Goal: Task Accomplishment & Management: Use online tool/utility

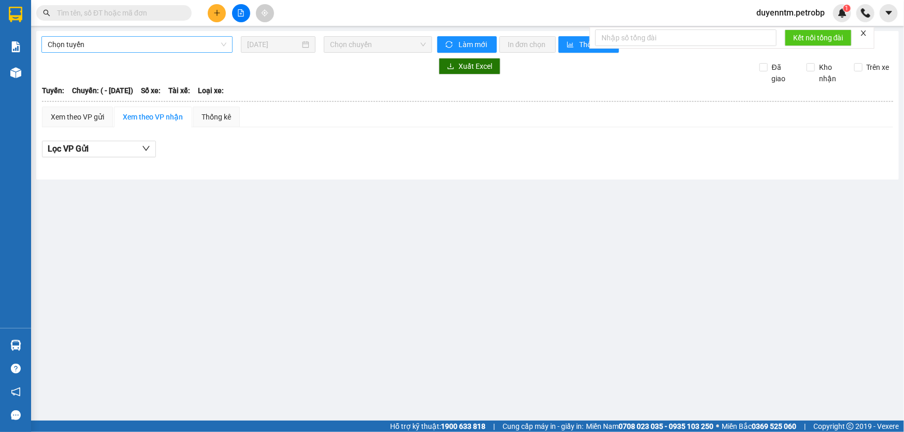
type input "[DATE]"
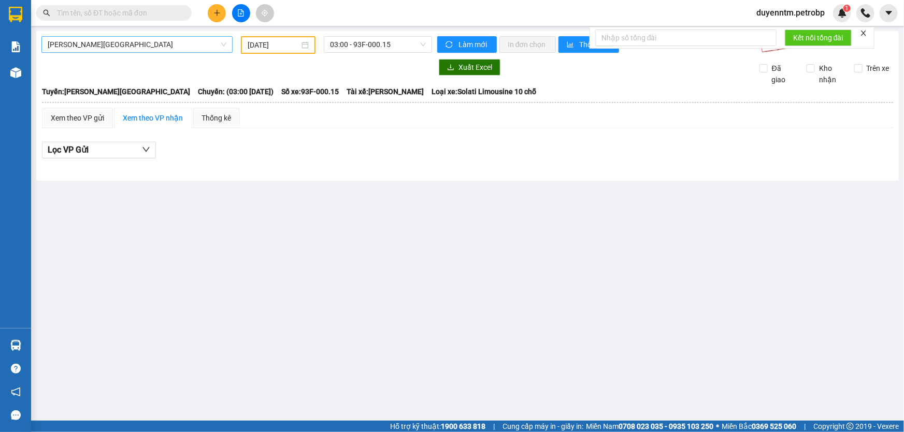
click at [166, 49] on span "[PERSON_NAME][GEOGRAPHIC_DATA]" at bounding box center [137, 45] width 179 height 16
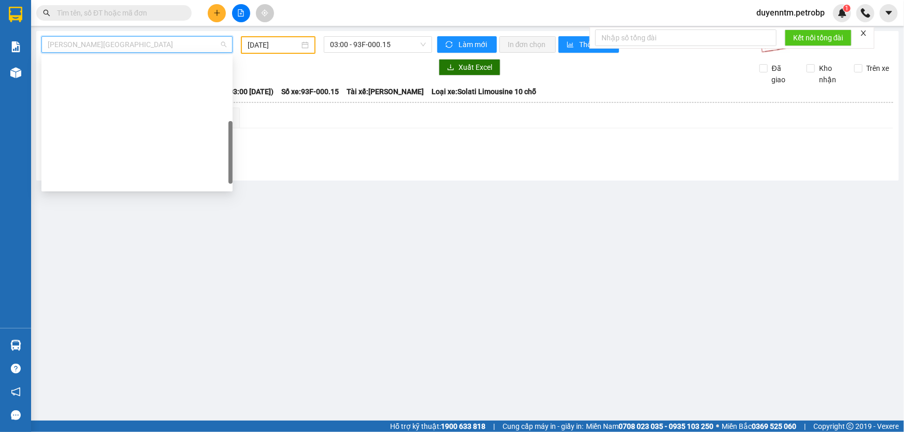
scroll to position [198, 0]
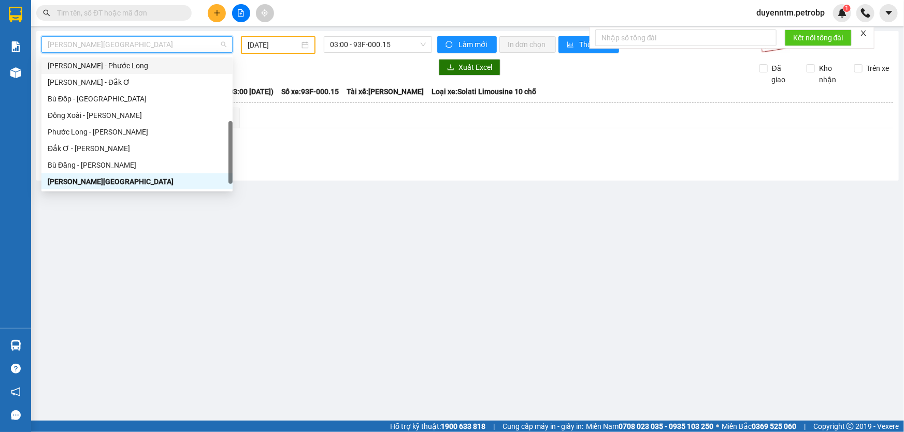
click at [156, 69] on div "[PERSON_NAME] - Phước Long" at bounding box center [137, 65] width 179 height 11
type input "[DATE]"
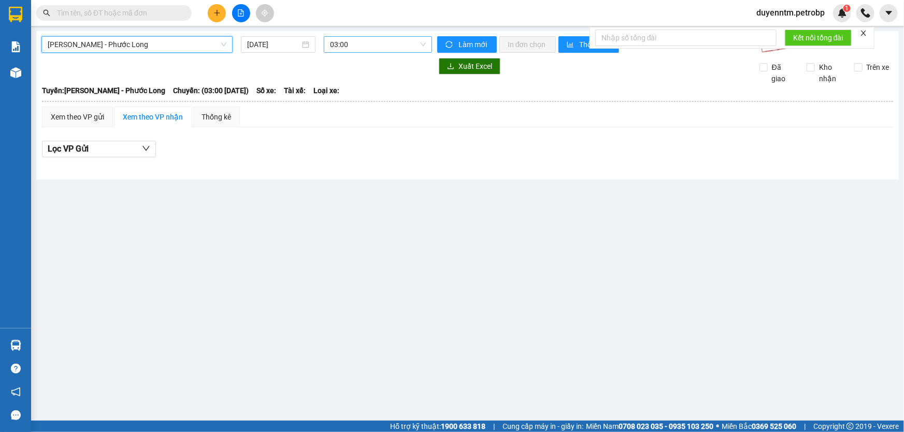
click at [357, 42] on span "03:00" at bounding box center [378, 45] width 96 height 16
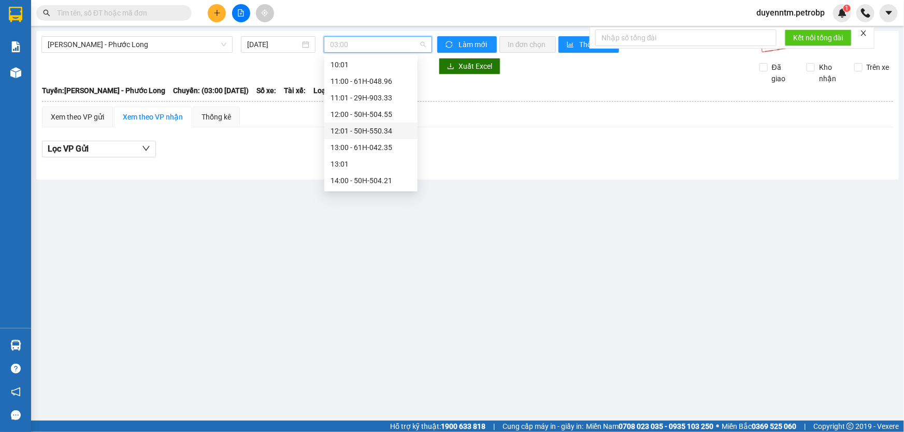
scroll to position [329, 0]
click at [384, 164] on div "14:05 - 50H-363.26" at bounding box center [370, 166] width 81 height 11
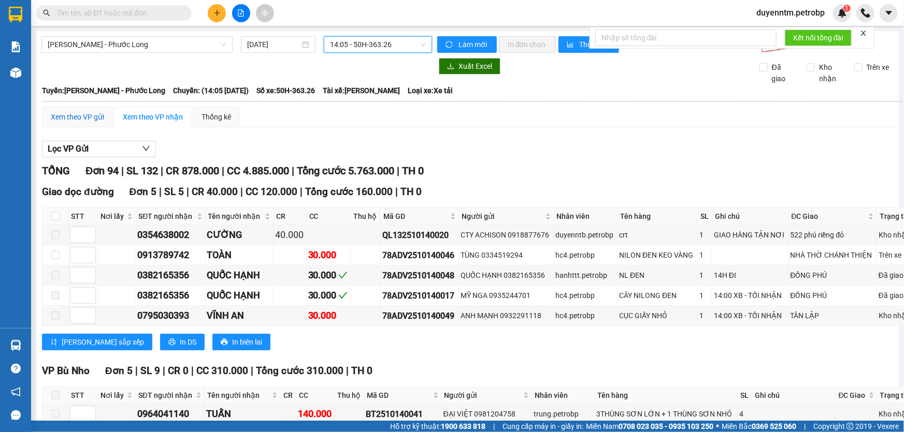
click at [87, 122] on div "Xem theo VP gửi" at bounding box center [77, 116] width 53 height 11
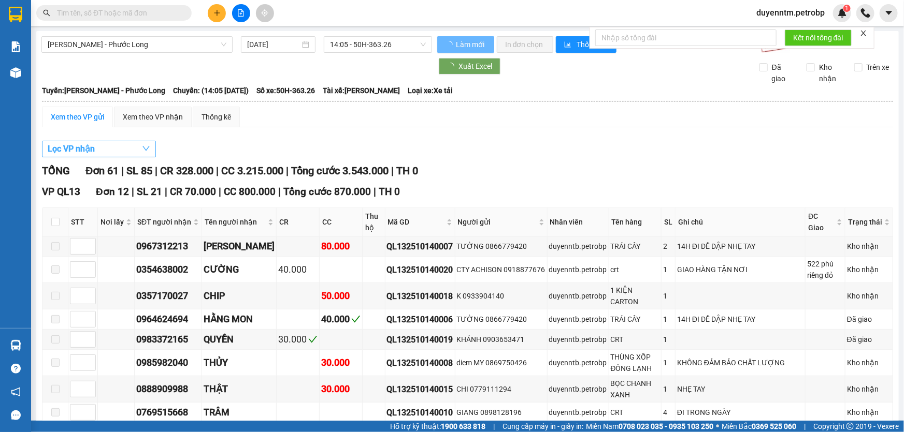
click at [104, 149] on button "Lọc VP nhận" at bounding box center [99, 149] width 114 height 17
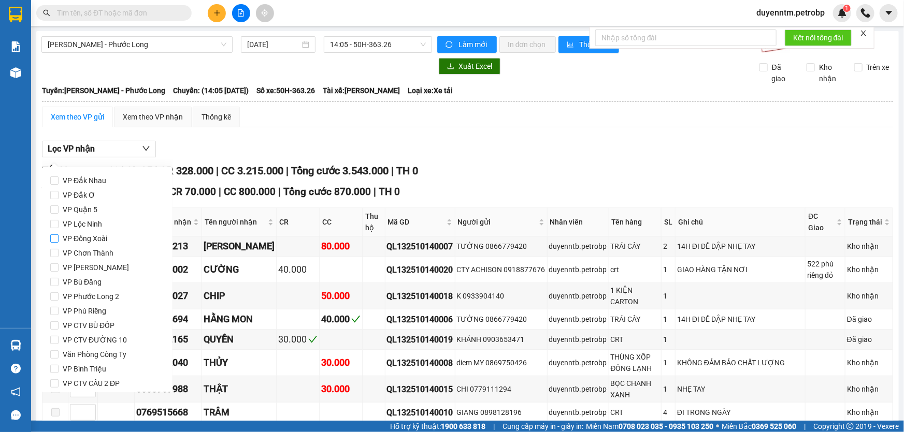
click at [58, 240] on input "VP Đồng Xoài" at bounding box center [54, 239] width 8 height 8
checkbox input "true"
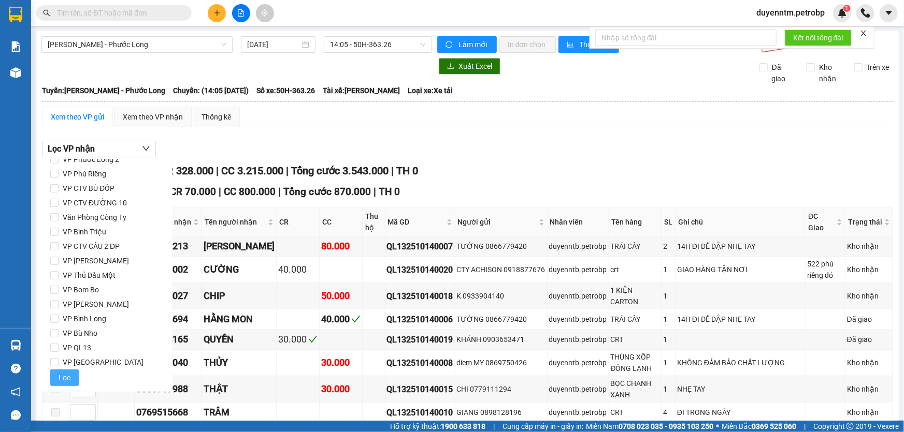
click at [65, 374] on span "Lọc" at bounding box center [65, 377] width 12 height 11
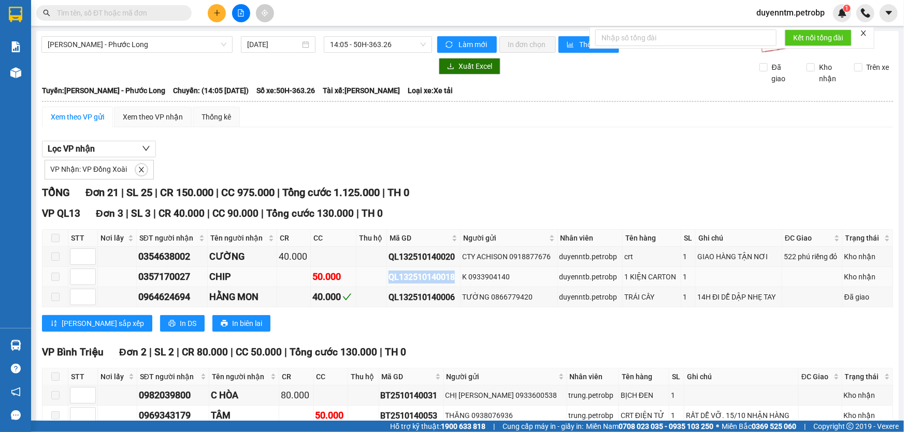
drag, startPoint x: 454, startPoint y: 276, endPoint x: 387, endPoint y: 279, distance: 67.4
click at [388, 279] on div "QL132510140018" at bounding box center [423, 277] width 70 height 13
copy div "QL132510140018"
click at [133, 13] on input "text" at bounding box center [118, 12] width 122 height 11
paste input "QL132510140018"
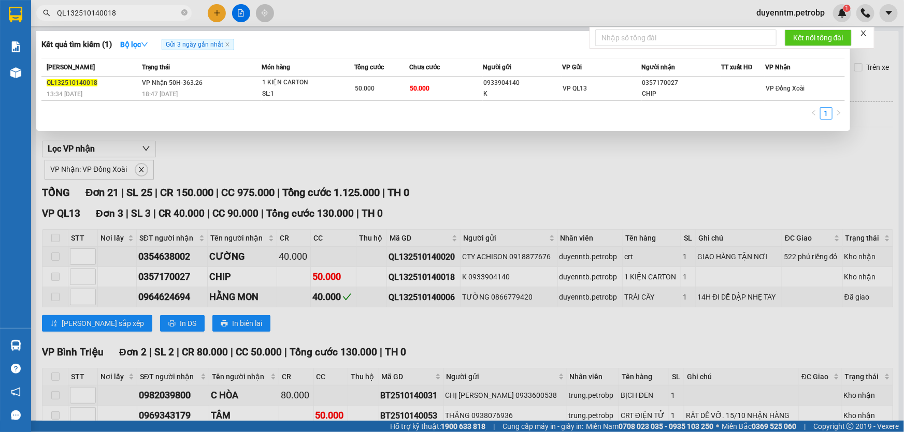
type input "QL132510140018"
click at [167, 146] on div at bounding box center [452, 216] width 904 height 432
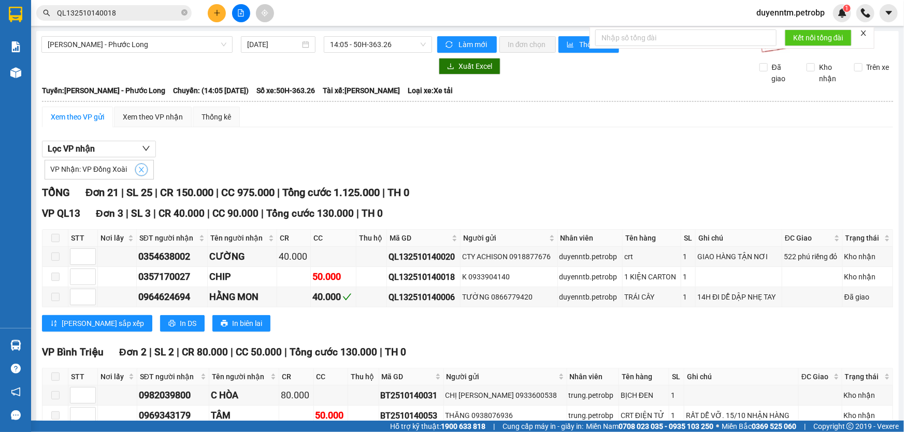
click at [136, 168] on span "close" at bounding box center [141, 169] width 11 height 7
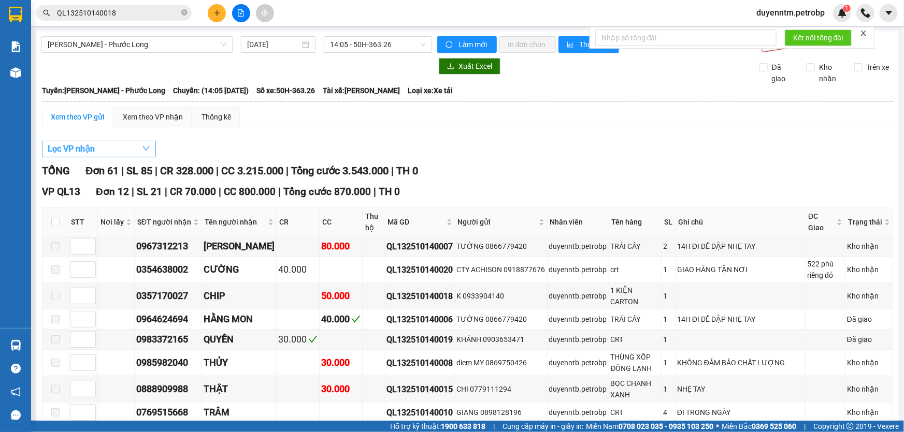
click at [125, 149] on button "Lọc VP nhận" at bounding box center [99, 149] width 114 height 17
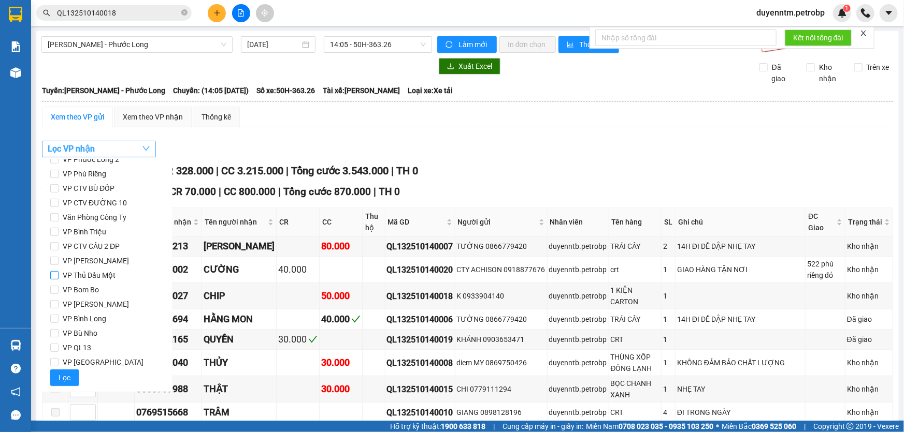
scroll to position [90, 0]
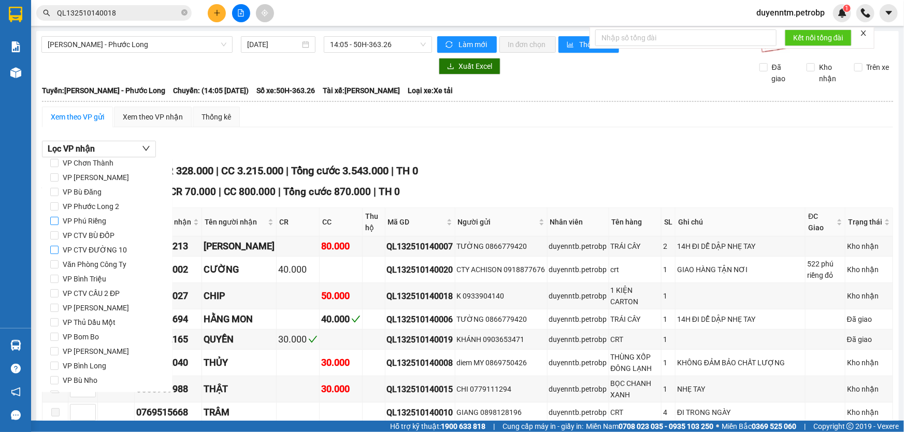
drag, startPoint x: 57, startPoint y: 220, endPoint x: 80, endPoint y: 248, distance: 36.4
click at [57, 220] on input "VP Phú Riềng" at bounding box center [54, 221] width 8 height 8
checkbox input "true"
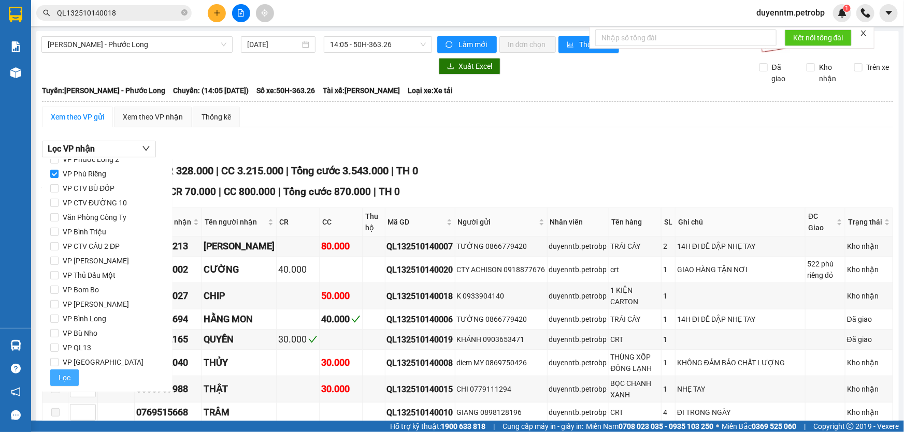
click at [63, 376] on span "Lọc" at bounding box center [65, 377] width 12 height 11
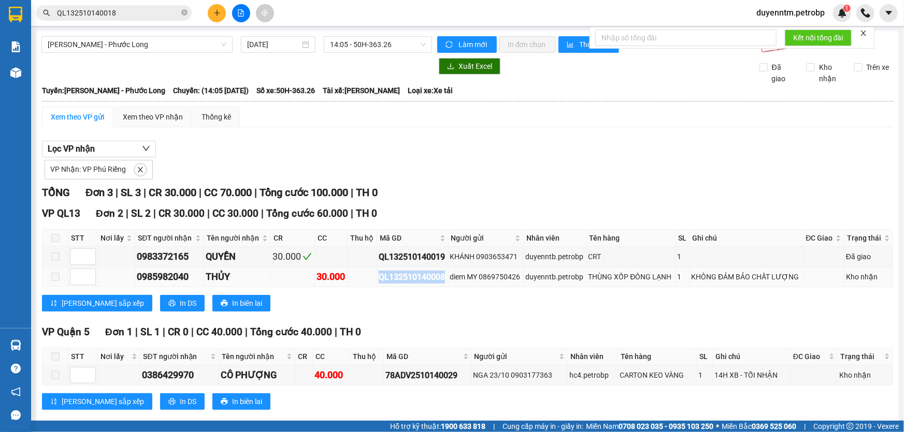
drag, startPoint x: 441, startPoint y: 276, endPoint x: 377, endPoint y: 279, distance: 63.8
click at [379, 278] on div "QL132510140008" at bounding box center [413, 277] width 68 height 13
copy div "QL132510140008"
click at [182, 12] on icon "close-circle" at bounding box center [184, 12] width 6 height 6
paste input "QL132510140008"
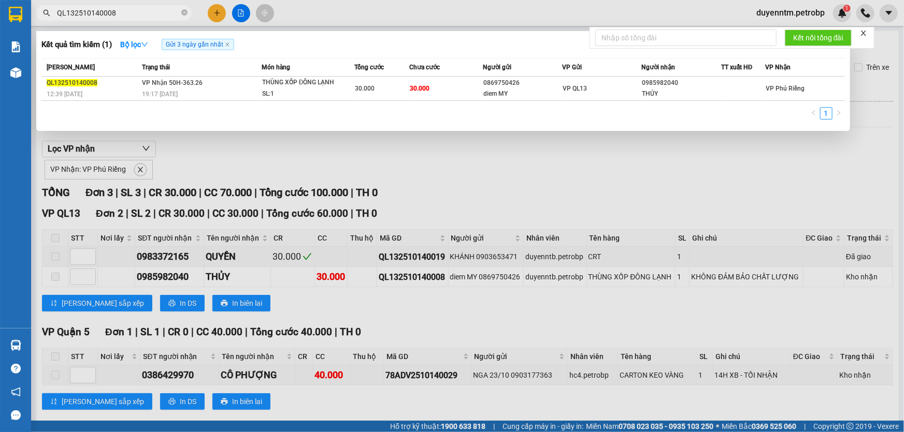
type input "QL132510140008"
click at [230, 142] on div at bounding box center [452, 216] width 904 height 432
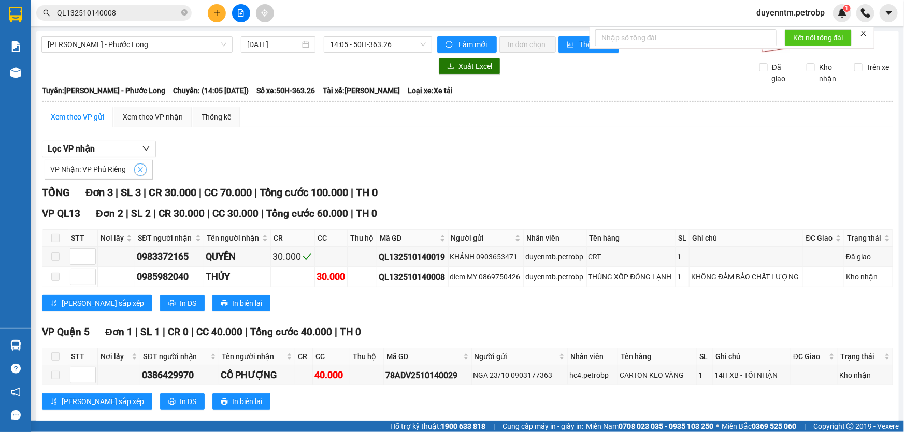
click at [137, 170] on icon "close" at bounding box center [140, 169] width 7 height 7
checkbox input "false"
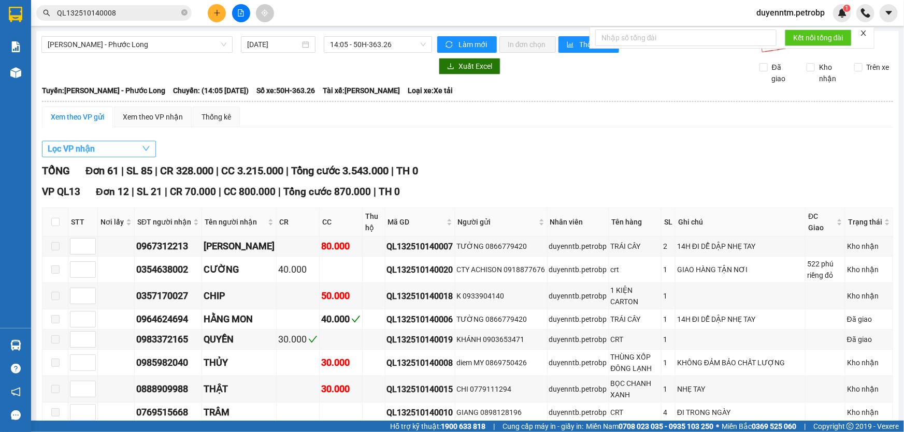
click at [133, 149] on button "Lọc VP nhận" at bounding box center [99, 149] width 114 height 17
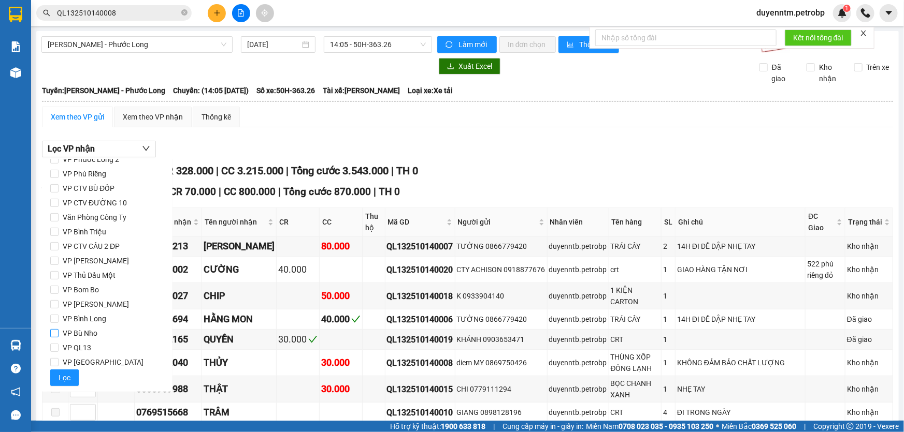
click at [74, 332] on span "VP Bù Nho" at bounding box center [80, 333] width 43 height 14
click at [59, 332] on input "VP Bù Nho" at bounding box center [54, 333] width 8 height 8
checkbox input "true"
click at [65, 371] on button "Lọc" at bounding box center [64, 378] width 28 height 17
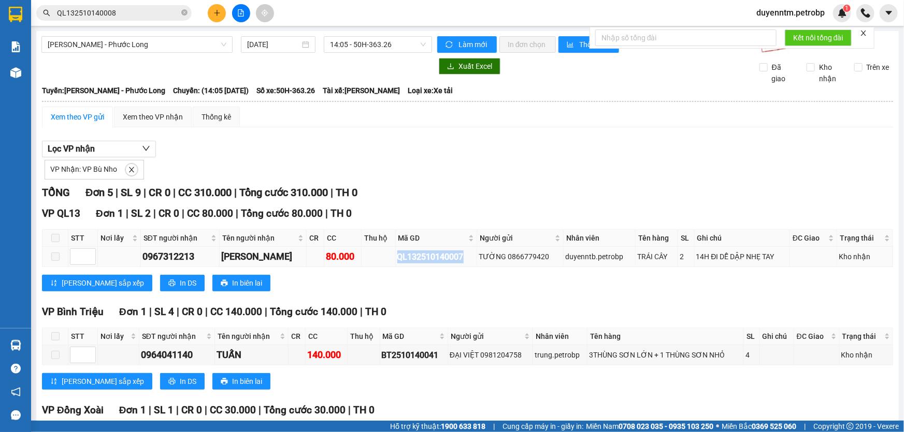
drag, startPoint x: 458, startPoint y: 258, endPoint x: 388, endPoint y: 261, distance: 70.0
click at [396, 261] on td "QL132510140007" at bounding box center [437, 257] width 82 height 20
copy div "QL132510140007"
click at [184, 14] on icon "close-circle" at bounding box center [184, 12] width 6 height 6
paste input "QL132510140007"
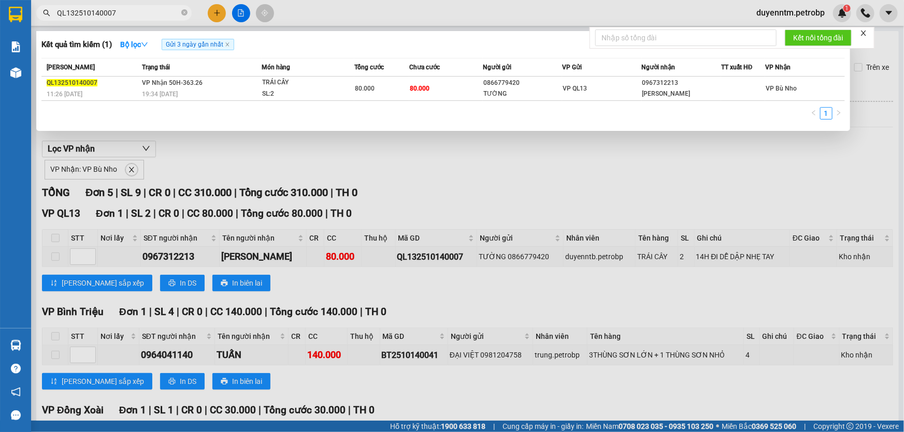
type input "QL132510140007"
drag, startPoint x: 220, startPoint y: 164, endPoint x: 148, endPoint y: 177, distance: 73.6
click at [219, 164] on div at bounding box center [452, 216] width 904 height 432
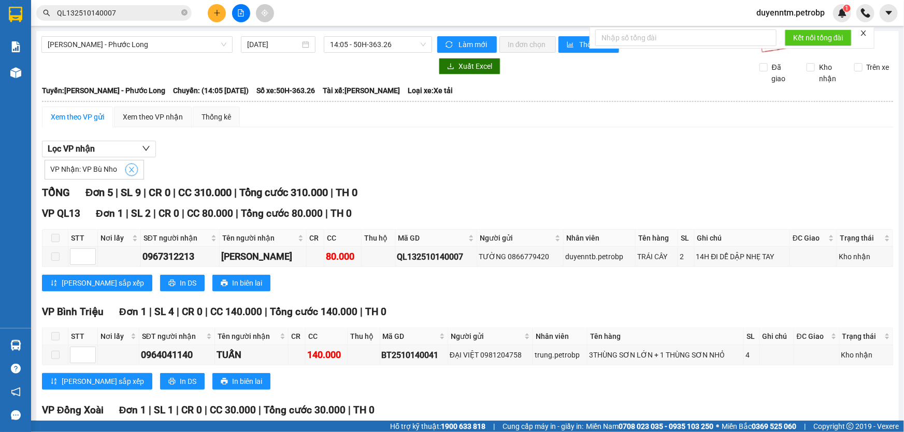
click at [131, 171] on icon "close" at bounding box center [131, 169] width 7 height 7
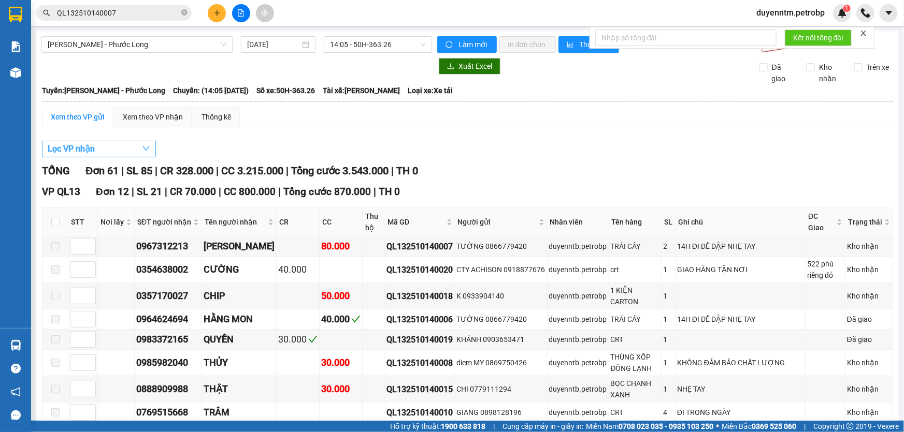
click at [122, 153] on button "Lọc VP nhận" at bounding box center [99, 149] width 114 height 17
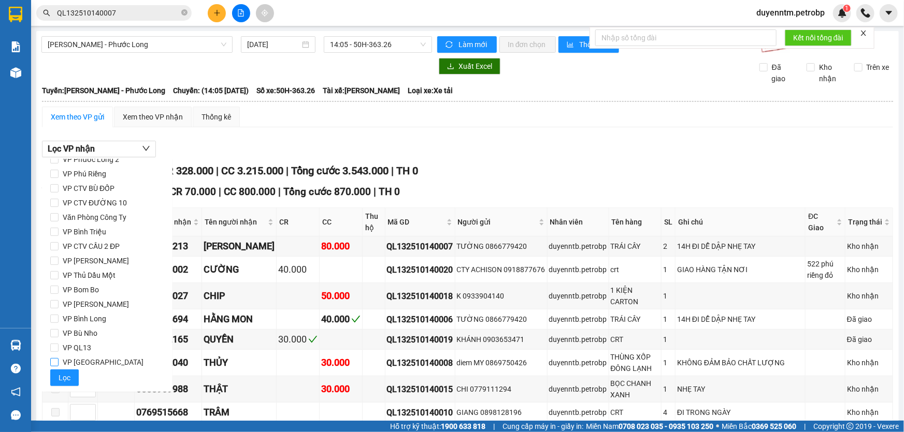
click at [95, 358] on span "VP [GEOGRAPHIC_DATA]" at bounding box center [103, 362] width 89 height 14
click at [59, 358] on input "VP [GEOGRAPHIC_DATA]" at bounding box center [54, 362] width 8 height 8
checkbox input "true"
click at [68, 374] on span "Lọc" at bounding box center [65, 377] width 12 height 11
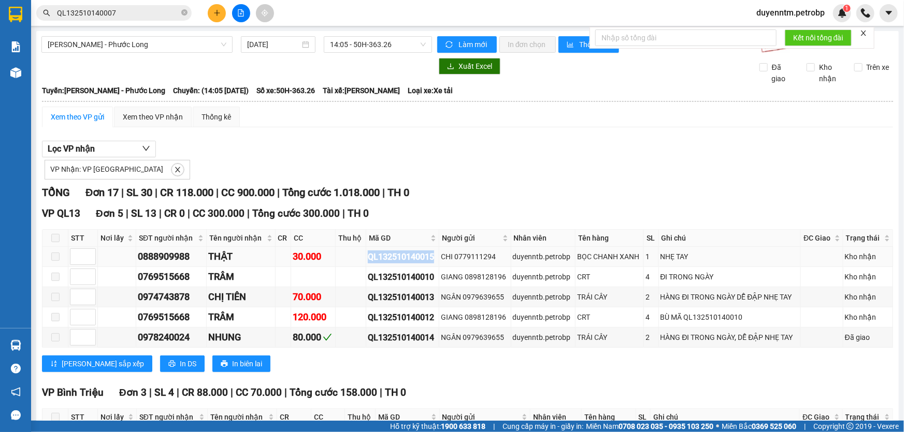
drag, startPoint x: 431, startPoint y: 258, endPoint x: 361, endPoint y: 264, distance: 70.7
click at [361, 264] on tr "0888909988 THẬT 30.000 QL132510140015 CHI 0779111294 duyenntb.petrobp BỌC CHANH…" at bounding box center [467, 257] width 850 height 20
copy div "QL132510140015"
click at [181, 10] on icon "close-circle" at bounding box center [184, 12] width 6 height 6
paste input "QL132510140015"
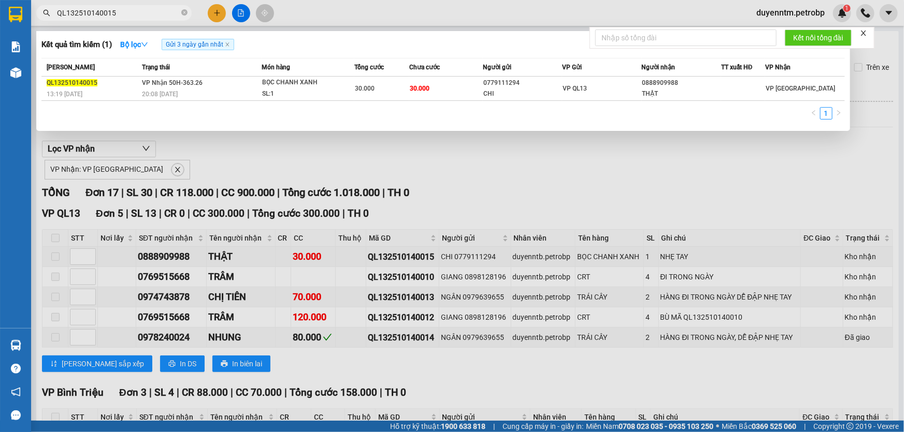
type input "QL132510140015"
click at [186, 11] on icon "close-circle" at bounding box center [184, 12] width 6 height 6
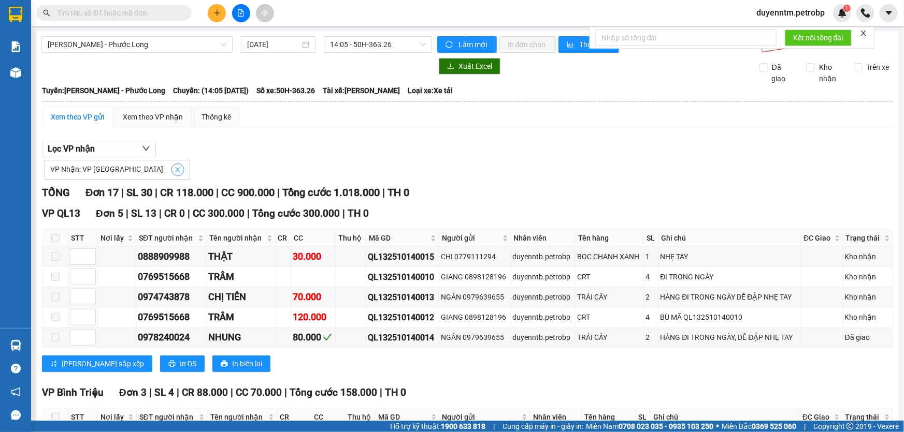
click at [174, 170] on icon "close" at bounding box center [177, 169] width 7 height 7
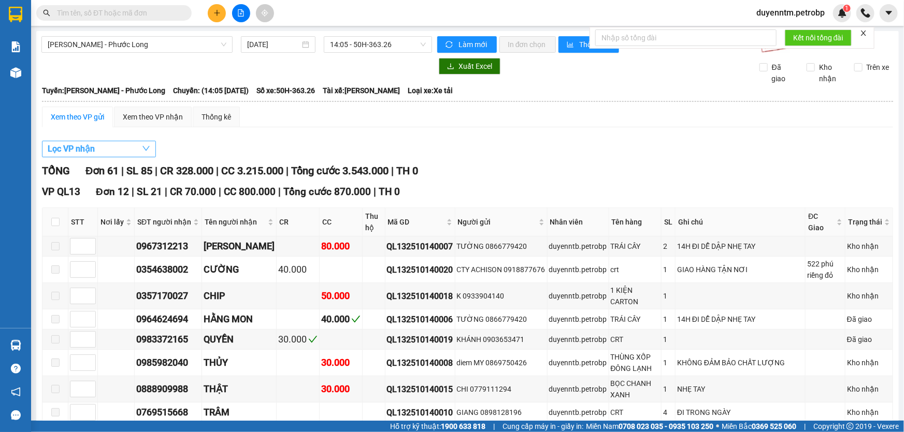
click at [132, 145] on button "Lọc VP nhận" at bounding box center [99, 149] width 114 height 17
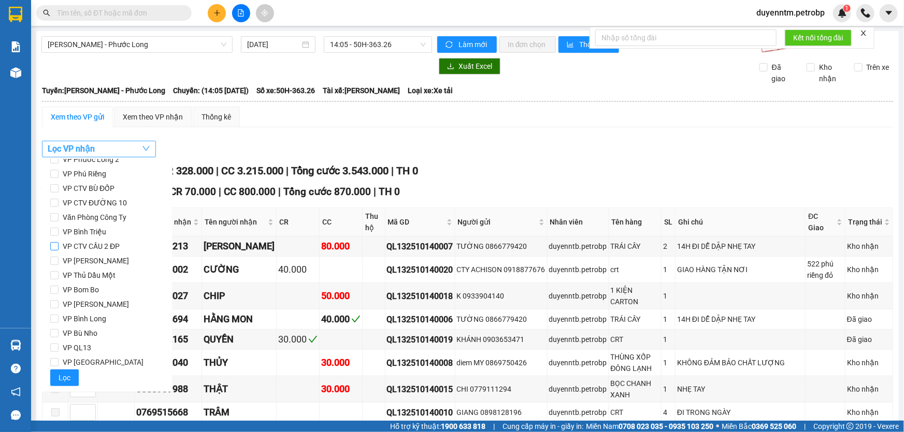
scroll to position [90, 0]
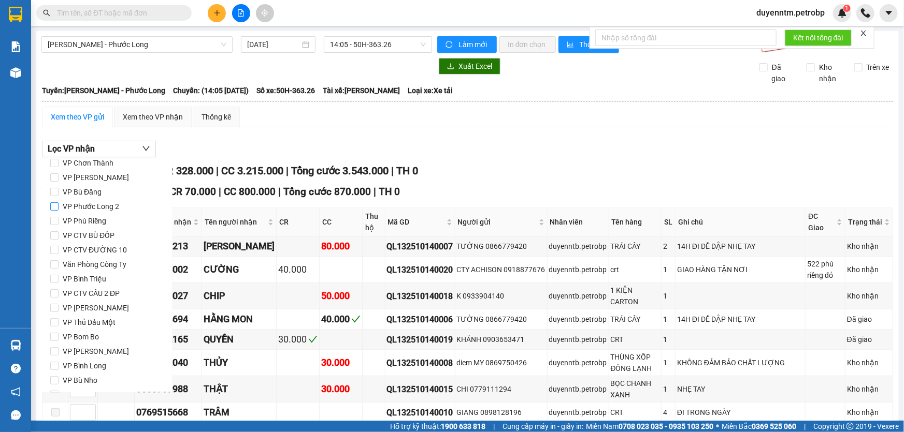
click at [55, 204] on input "VP Phước Long 2" at bounding box center [54, 206] width 8 height 8
checkbox input "true"
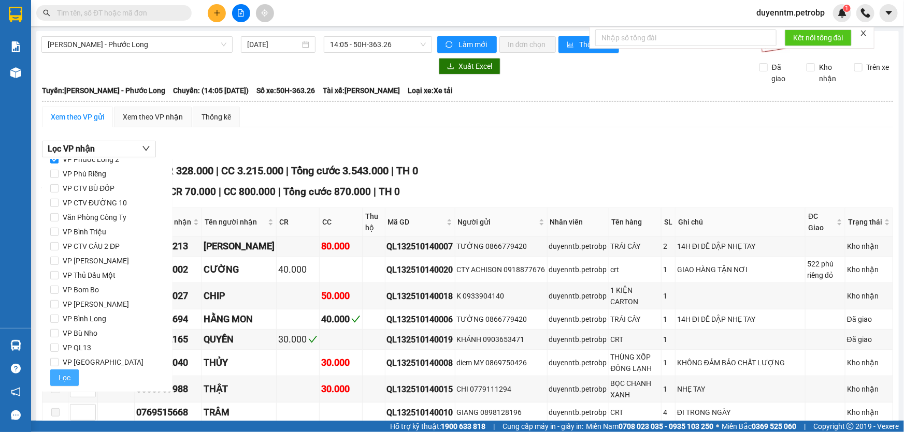
click at [71, 372] on button "Lọc" at bounding box center [64, 378] width 28 height 17
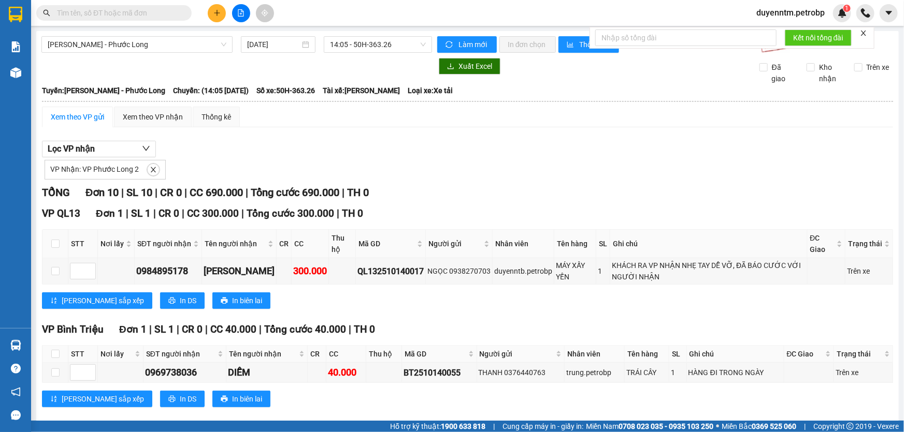
click at [171, 17] on input "text" at bounding box center [118, 12] width 122 height 11
paste input "PB2510140006"
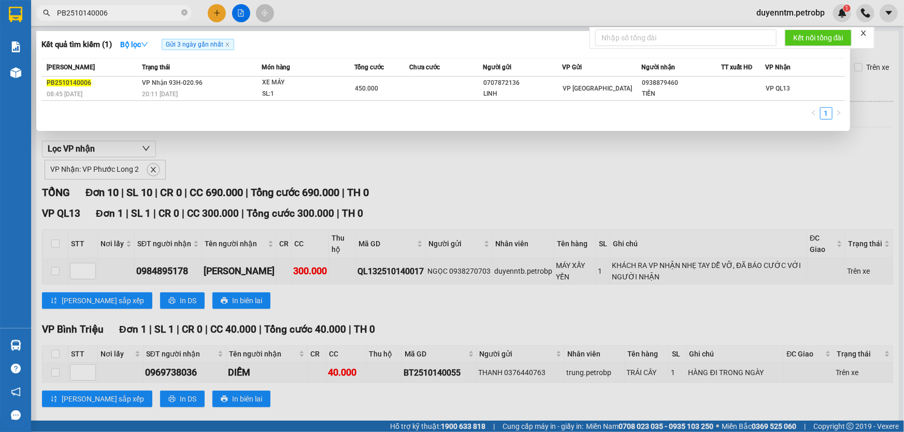
type input "PB2510140006"
click at [186, 13] on icon "close-circle" at bounding box center [184, 12] width 6 height 6
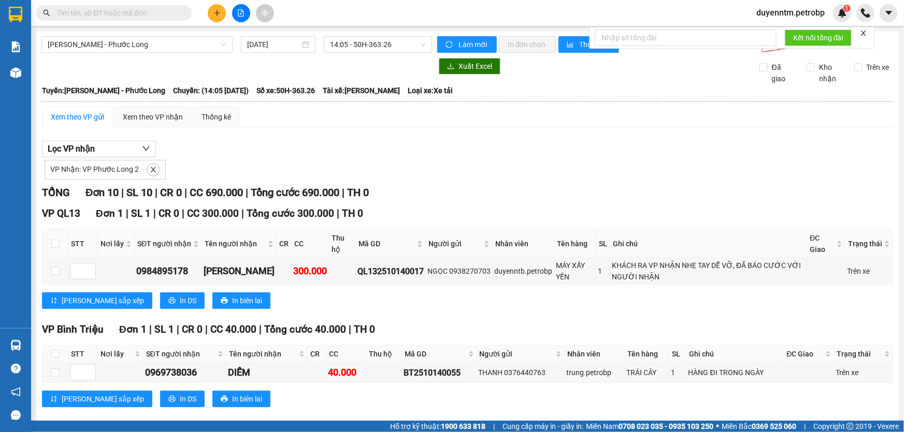
paste input "PB2510140011"
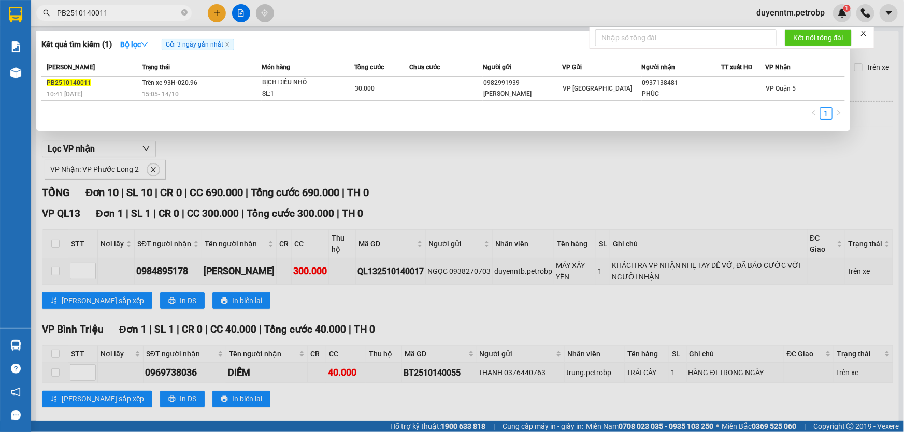
type input "PB2510140011"
click at [464, 161] on div at bounding box center [452, 216] width 904 height 432
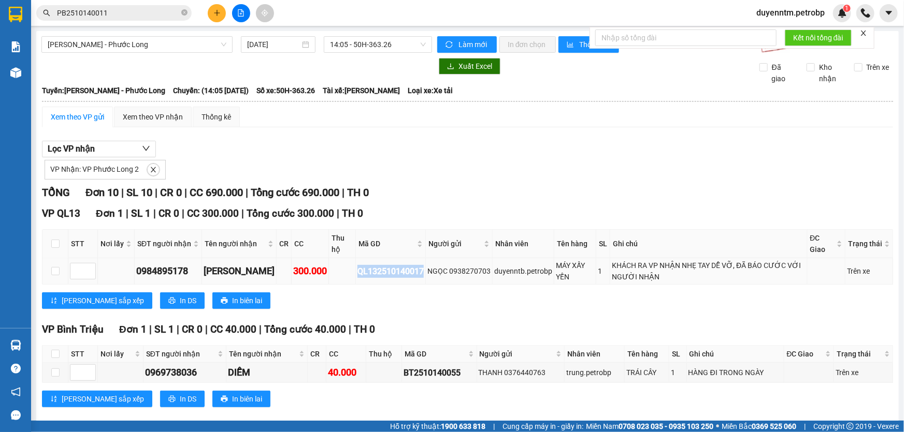
drag, startPoint x: 414, startPoint y: 274, endPoint x: 348, endPoint y: 272, distance: 65.8
click at [357, 272] on div "QL132510140017" at bounding box center [390, 271] width 66 height 13
copy div "QL132510140017"
click at [182, 49] on span "[PERSON_NAME] - Phước Long" at bounding box center [137, 45] width 179 height 16
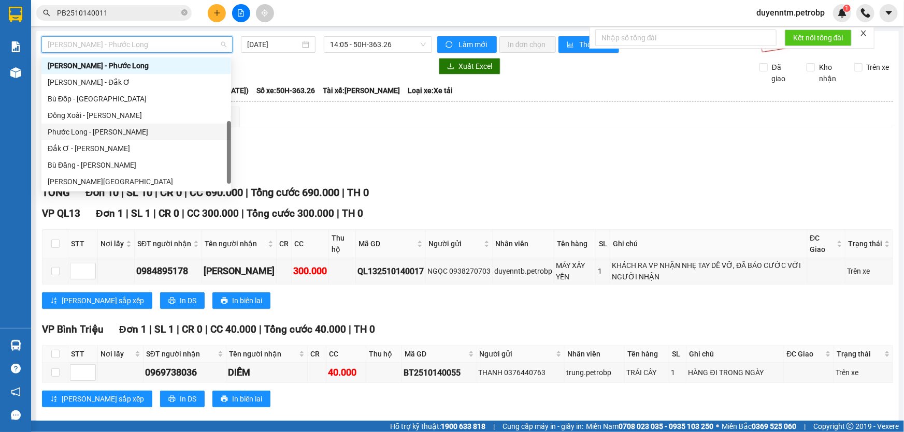
click at [127, 128] on div "Phước Long - [PERSON_NAME]" at bounding box center [136, 131] width 177 height 11
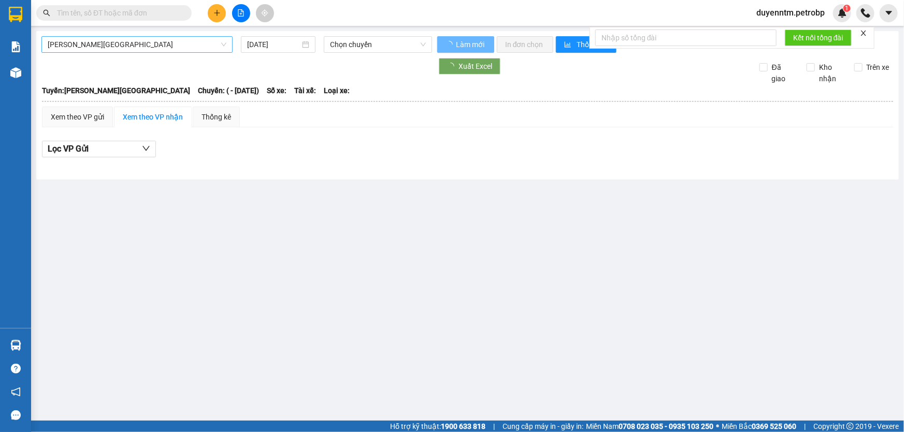
type input "[DATE]"
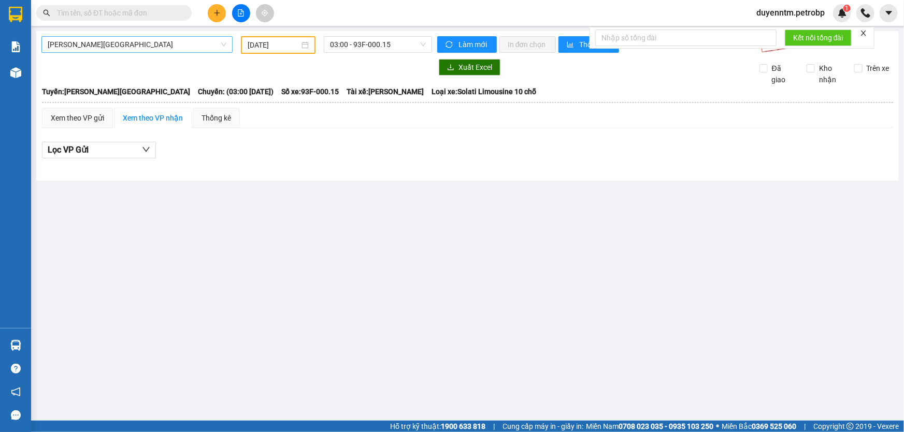
click at [143, 48] on span "[PERSON_NAME][GEOGRAPHIC_DATA]" at bounding box center [137, 45] width 179 height 16
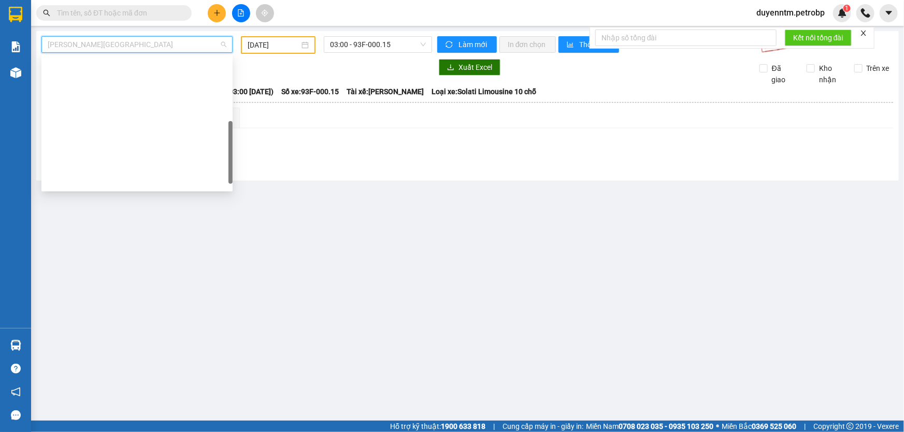
scroll to position [198, 0]
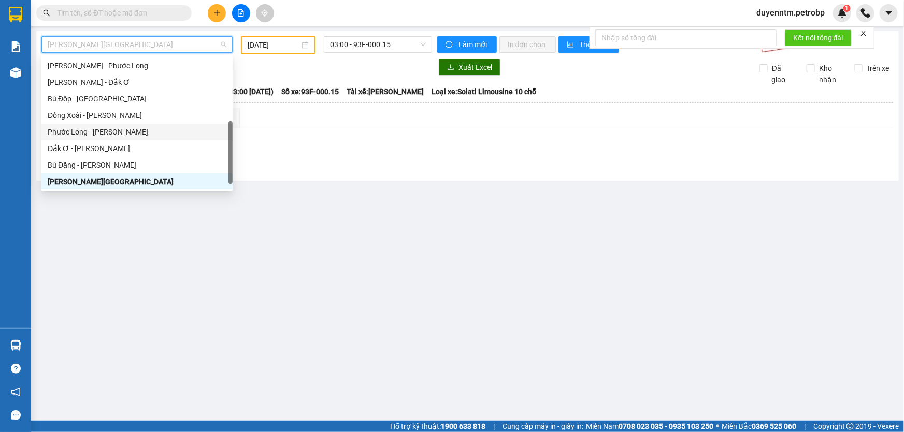
click at [127, 133] on div "Phước Long - [PERSON_NAME]" at bounding box center [137, 131] width 179 height 11
type input "[DATE]"
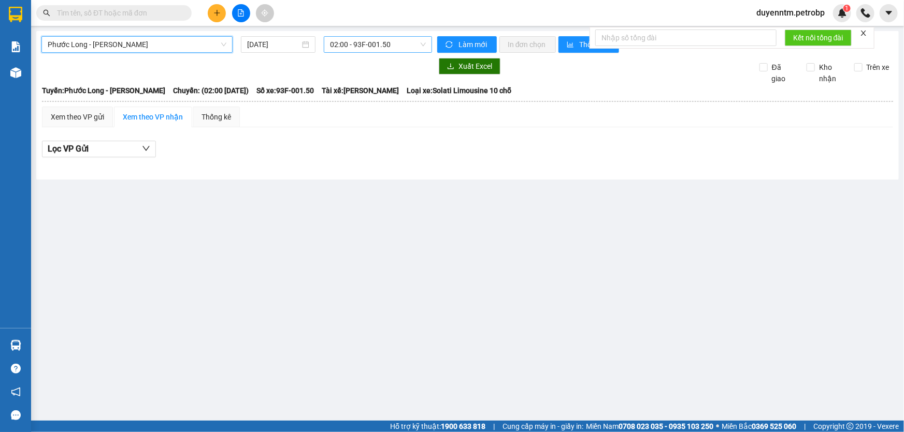
click at [346, 42] on span "02:00 - 93F-001.50" at bounding box center [378, 45] width 96 height 16
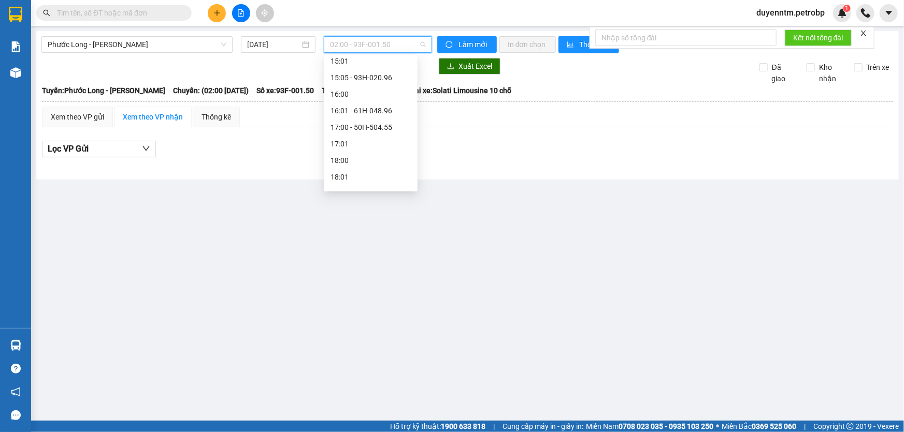
scroll to position [563, 0]
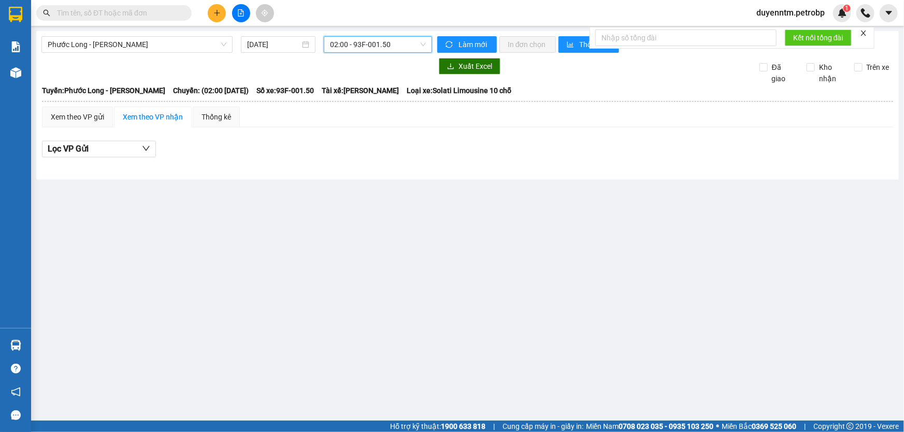
click at [355, 42] on span "02:00 - 93F-001.50" at bounding box center [378, 45] width 96 height 16
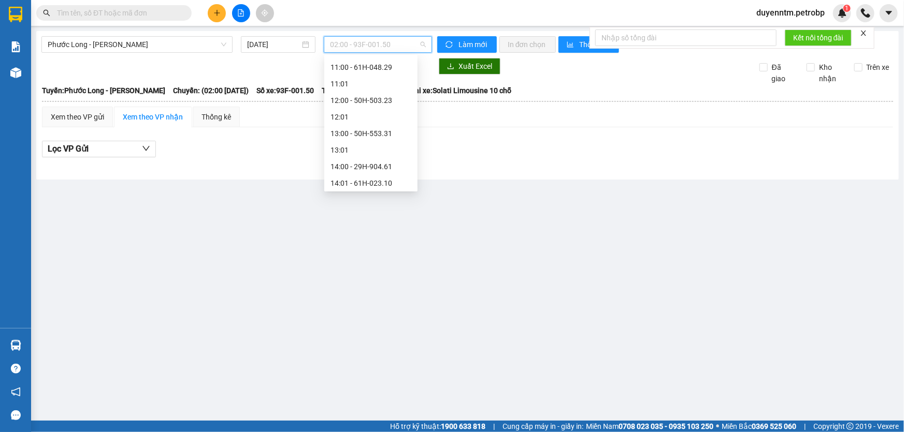
scroll to position [487, 0]
click at [369, 108] on div "15:05 - 93H-020.96" at bounding box center [370, 108] width 81 height 11
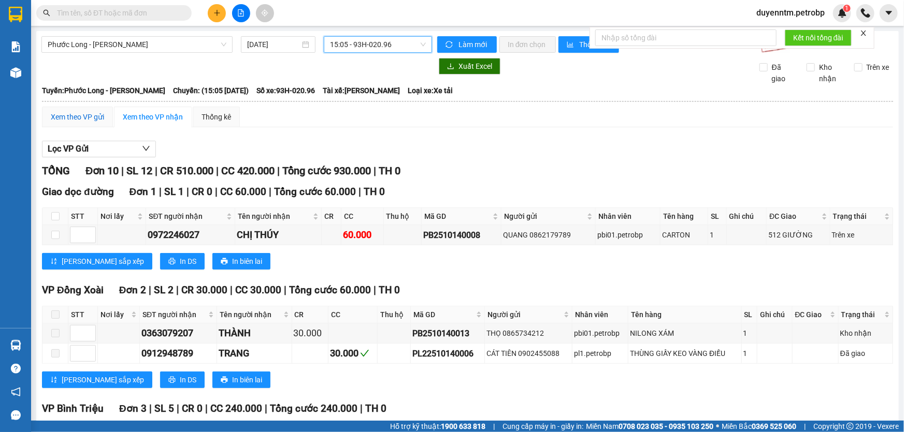
click at [94, 114] on div "Xem theo VP gửi" at bounding box center [77, 116] width 53 height 11
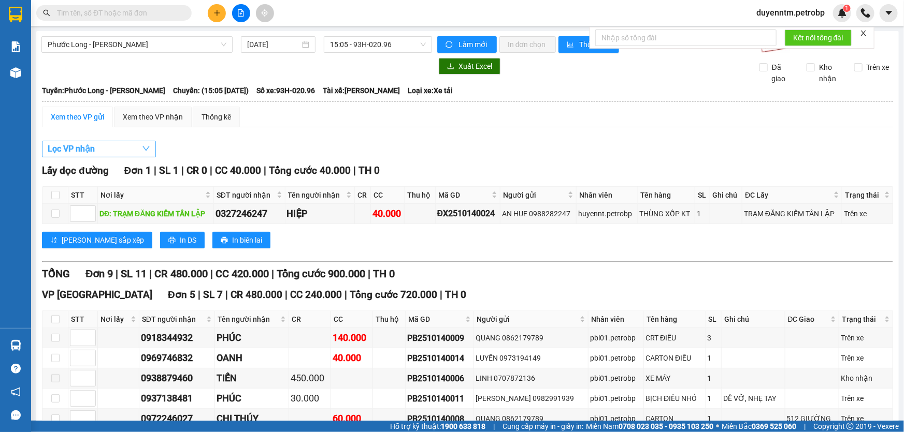
click at [117, 145] on button "Lọc VP nhận" at bounding box center [99, 149] width 114 height 17
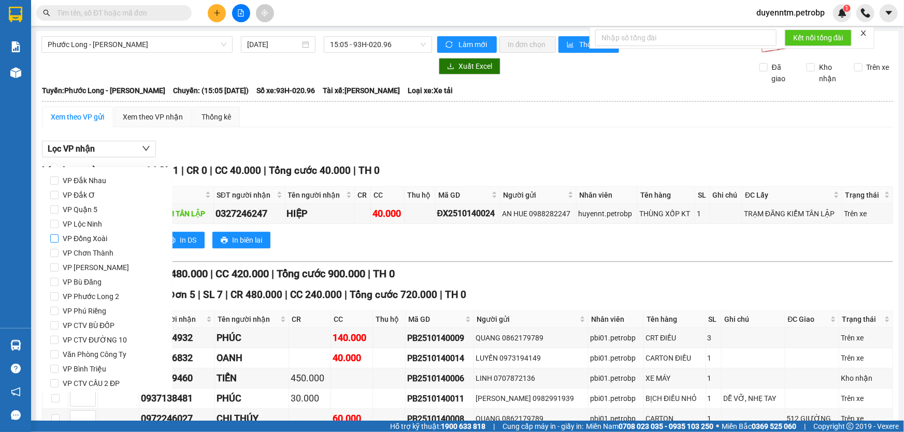
click at [85, 236] on span "VP Đồng Xoài" at bounding box center [85, 238] width 53 height 14
click at [59, 236] on input "VP Đồng Xoài" at bounding box center [54, 239] width 8 height 8
checkbox input "true"
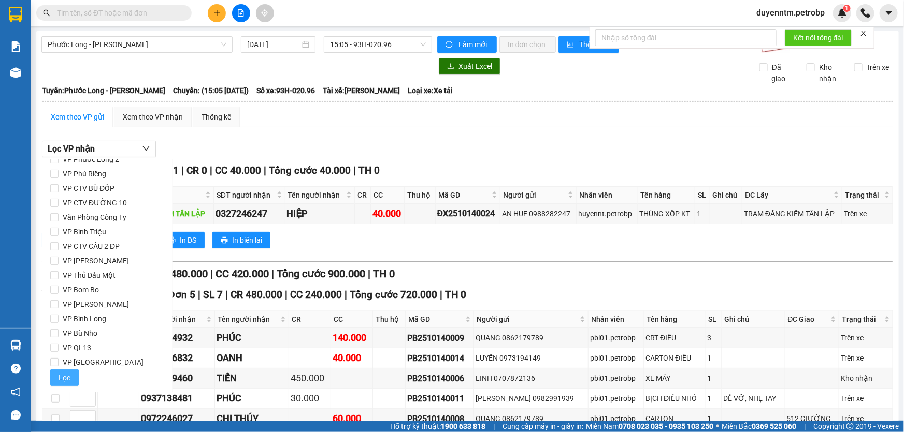
click at [68, 377] on span "Lọc" at bounding box center [65, 377] width 12 height 11
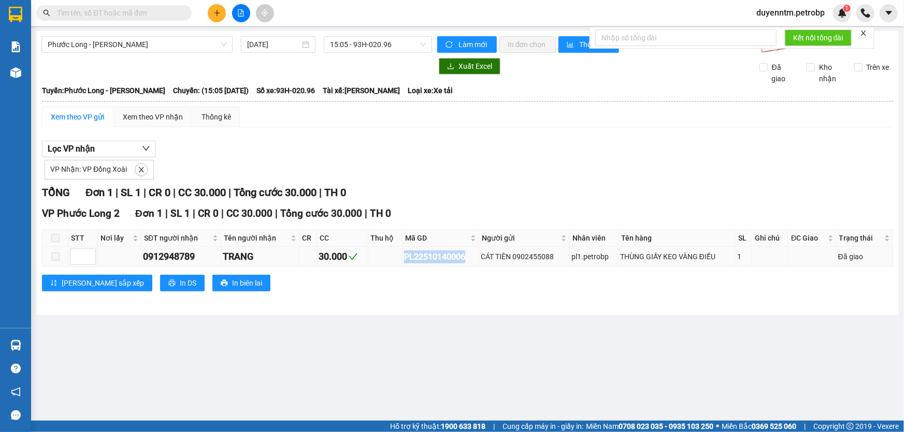
drag, startPoint x: 467, startPoint y: 256, endPoint x: 403, endPoint y: 258, distance: 63.2
click at [403, 258] on td "PL22510140006" at bounding box center [440, 257] width 77 height 20
copy div "PL22510140006"
click at [169, 13] on input "text" at bounding box center [118, 12] width 122 height 11
paste input "PL22510140006"
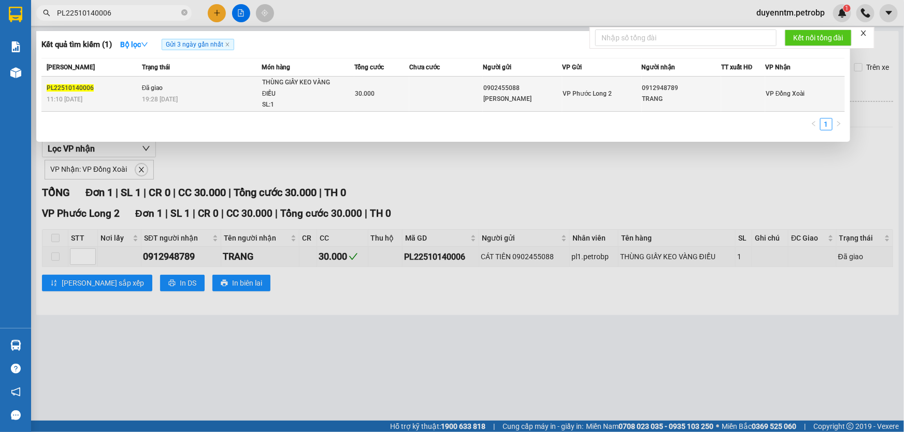
type input "PL22510140006"
click at [319, 93] on div "THÙNG GIẤY KEO VÀNG ĐIỀU" at bounding box center [301, 88] width 78 height 22
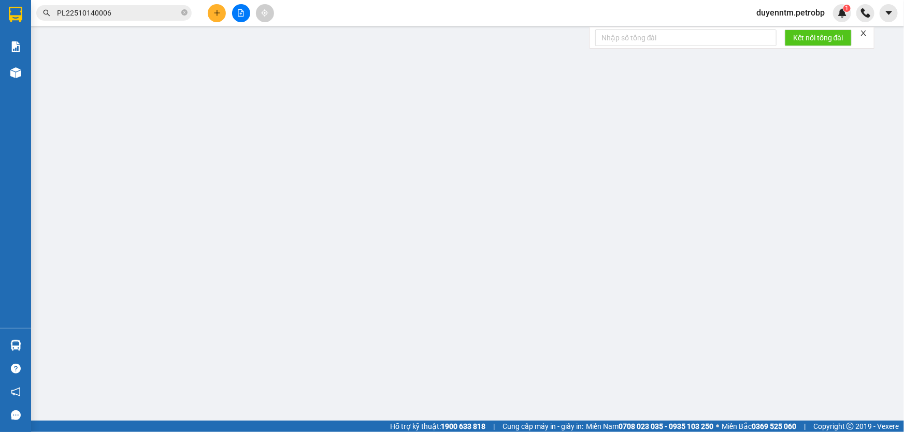
type input "0902455088"
type input "CÁT TIÊN"
type input "0912948789"
type input "TRANG"
type input "30.000"
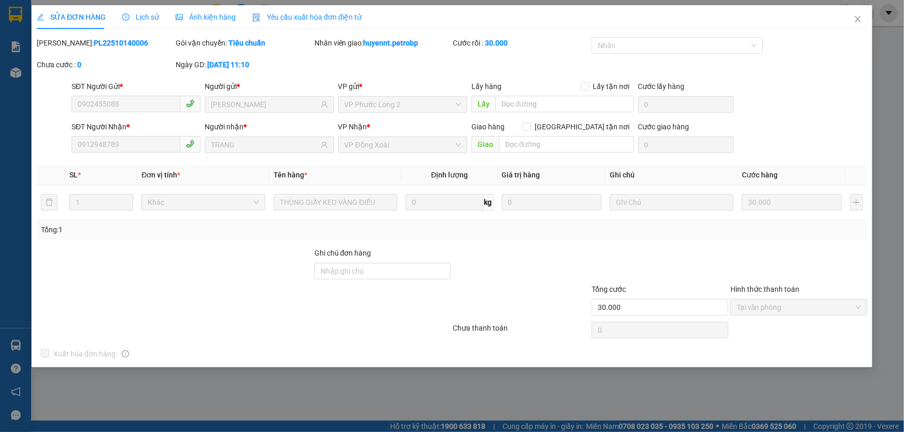
click at [154, 18] on span "Lịch sử" at bounding box center [140, 17] width 37 height 8
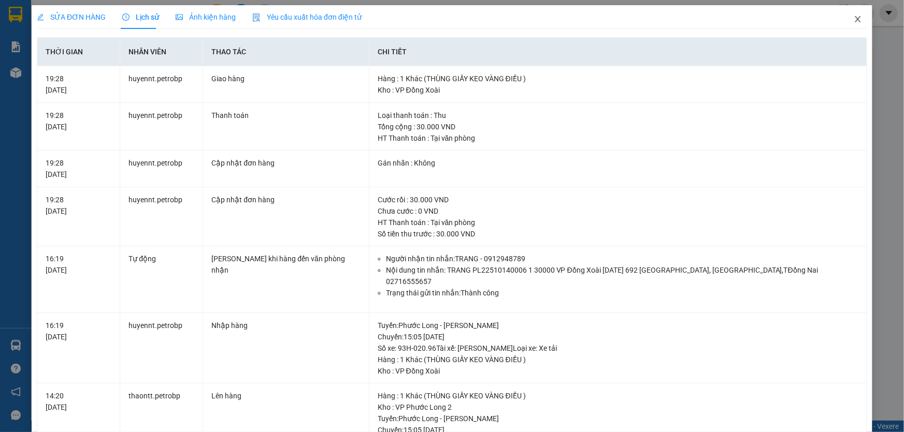
click at [854, 20] on icon "close" at bounding box center [857, 19] width 6 height 6
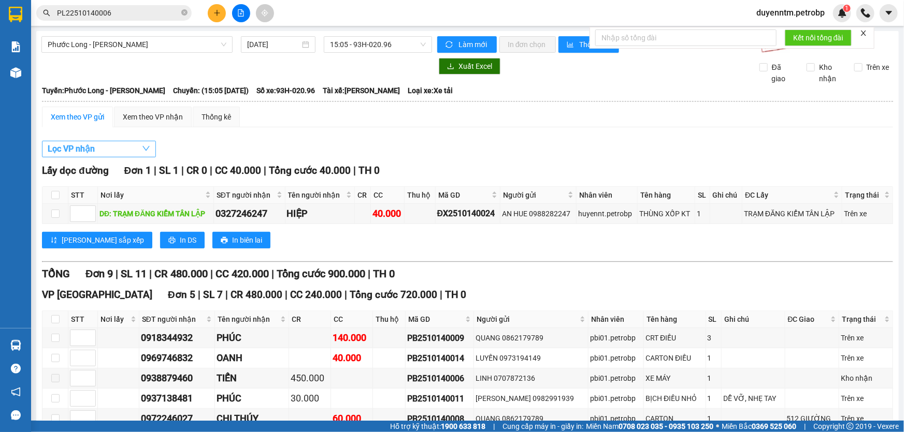
click at [97, 148] on button "Lọc VP nhận" at bounding box center [99, 149] width 114 height 17
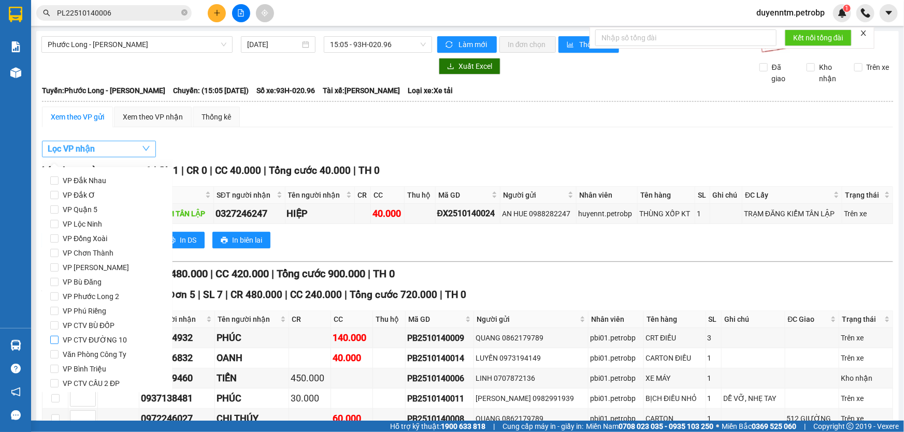
scroll to position [47, 0]
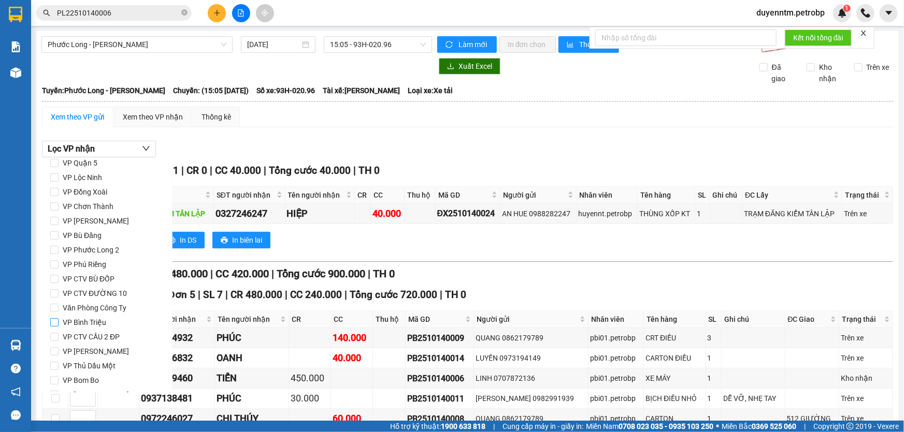
click at [85, 318] on span "VP Bình Triệu" at bounding box center [85, 322] width 52 height 14
click at [59, 318] on input "VP Bình Triệu" at bounding box center [54, 322] width 8 height 8
checkbox input "true"
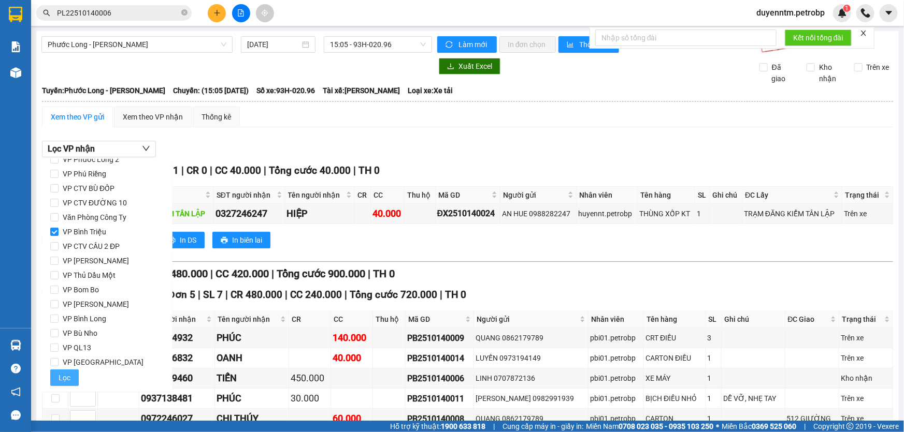
click at [67, 378] on span "Lọc" at bounding box center [65, 377] width 12 height 11
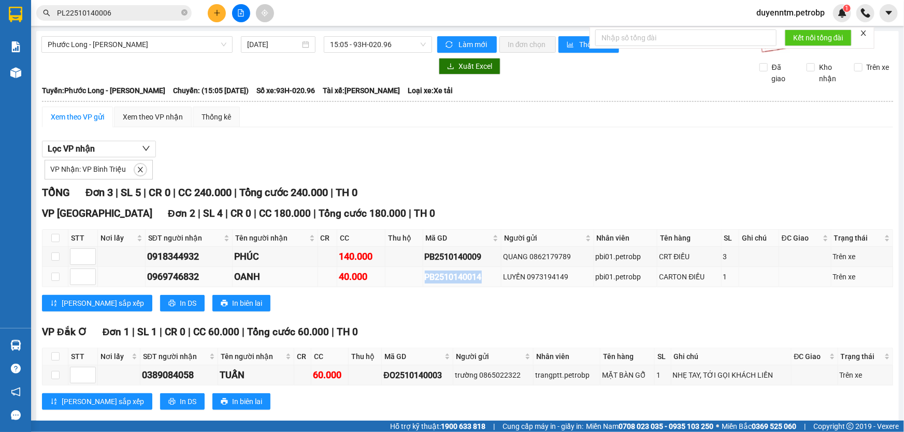
drag, startPoint x: 483, startPoint y: 277, endPoint x: 419, endPoint y: 276, distance: 63.7
click at [419, 276] on tr "0969746832 OANH 40.000 PB2510140014 LUYẾN 0973194149 pbi01.petrobp CARTON ĐIỀU …" at bounding box center [467, 277] width 850 height 20
copy div "PB2510140014"
click at [182, 46] on span "Phước Long - [PERSON_NAME]" at bounding box center [137, 45] width 179 height 16
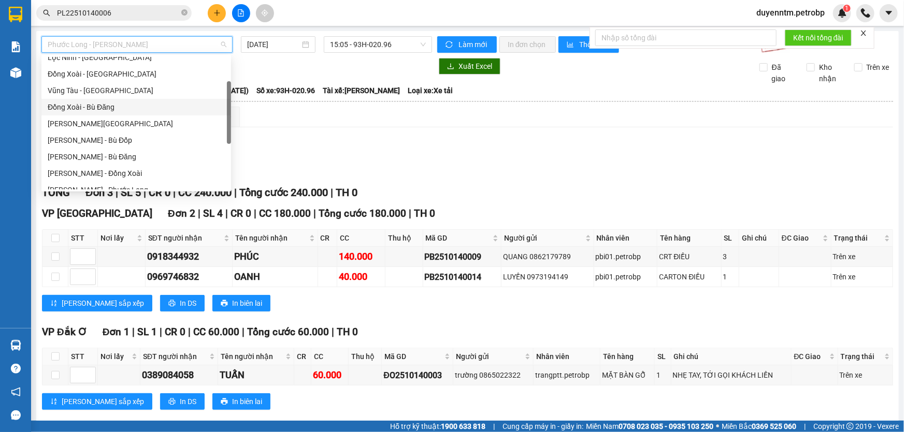
scroll to position [27, 0]
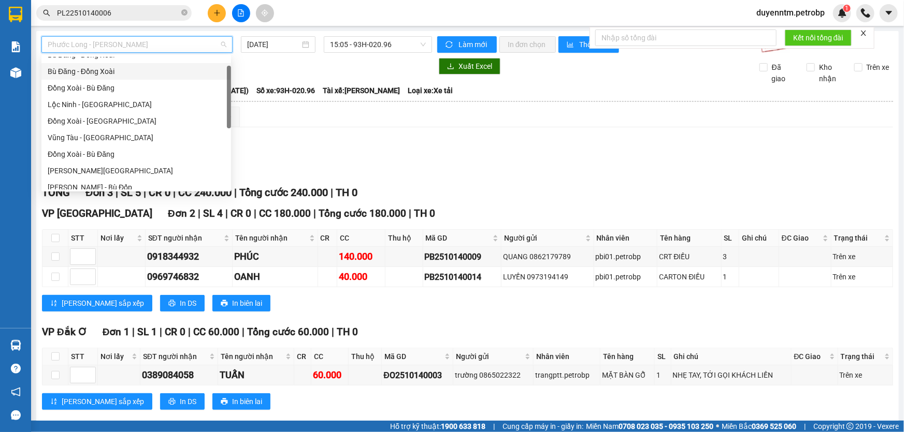
click at [117, 71] on div "Bù Đăng - Đồng Xoài" at bounding box center [136, 71] width 177 height 11
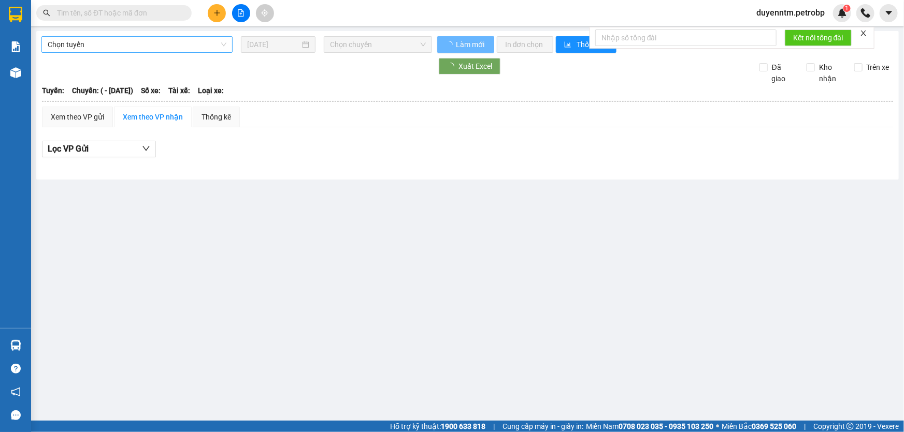
type input "[DATE]"
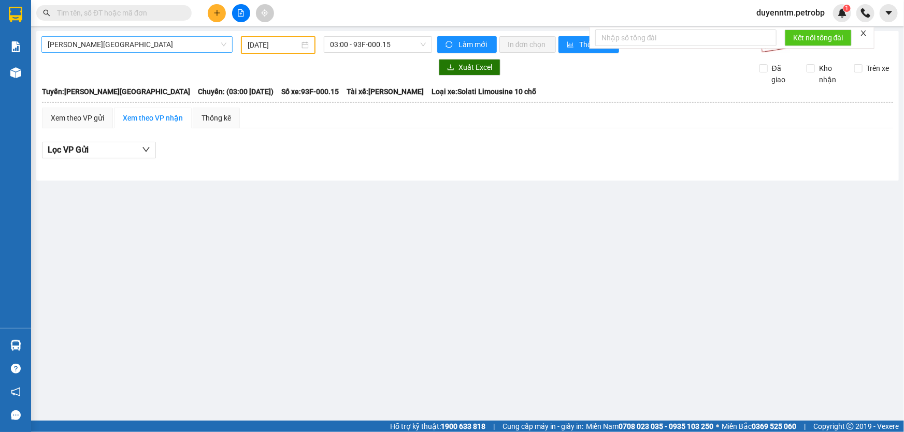
click at [149, 48] on span "[PERSON_NAME][GEOGRAPHIC_DATA]" at bounding box center [137, 45] width 179 height 16
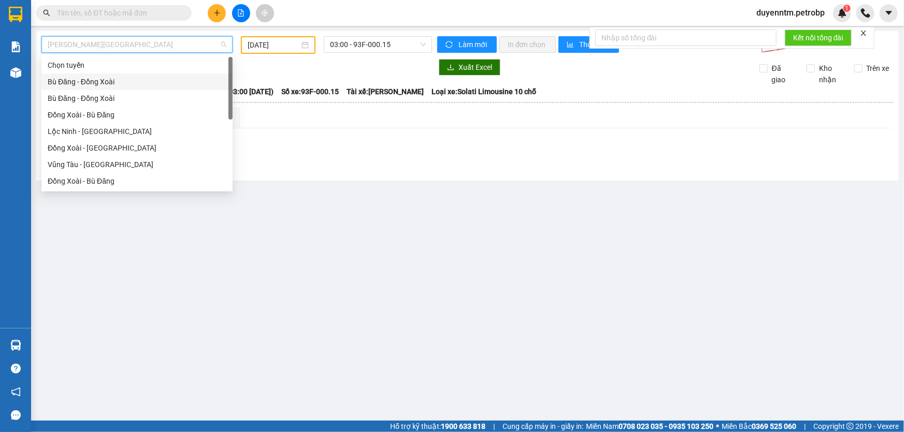
click at [108, 82] on div "Bù Đăng - Đồng Xoài" at bounding box center [137, 81] width 179 height 11
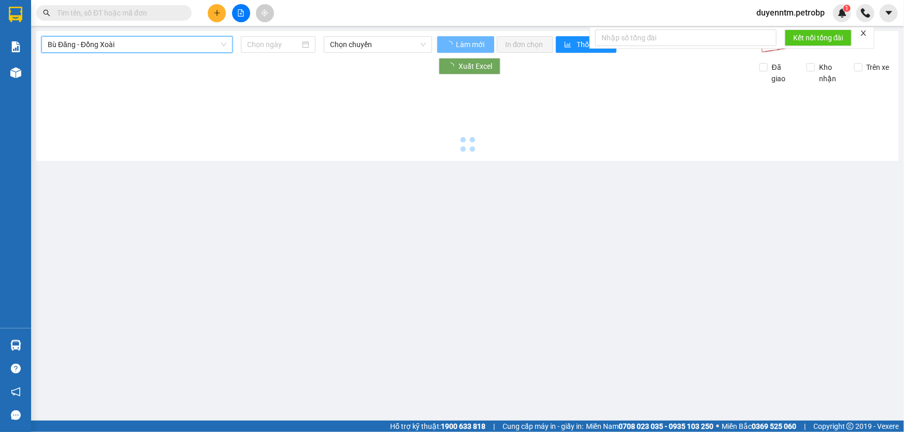
type input "[DATE]"
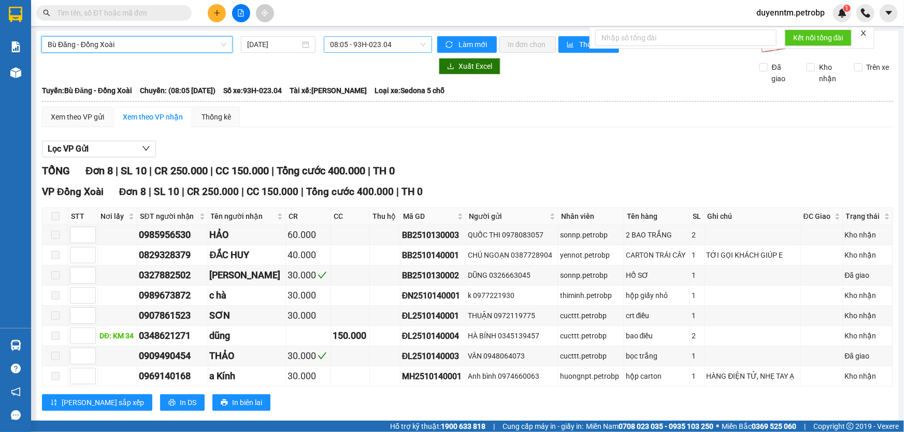
click at [353, 45] on span "08:05 - 93H-023.04" at bounding box center [378, 45] width 96 height 16
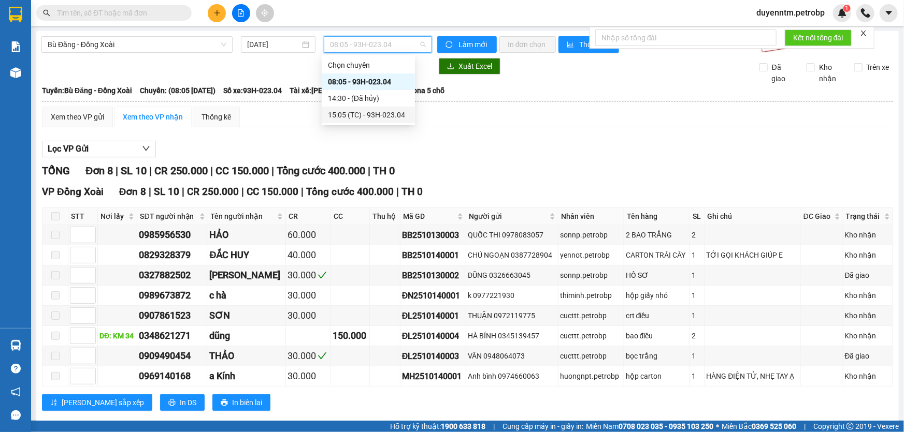
click at [375, 114] on div "15:05 (TC) - 93H-023.04" at bounding box center [368, 114] width 81 height 11
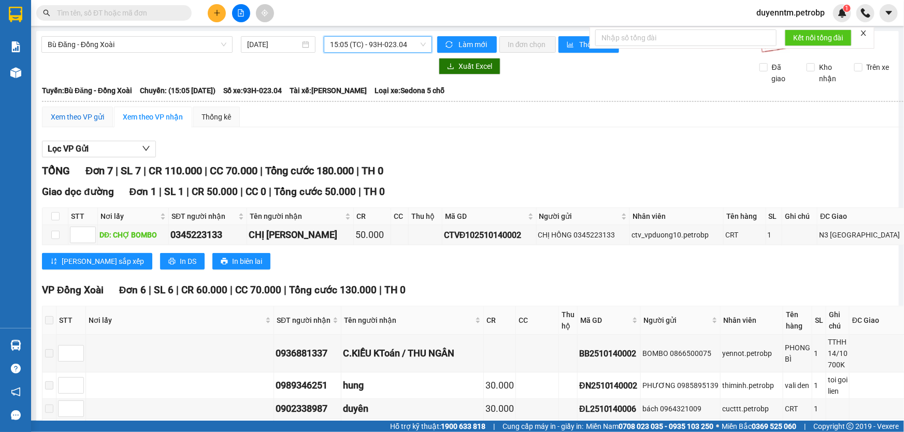
click at [76, 119] on div "Xem theo VP gửi" at bounding box center [77, 116] width 53 height 11
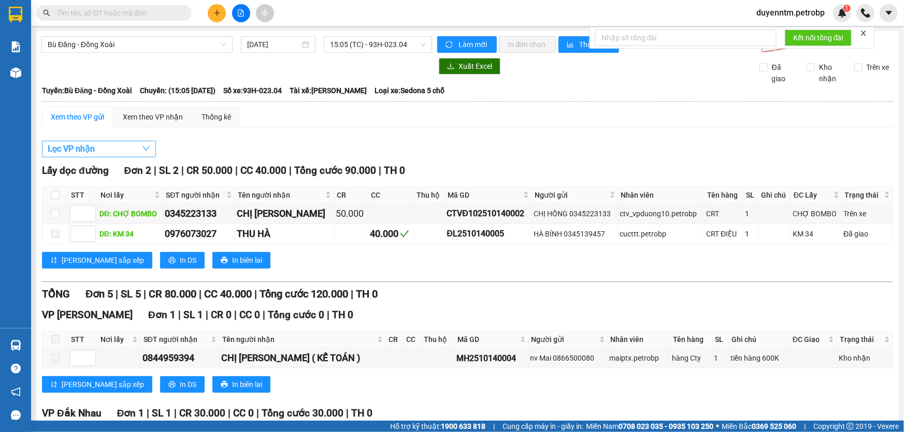
click at [88, 149] on span "Lọc VP nhận" at bounding box center [71, 148] width 47 height 13
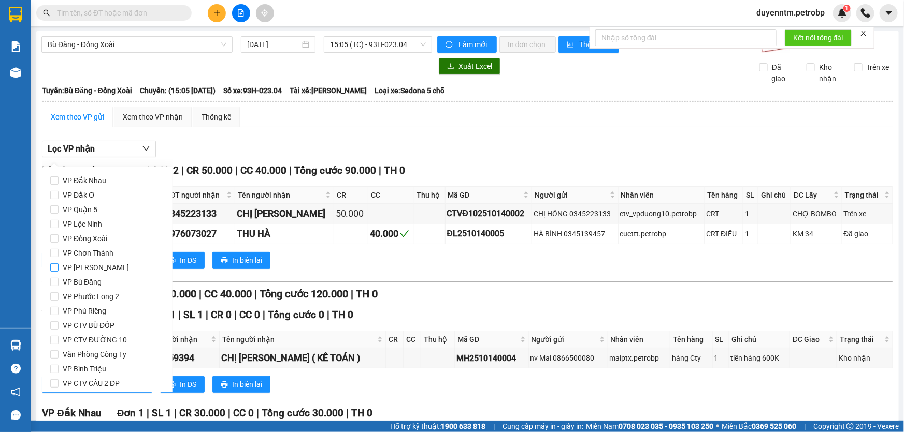
click at [96, 268] on span "VP [PERSON_NAME]" at bounding box center [96, 267] width 75 height 14
click at [59, 268] on input "VP [PERSON_NAME]" at bounding box center [54, 268] width 8 height 8
checkbox input "true"
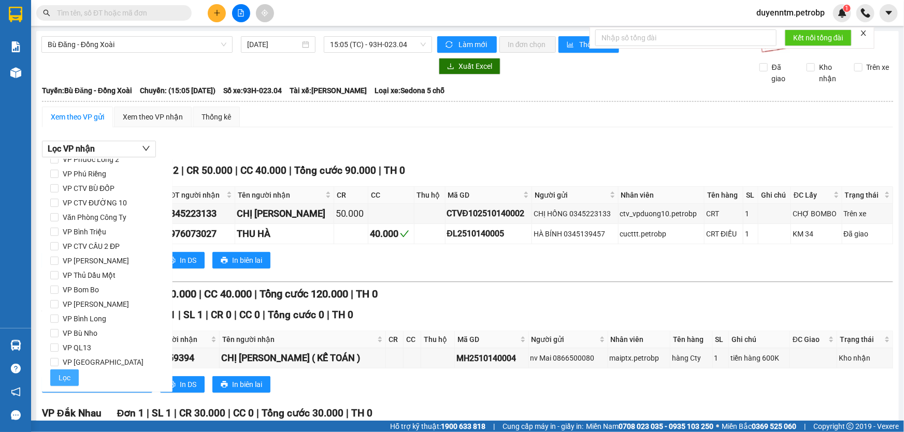
click at [66, 379] on span "Lọc" at bounding box center [65, 377] width 12 height 11
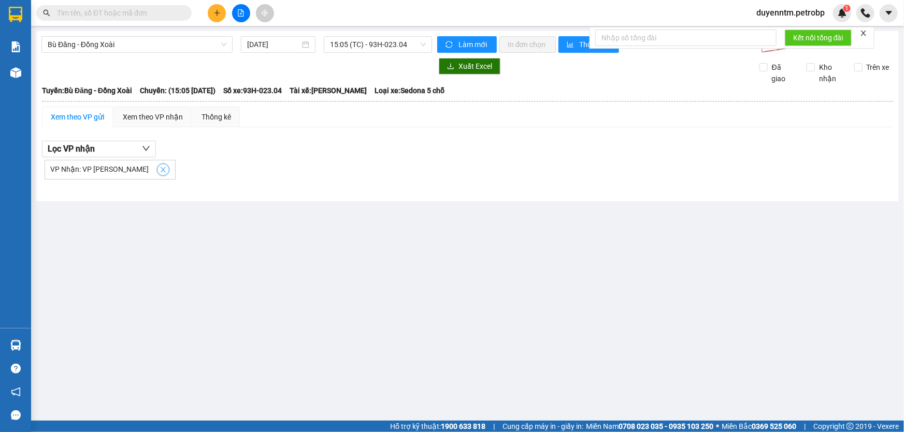
click at [159, 170] on icon "close" at bounding box center [162, 169] width 7 height 7
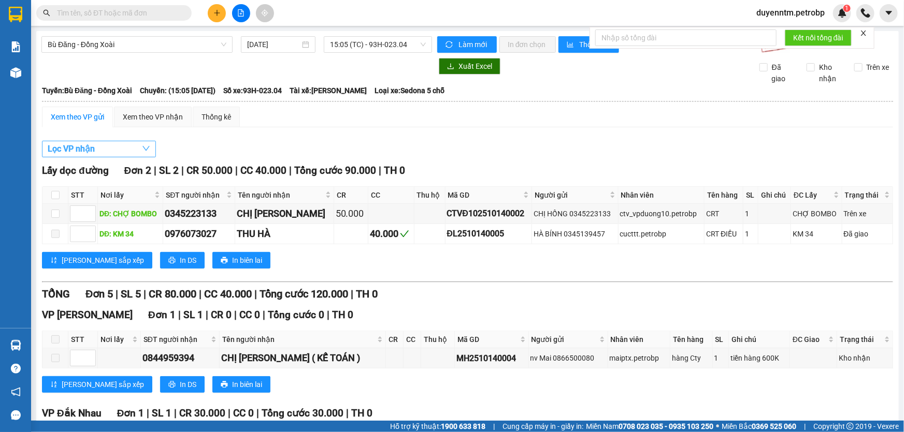
click at [125, 150] on button "Lọc VP nhận" at bounding box center [99, 149] width 114 height 17
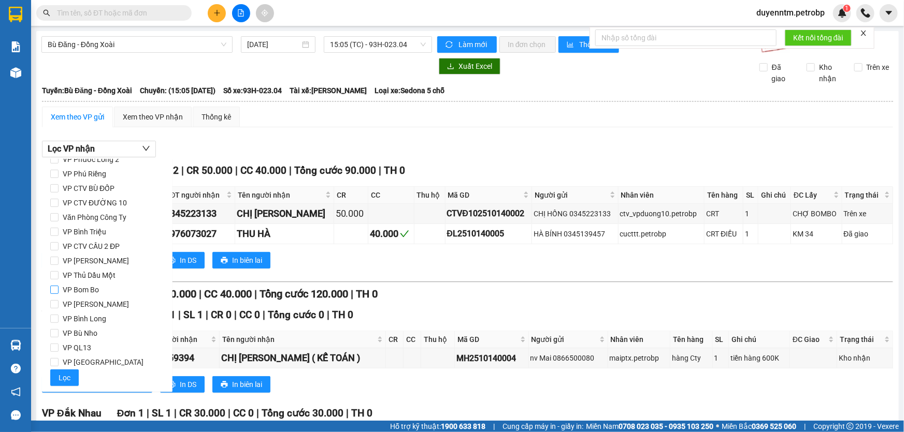
click at [81, 288] on span "VP Bom Bo" at bounding box center [81, 290] width 45 height 14
click at [59, 288] on input "VP Bom Bo" at bounding box center [54, 290] width 8 height 8
checkbox input "true"
click at [68, 376] on span "Lọc" at bounding box center [65, 377] width 12 height 11
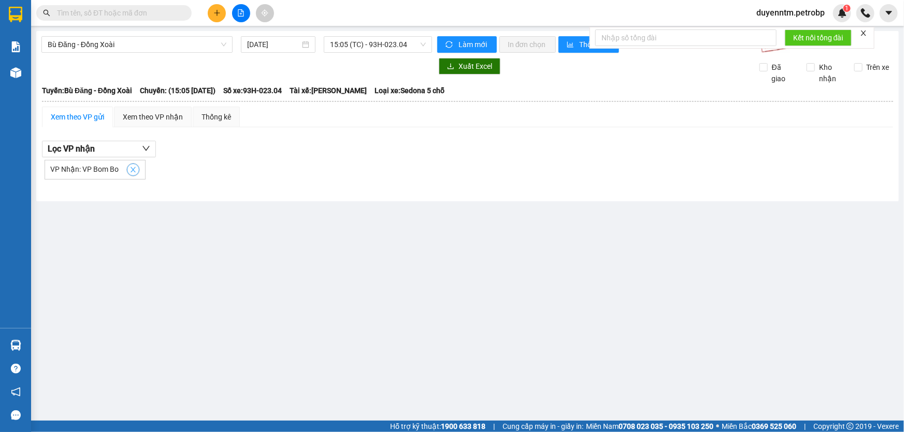
click at [132, 169] on icon "close" at bounding box center [132, 169] width 7 height 7
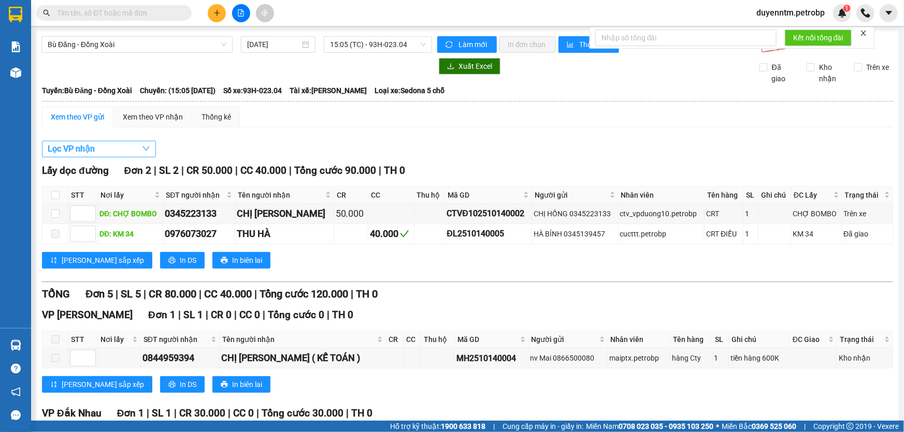
click at [132, 148] on button "Lọc VP nhận" at bounding box center [99, 149] width 114 height 17
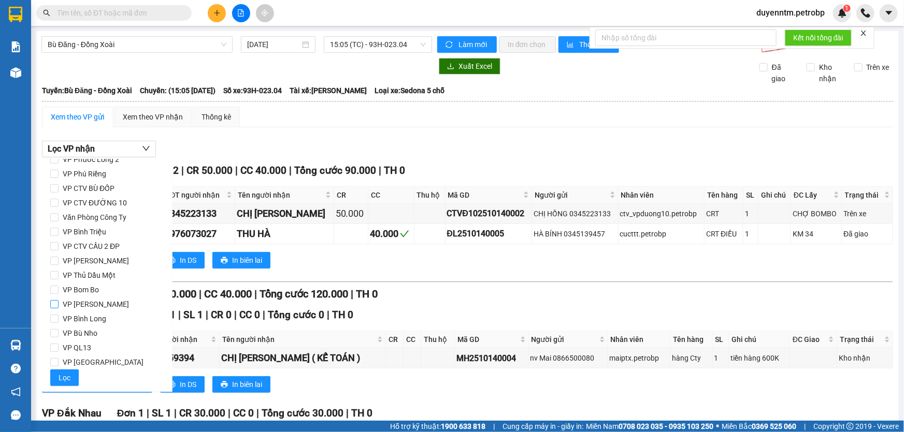
click at [81, 300] on span "VP [PERSON_NAME]" at bounding box center [96, 304] width 75 height 14
click at [59, 300] on input "VP [PERSON_NAME]" at bounding box center [54, 304] width 8 height 8
click at [64, 378] on span "Lọc" at bounding box center [65, 377] width 12 height 11
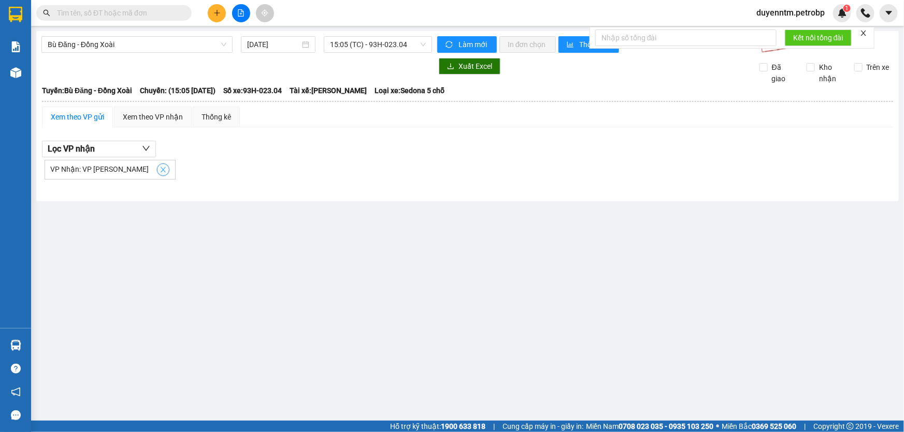
click at [161, 168] on icon "close" at bounding box center [163, 169] width 5 height 5
checkbox input "false"
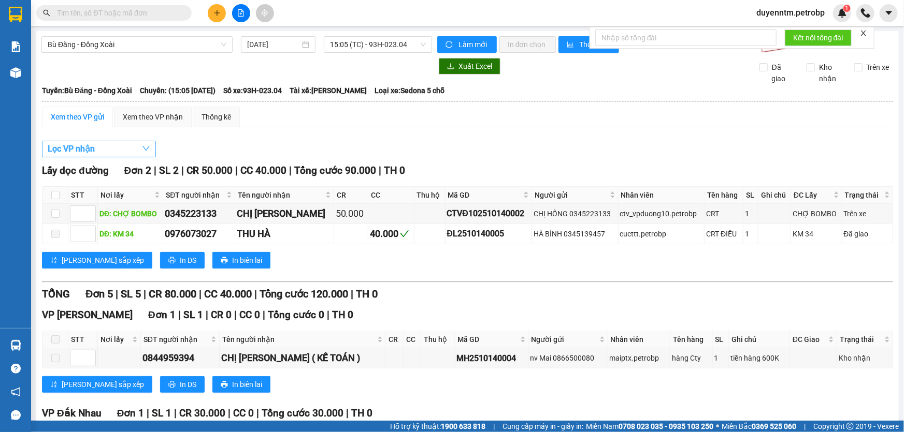
click at [124, 148] on button "Lọc VP nhận" at bounding box center [99, 149] width 114 height 17
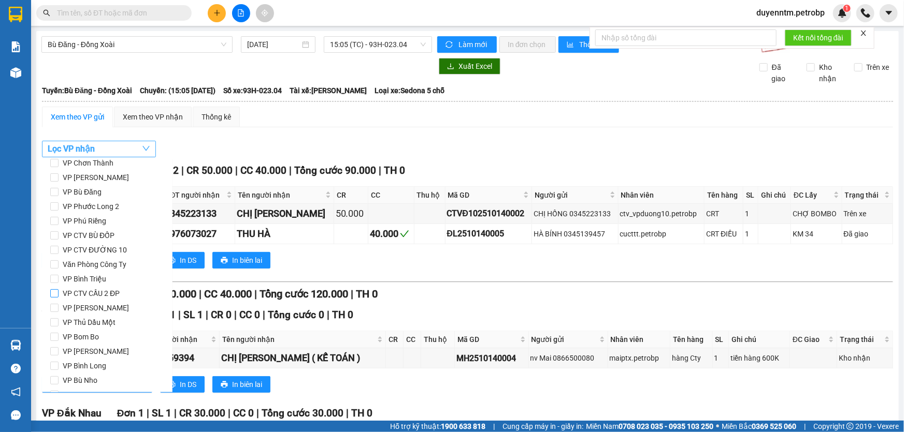
scroll to position [43, 0]
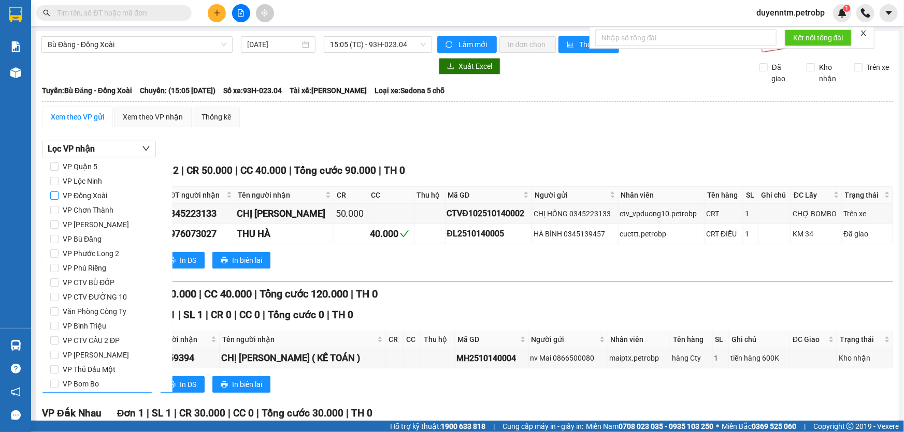
click at [76, 197] on span "VP Đồng Xoài" at bounding box center [85, 195] width 53 height 14
click at [59, 197] on input "VP Đồng Xoài" at bounding box center [54, 196] width 8 height 8
checkbox input "true"
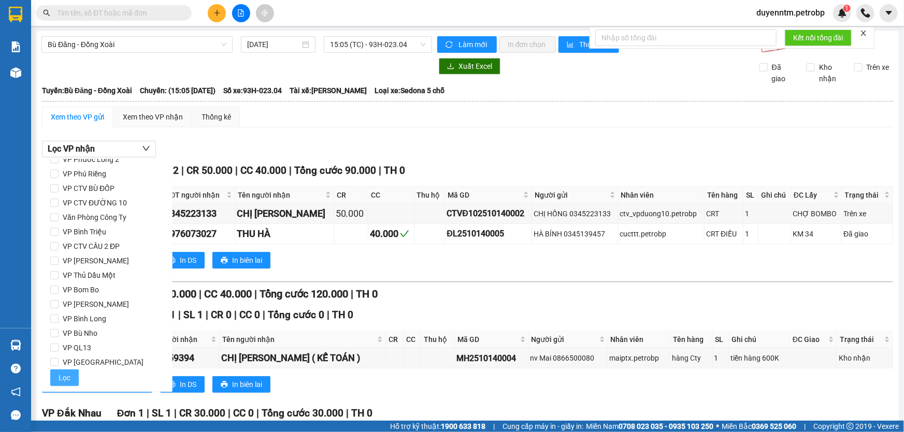
click at [64, 382] on span "Lọc" at bounding box center [65, 377] width 12 height 11
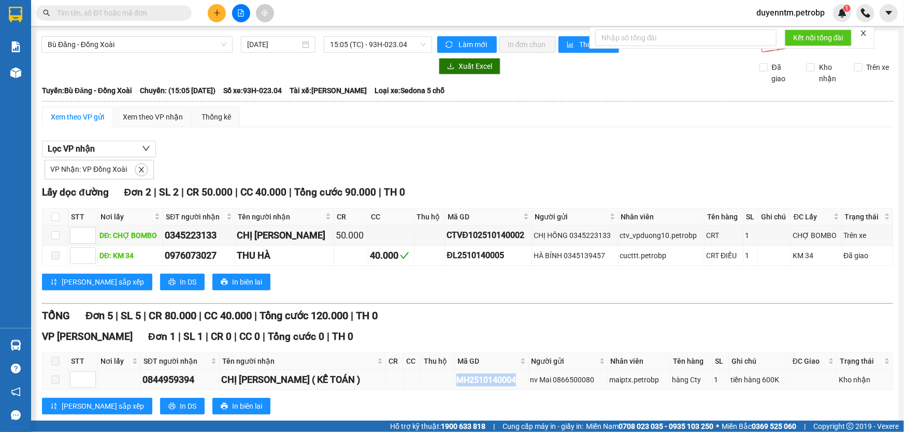
drag, startPoint x: 485, startPoint y: 382, endPoint x: 421, endPoint y: 386, distance: 63.9
click at [455, 386] on td "MH2510140004" at bounding box center [492, 380] width 74 height 20
copy div "MH2510140004"
click at [173, 12] on input "text" at bounding box center [118, 12] width 122 height 11
paste input "MH2510140004"
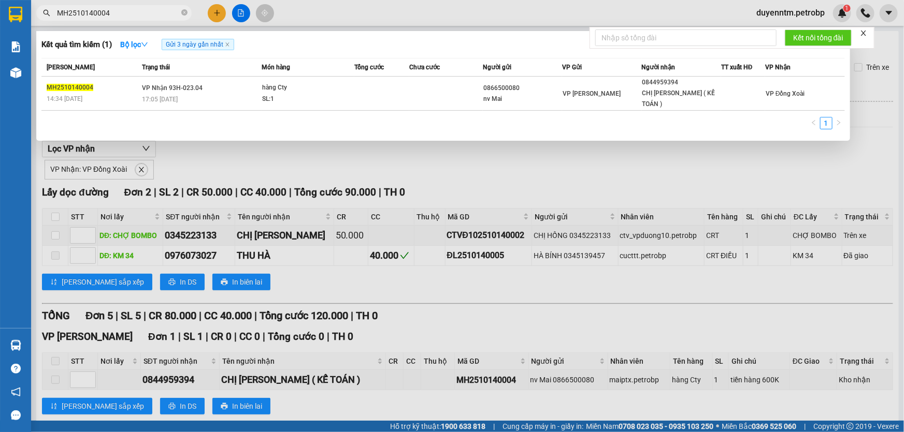
type input "MH2510140004"
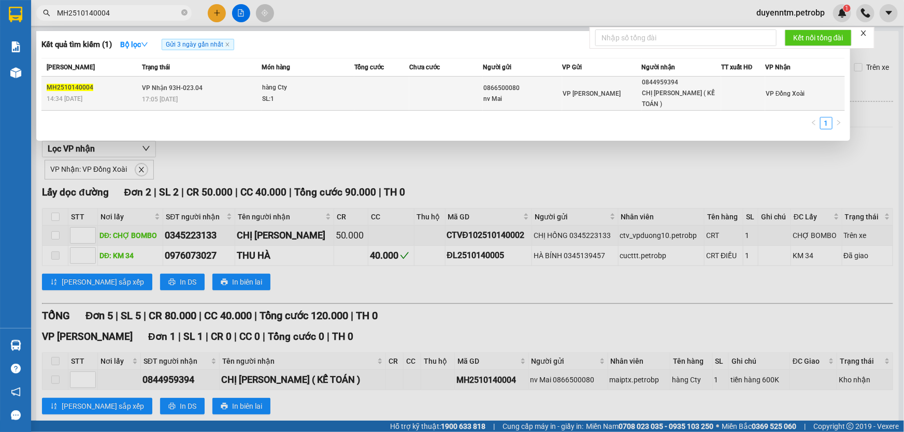
click at [522, 94] on div "nv Mai" at bounding box center [522, 99] width 78 height 11
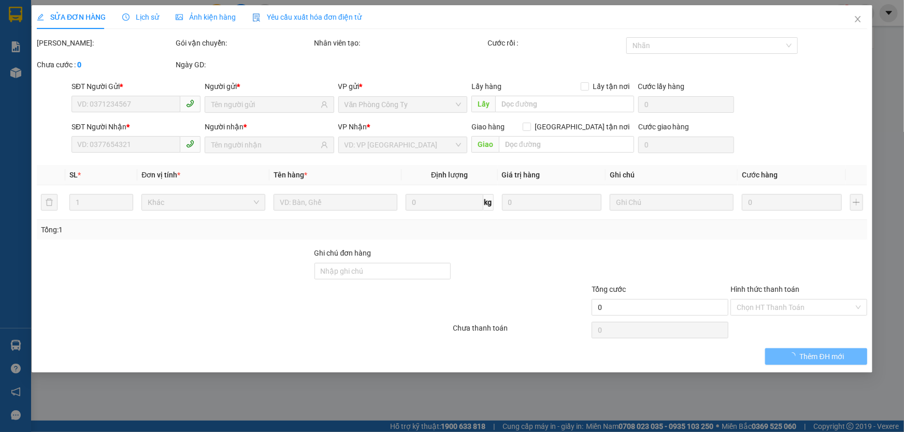
type input "0866500080"
type input "nv Mai"
type input "0844959394"
type input "CHỊ KIỀU ( KẾ TOÁN )"
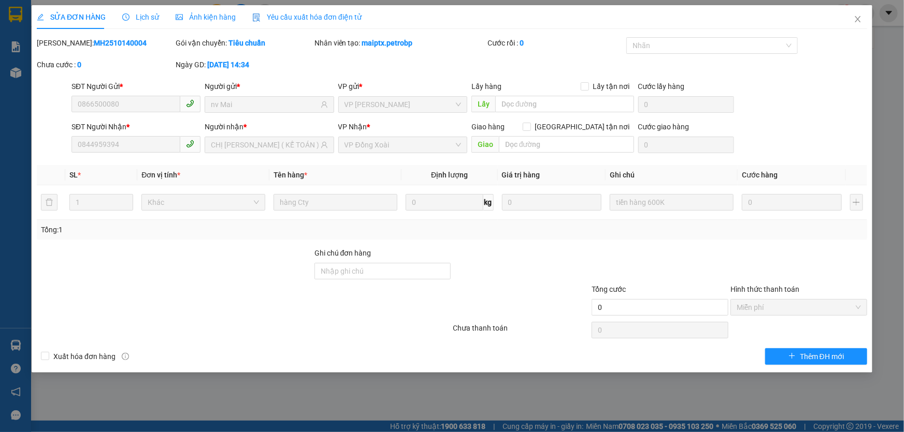
click at [145, 9] on div "Lịch sử" at bounding box center [140, 17] width 37 height 24
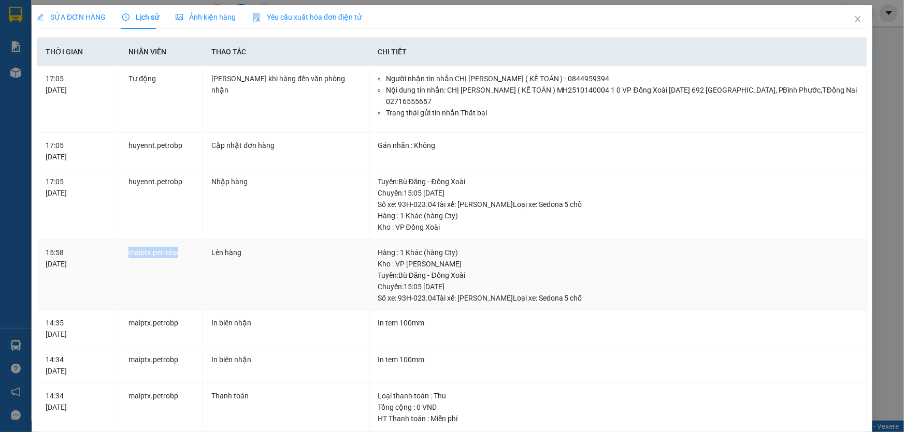
drag, startPoint x: 179, startPoint y: 243, endPoint x: 128, endPoint y: 243, distance: 50.7
click at [128, 243] on td "maiptx.petrobp" at bounding box center [161, 275] width 83 height 71
copy td "maiptx.petrobp"
click at [854, 20] on icon "close" at bounding box center [857, 19] width 6 height 6
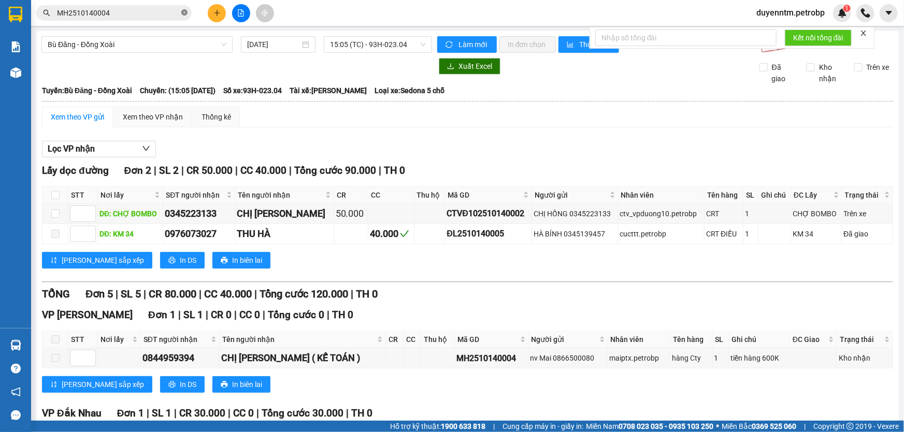
click at [183, 14] on icon "close-circle" at bounding box center [184, 12] width 6 height 6
paste input "QL132510140017"
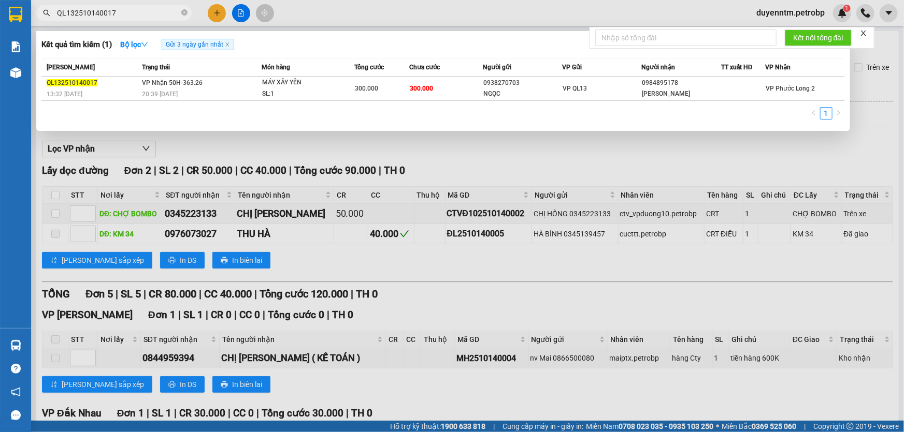
type input "QL132510140017"
click at [186, 12] on icon "close-circle" at bounding box center [184, 12] width 6 height 6
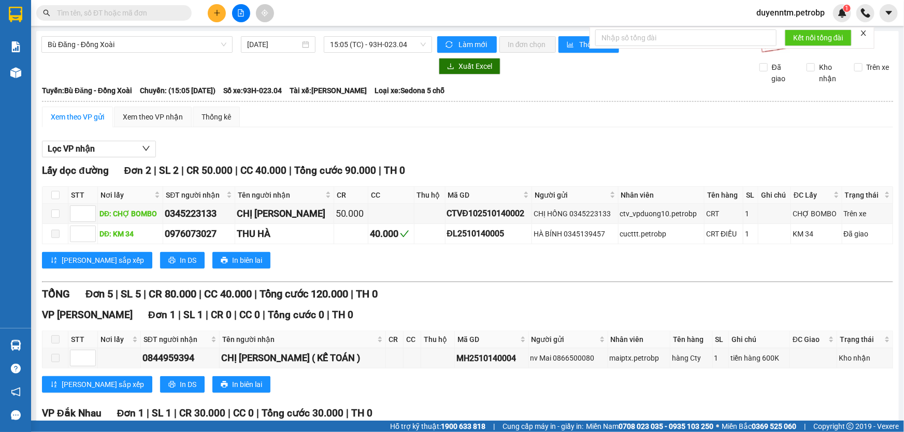
paste input "PB2510140014"
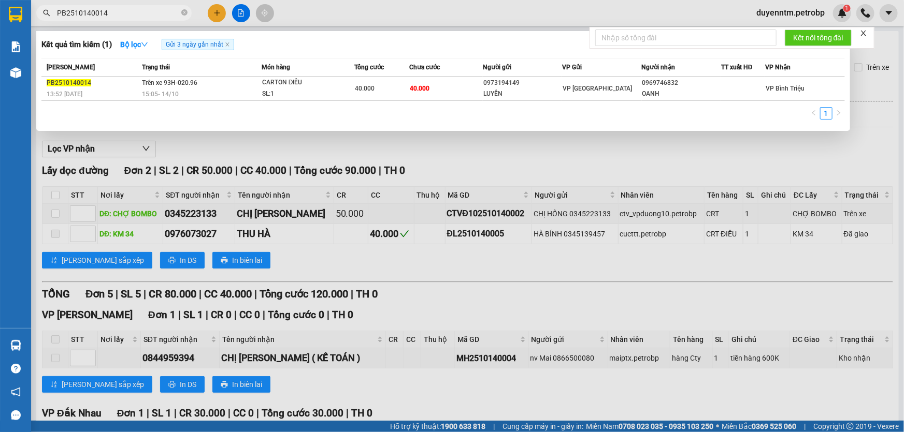
type input "PB2510140014"
click at [182, 14] on icon "close-circle" at bounding box center [184, 12] width 6 height 6
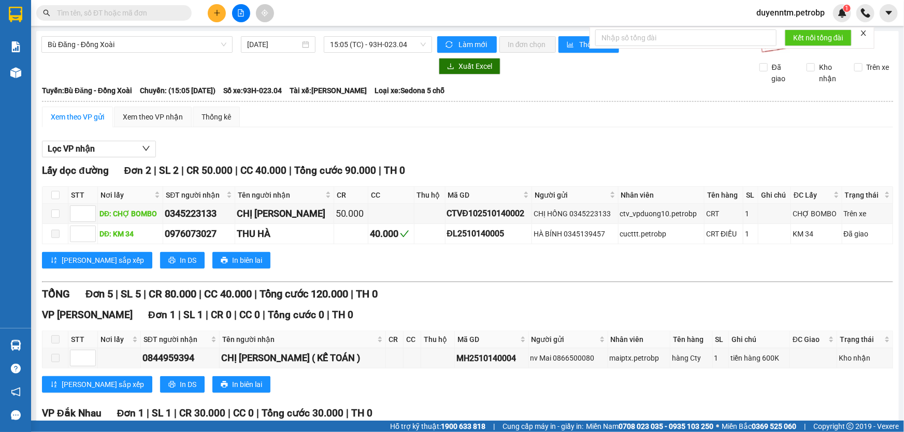
paste input "PB2510140011"
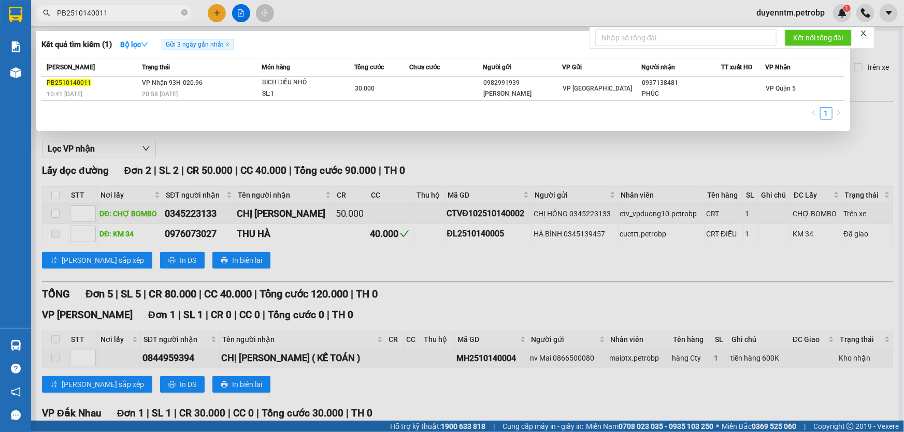
type input "PB2510140011"
click at [308, 140] on div at bounding box center [452, 216] width 904 height 432
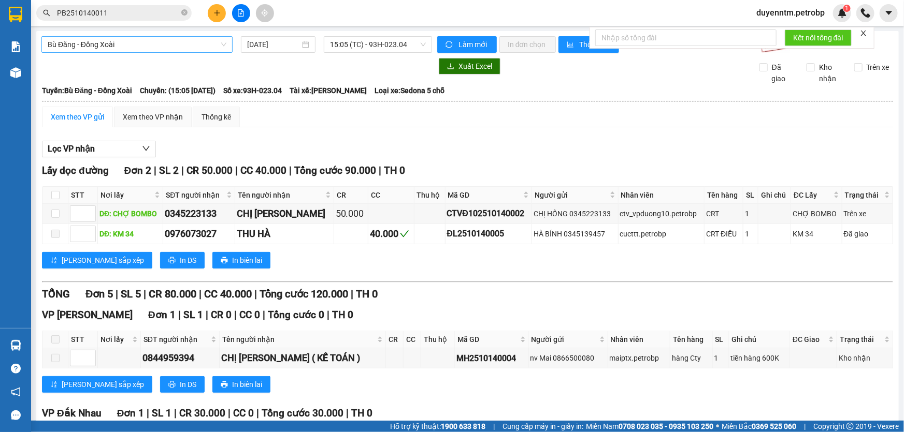
click at [158, 43] on span "Bù Đăng - Đồng Xoài" at bounding box center [137, 45] width 179 height 16
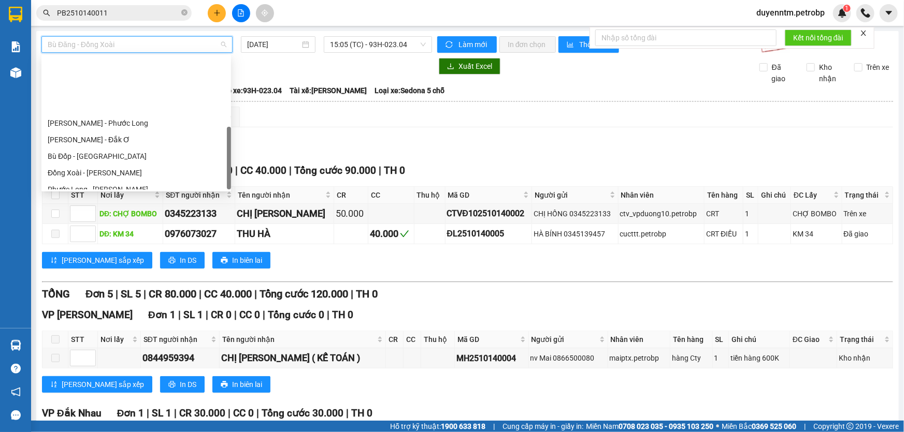
scroll to position [215, 0]
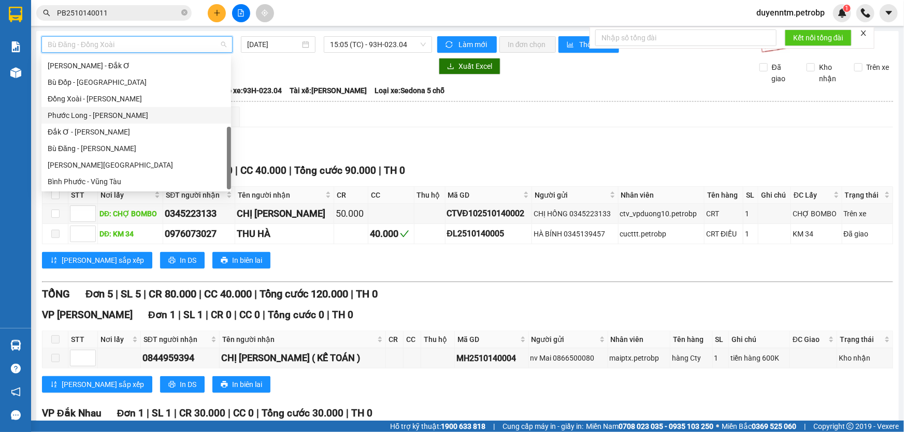
click at [141, 112] on div "Phước Long - [PERSON_NAME]" at bounding box center [136, 115] width 177 height 11
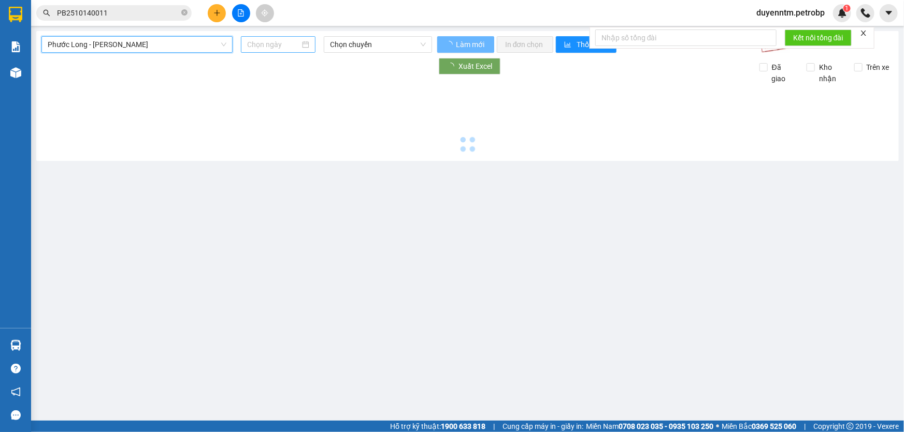
type input "[DATE]"
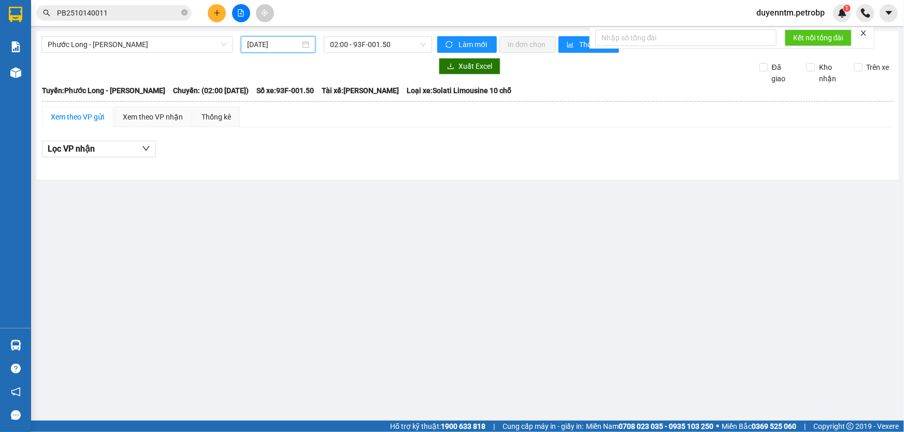
click at [269, 43] on input "[DATE]" at bounding box center [273, 44] width 53 height 11
click at [399, 90] on span "Tài xế: NGUYỄN THANH PHONG" at bounding box center [360, 90] width 77 height 11
click at [395, 46] on span "02:00 - 93F-001.50" at bounding box center [378, 45] width 96 height 16
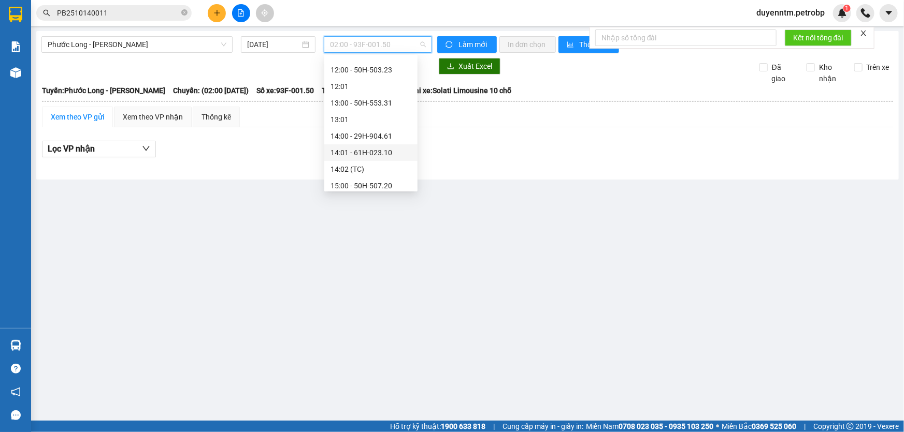
scroll to position [424, 0]
click at [385, 175] on div "15:05 - 93H-020.96" at bounding box center [370, 171] width 81 height 11
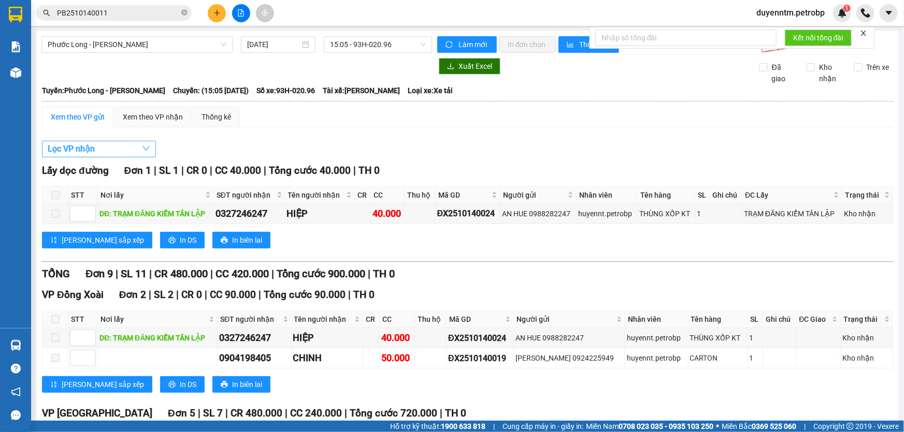
click at [134, 146] on button "Lọc VP nhận" at bounding box center [99, 149] width 114 height 17
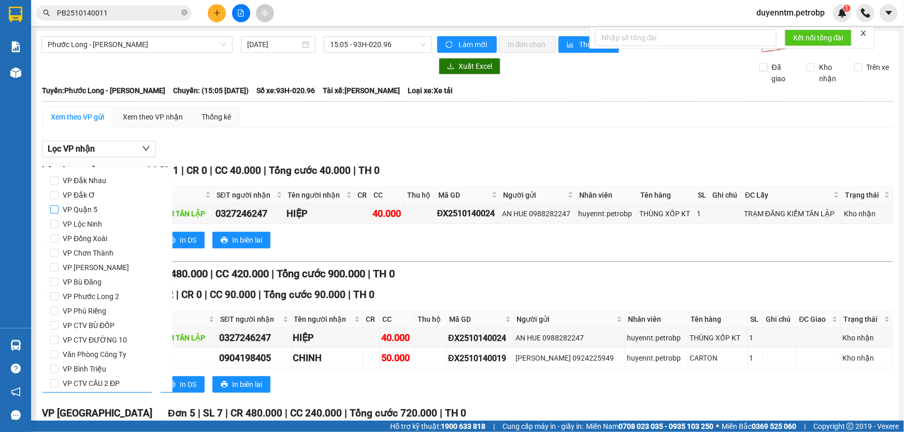
click at [83, 204] on span "VP Quận 5" at bounding box center [80, 209] width 43 height 14
click at [59, 206] on input "VP Quận 5" at bounding box center [54, 210] width 8 height 8
checkbox input "true"
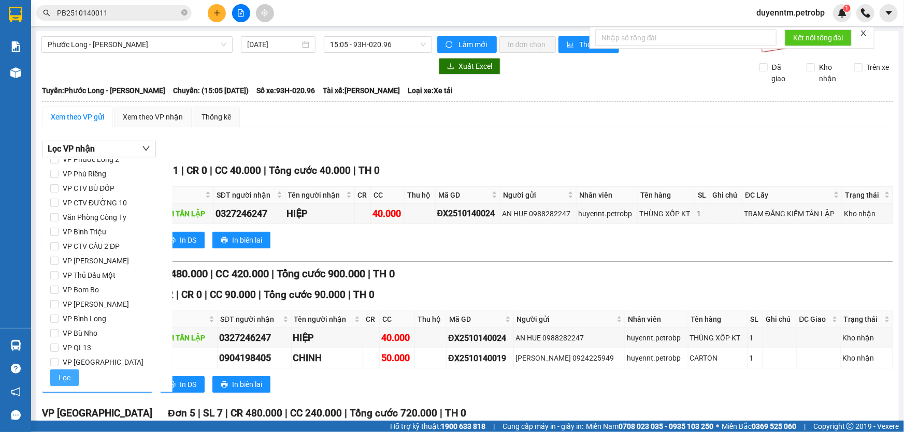
click at [71, 372] on button "Lọc" at bounding box center [64, 378] width 28 height 17
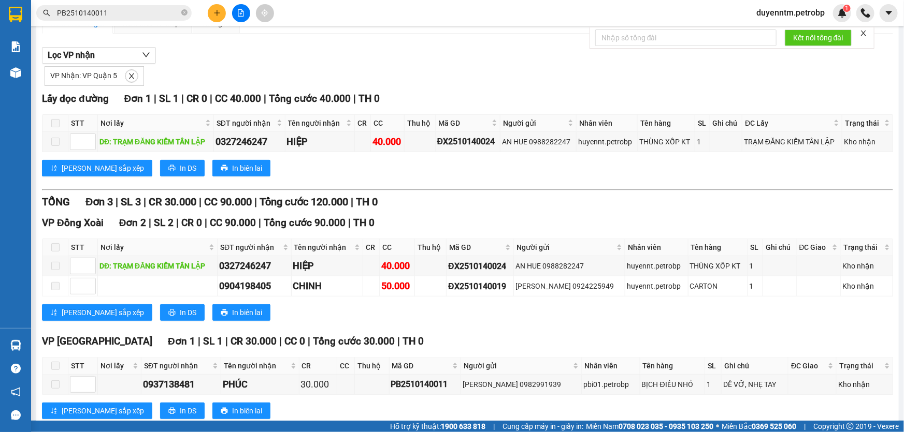
scroll to position [119, 0]
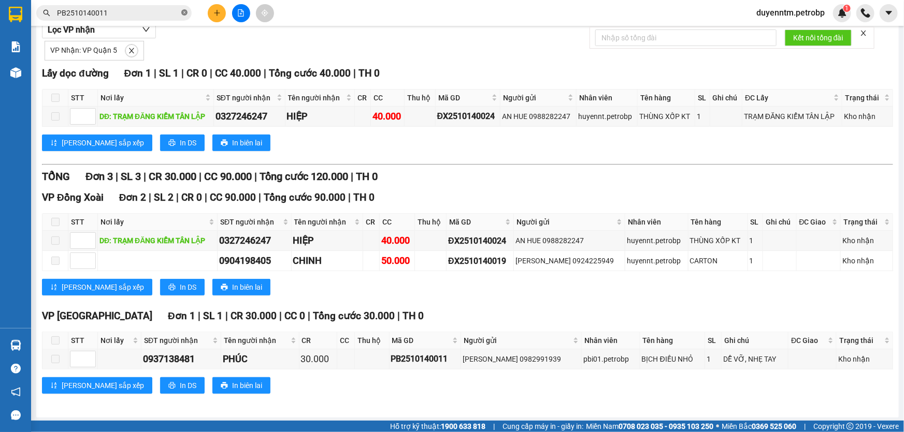
click at [186, 14] on icon "close-circle" at bounding box center [184, 12] width 6 height 6
paste input "PB2510140014"
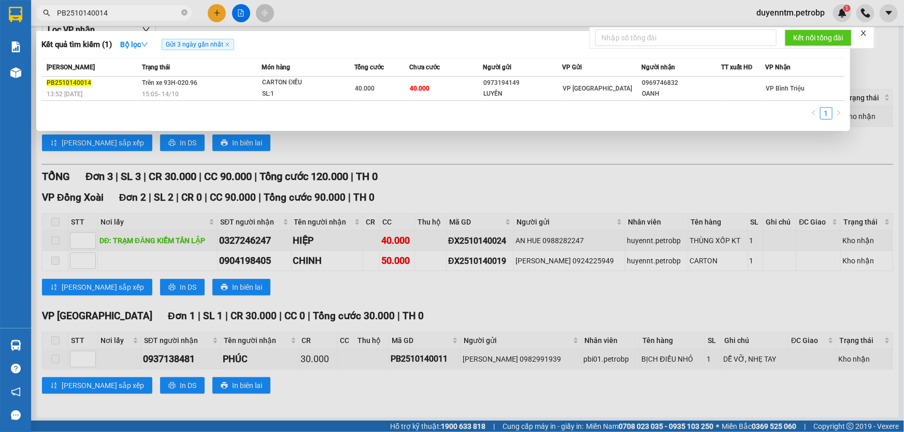
type input "PB2510140014"
click at [315, 144] on div at bounding box center [452, 216] width 904 height 432
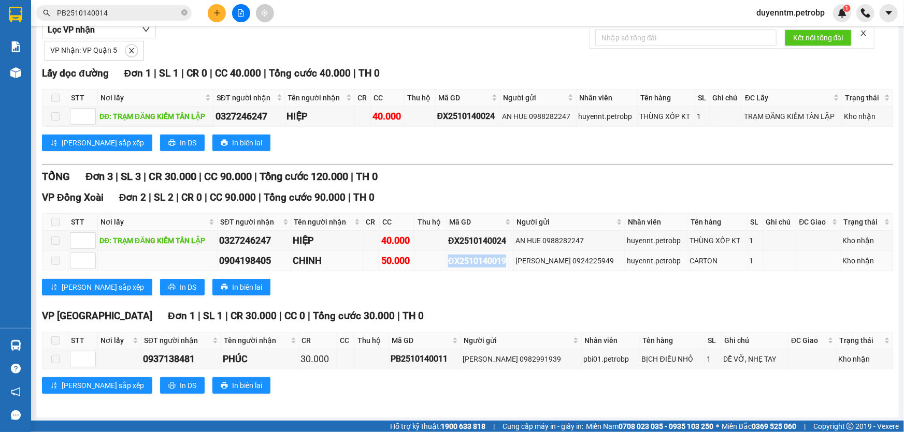
drag, startPoint x: 514, startPoint y: 259, endPoint x: 454, endPoint y: 265, distance: 60.9
click at [454, 265] on div "ĐX2510140019" at bounding box center [480, 261] width 64 height 13
copy div "ĐX2510140019"
click at [184, 14] on icon "close-circle" at bounding box center [184, 12] width 6 height 6
paste input "ĐX2510140019"
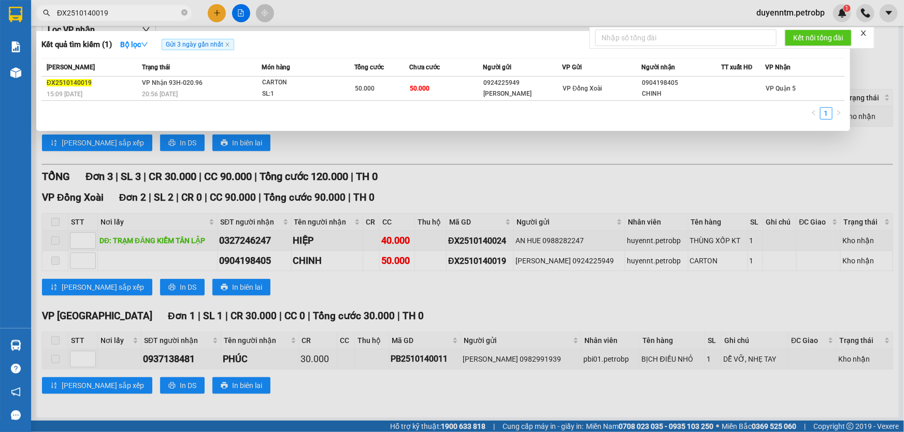
type input "ĐX2510140019"
click at [346, 146] on div at bounding box center [452, 216] width 904 height 432
click at [135, 15] on input "ĐX2510140019" at bounding box center [118, 12] width 122 height 11
click at [422, 153] on div at bounding box center [452, 216] width 904 height 432
click at [126, 13] on input "ĐX2510140019" at bounding box center [118, 12] width 122 height 11
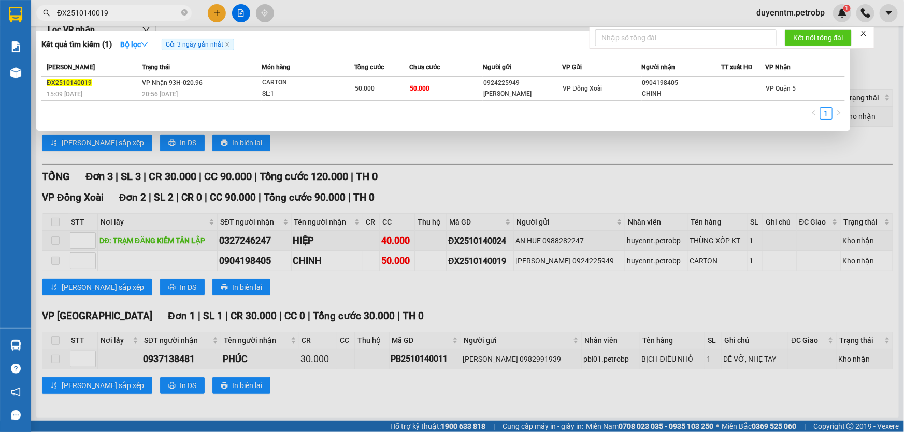
click at [734, 176] on div at bounding box center [452, 216] width 904 height 432
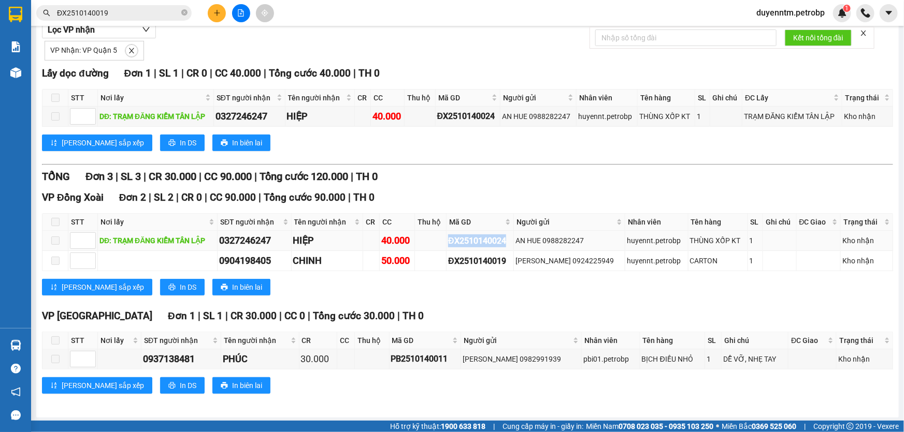
drag, startPoint x: 511, startPoint y: 239, endPoint x: 450, endPoint y: 244, distance: 61.3
click at [450, 244] on tr "DĐ: TRẠM ĐĂNG KIỂM TÂN LẬP 0327246247 HIỆP 40.000 ĐX2510140024 AN HUE 098828224…" at bounding box center [467, 241] width 850 height 20
copy div "ĐX2510140024"
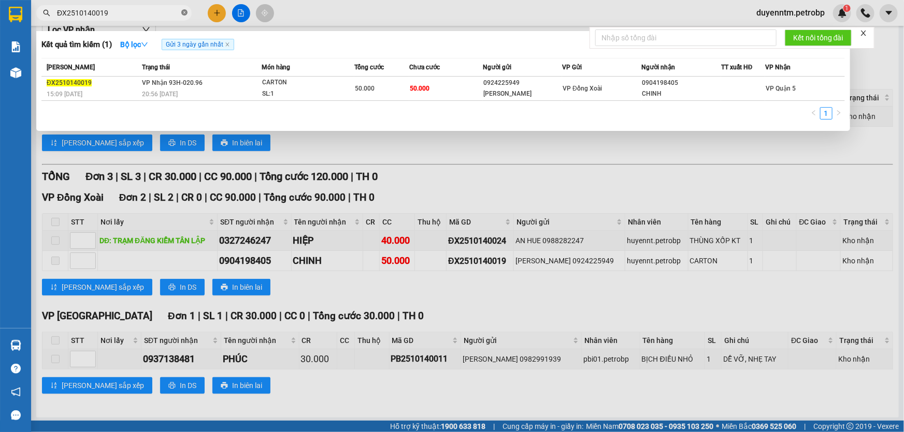
click at [184, 12] on icon "close-circle" at bounding box center [184, 12] width 6 height 6
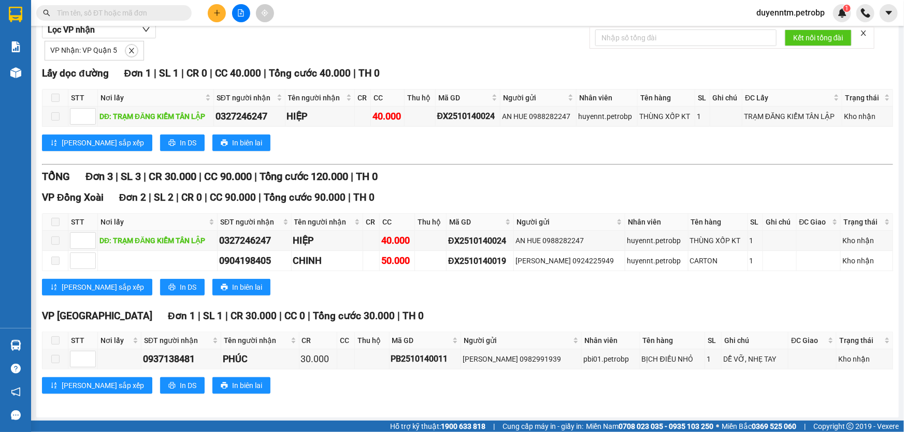
paste input "ĐX2510140024"
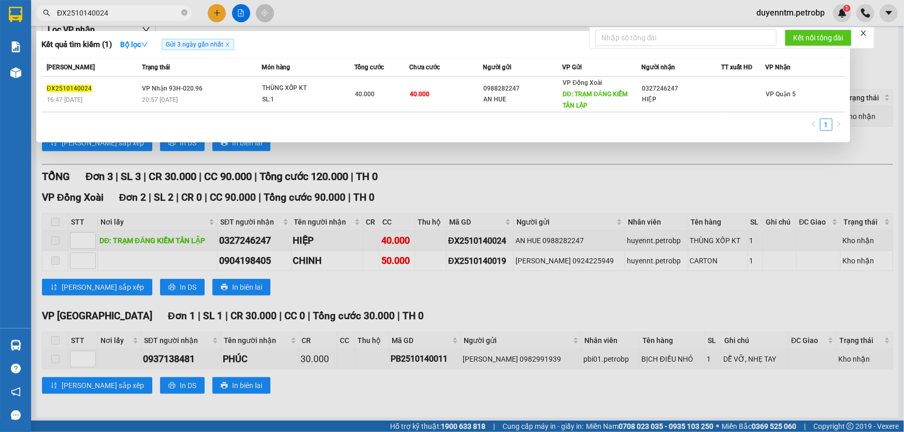
type input "ĐX2510140024"
click at [565, 302] on div at bounding box center [452, 216] width 904 height 432
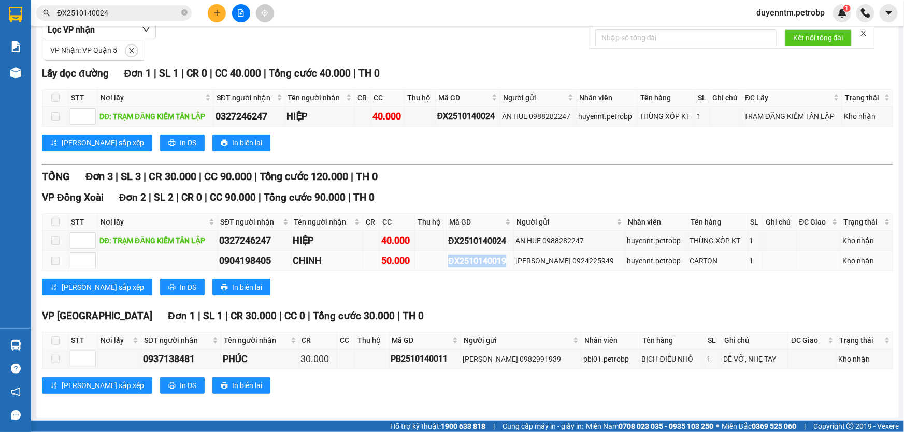
drag, startPoint x: 513, startPoint y: 258, endPoint x: 454, endPoint y: 263, distance: 59.2
click at [454, 263] on div "ĐX2510140019" at bounding box center [480, 261] width 64 height 13
copy div "ĐX2510140019"
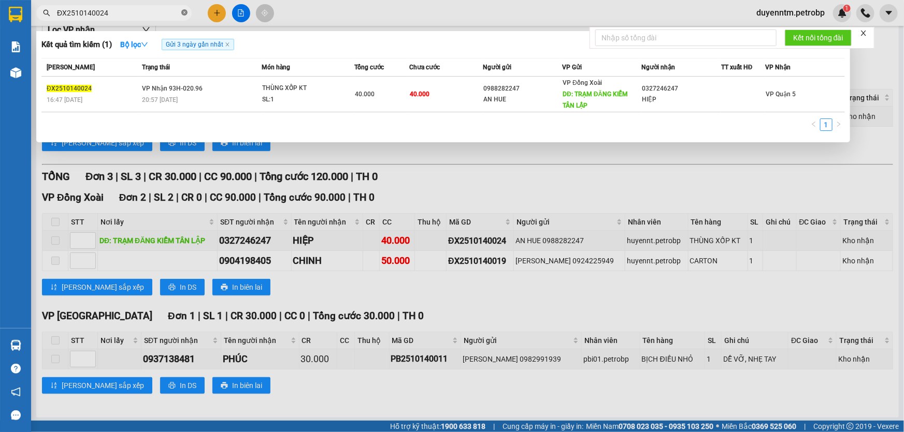
click at [182, 13] on icon "close-circle" at bounding box center [184, 12] width 6 height 6
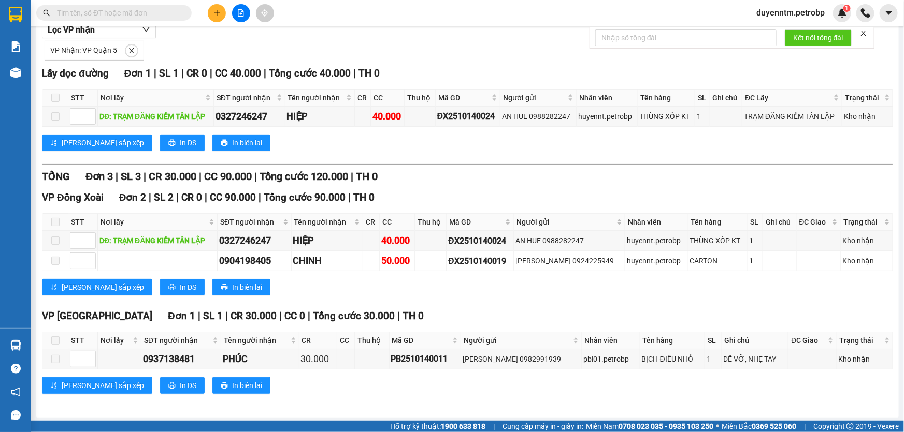
paste input "ĐX2510140019"
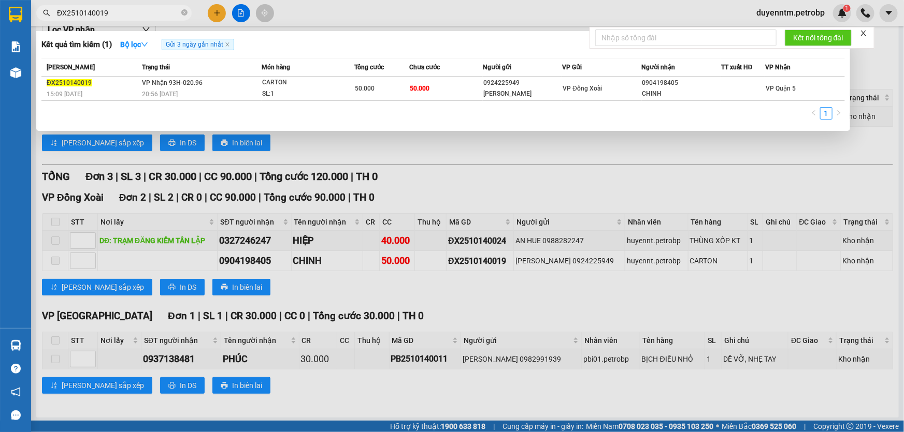
type input "ĐX2510140019"
click at [483, 292] on div at bounding box center [452, 216] width 904 height 432
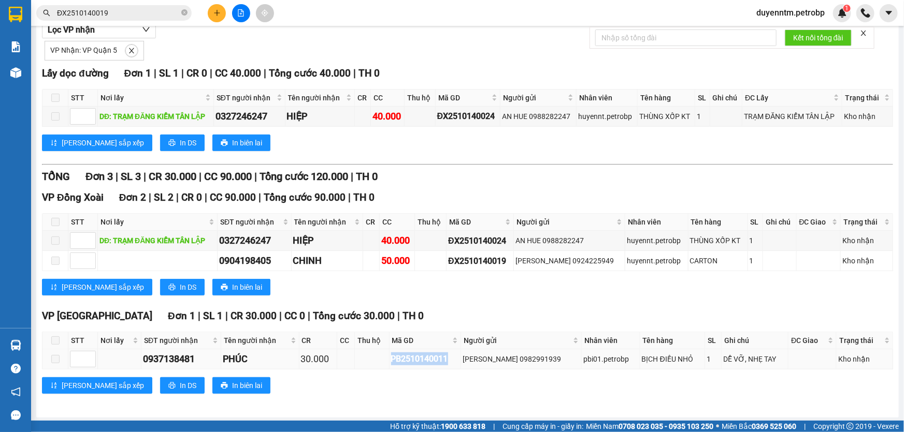
drag, startPoint x: 458, startPoint y: 359, endPoint x: 396, endPoint y: 364, distance: 62.3
click at [396, 364] on td "PB2510140011" at bounding box center [425, 360] width 72 height 20
copy div "PB2510140011"
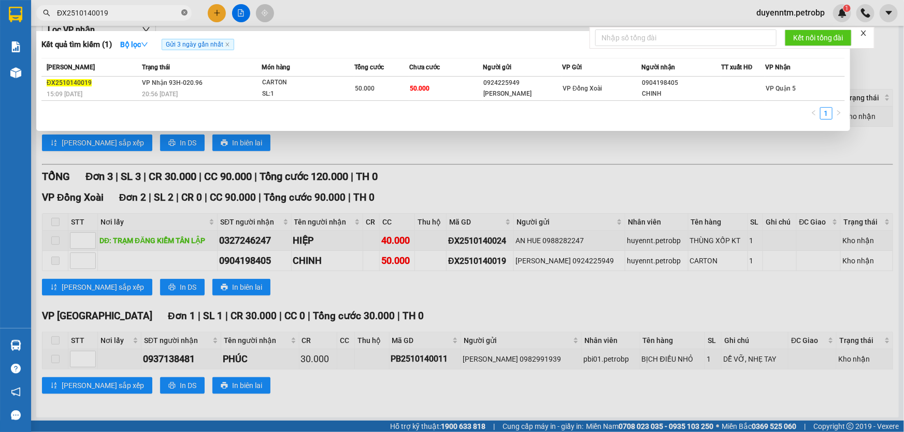
click at [185, 16] on span at bounding box center [184, 13] width 6 height 10
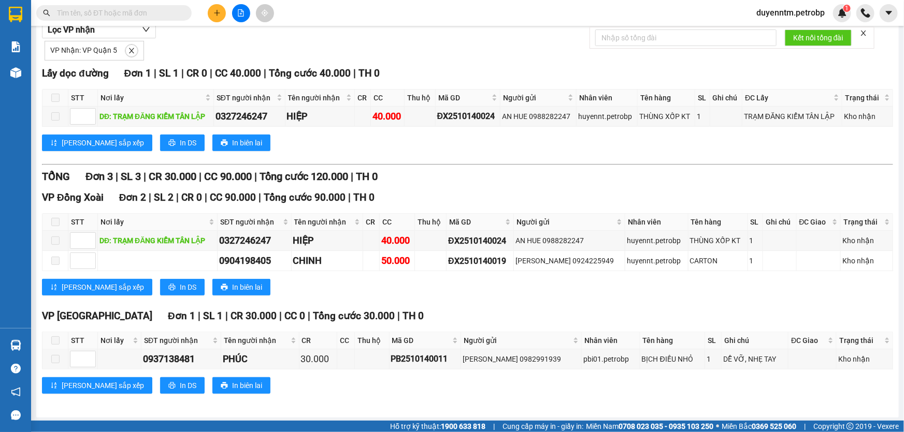
paste input "PB2510140011"
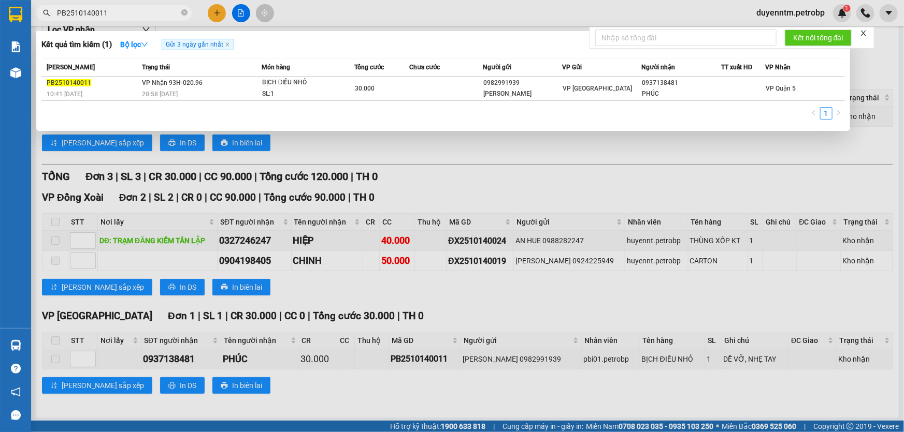
type input "PB2510140011"
click at [431, 143] on div at bounding box center [452, 216] width 904 height 432
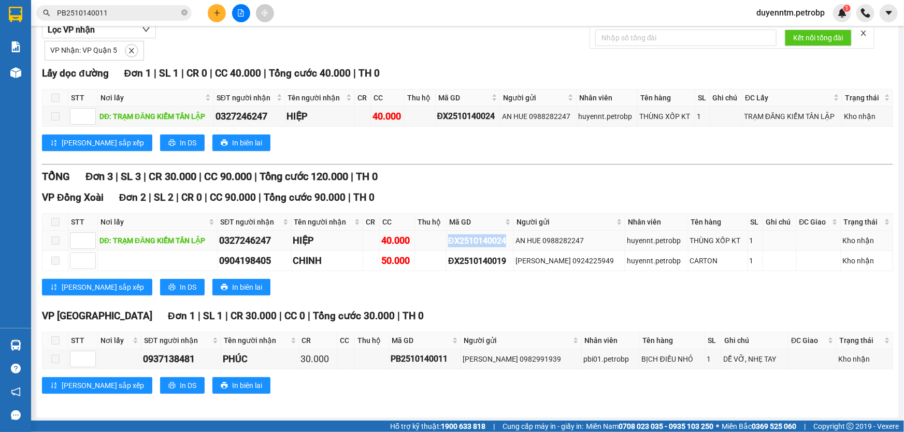
drag, startPoint x: 513, startPoint y: 241, endPoint x: 435, endPoint y: 244, distance: 77.7
click at [435, 244] on tr "DĐ: TRẠM ĐĂNG KIỂM TÂN LẬP 0327246247 HIỆP 40.000 ĐX2510140024 AN HUE 098828224…" at bounding box center [467, 241] width 850 height 20
copy div "ĐX2510140024"
click at [185, 15] on icon "close-circle" at bounding box center [184, 12] width 6 height 6
paste input "ĐX2510140024"
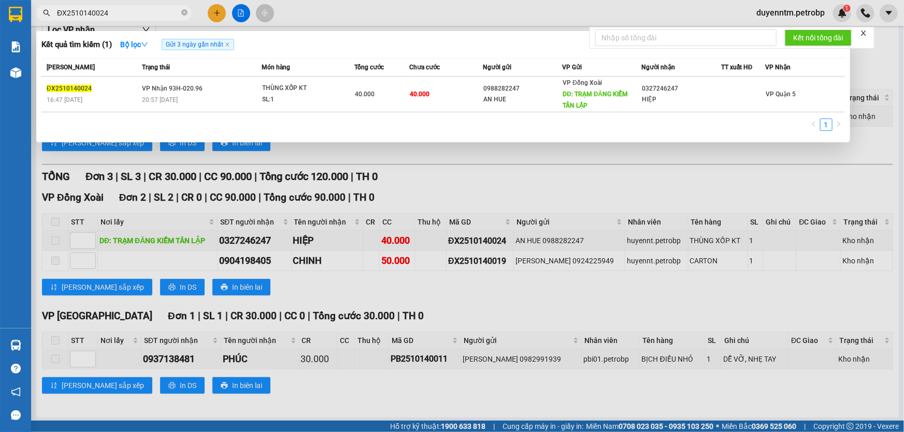
type input "ĐX2510140024"
click at [673, 167] on div at bounding box center [452, 216] width 904 height 432
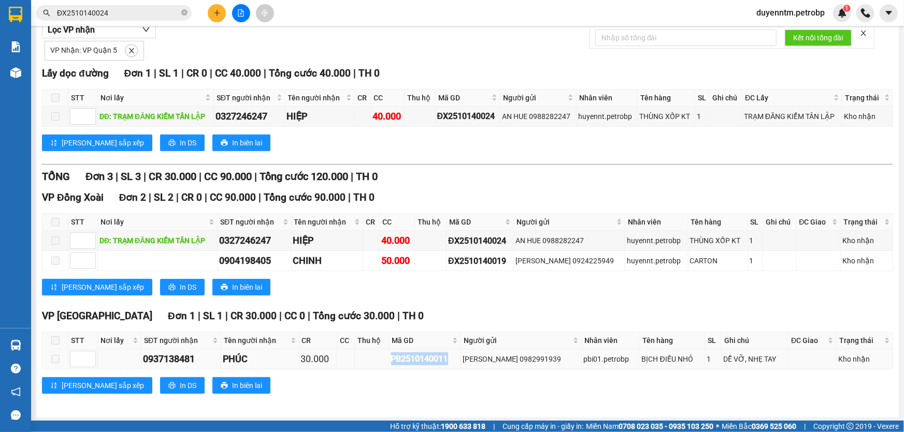
drag, startPoint x: 457, startPoint y: 358, endPoint x: 394, endPoint y: 367, distance: 63.7
click at [394, 367] on tr "0937138481 PHÚC 30.000 PB2510140011 KIM ANH 0982991939 pbi01.petrobp BỊCH ĐIỀU …" at bounding box center [467, 360] width 850 height 20
copy div "PB2510140011"
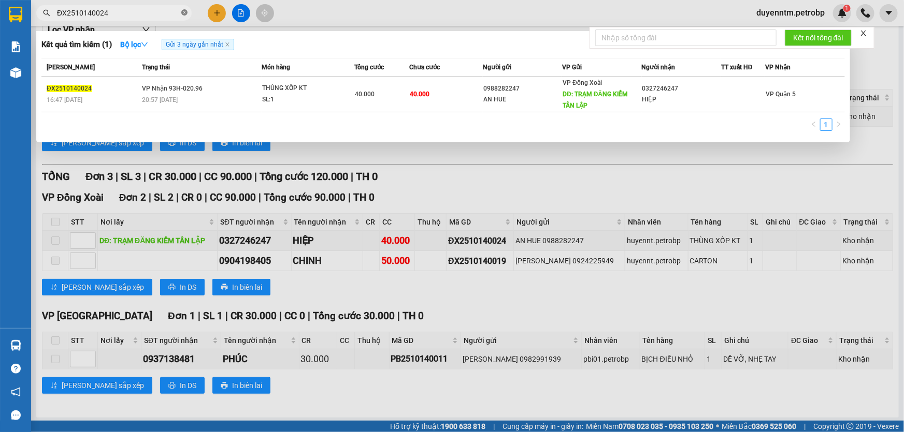
click at [185, 12] on icon "close-circle" at bounding box center [184, 12] width 6 height 6
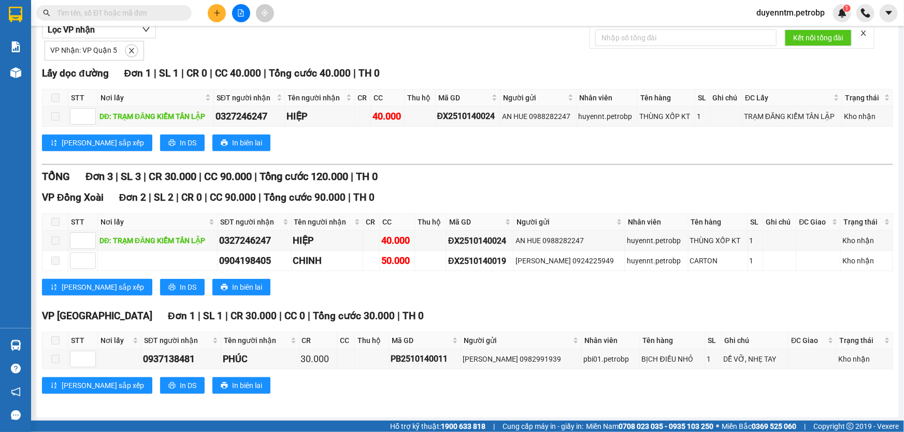
paste input "PB2510140011"
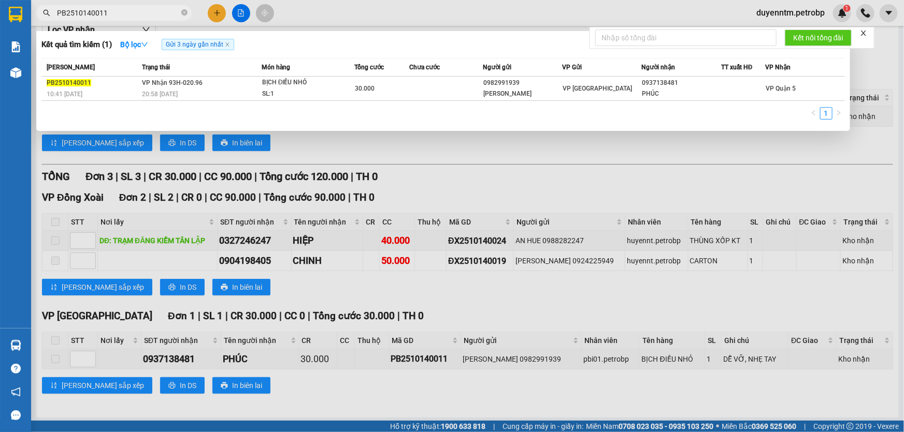
type input "PB2510140011"
click at [185, 10] on icon "close-circle" at bounding box center [184, 12] width 6 height 6
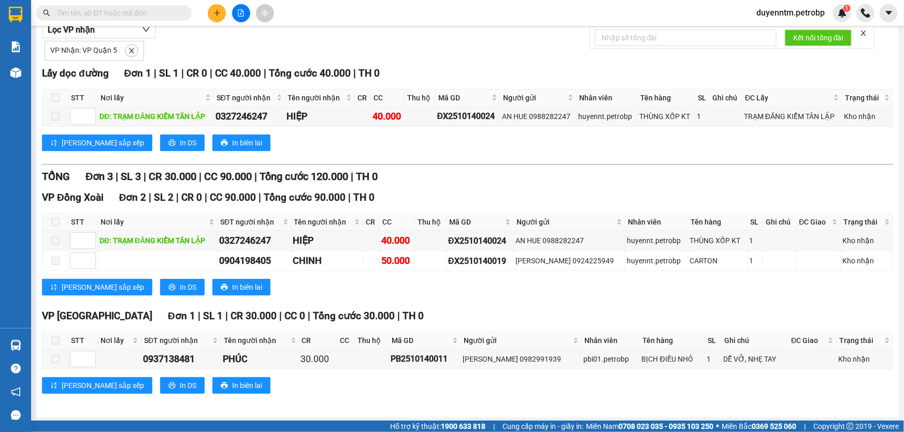
paste input "PB2510140014"
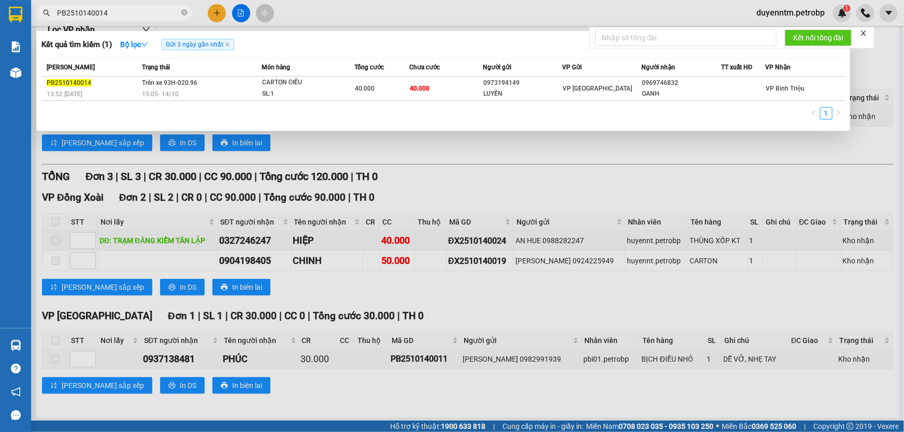
type input "PB2510140014"
click at [456, 166] on div at bounding box center [452, 216] width 904 height 432
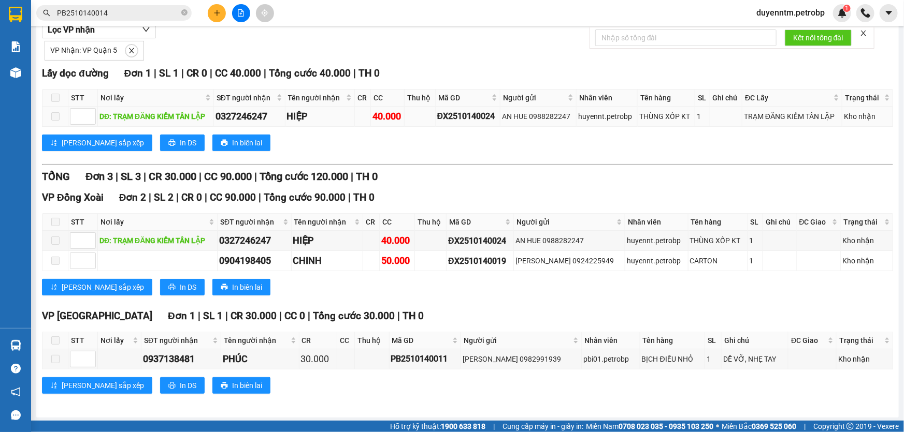
scroll to position [0, 0]
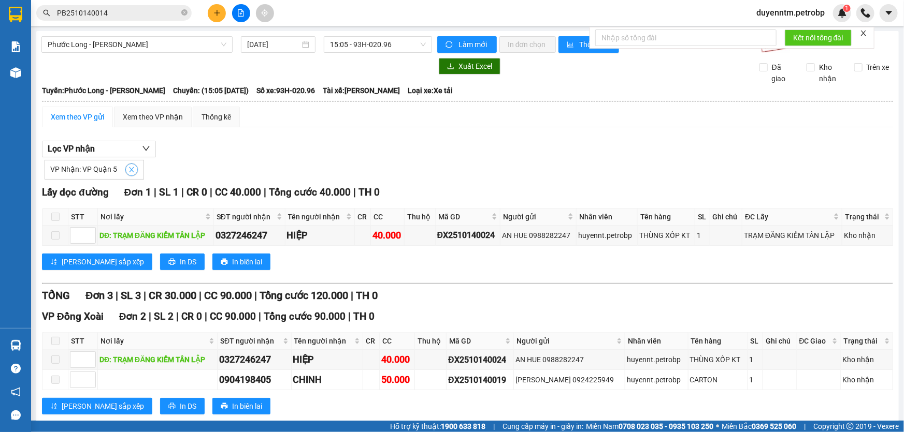
click at [128, 169] on icon "close" at bounding box center [131, 169] width 7 height 7
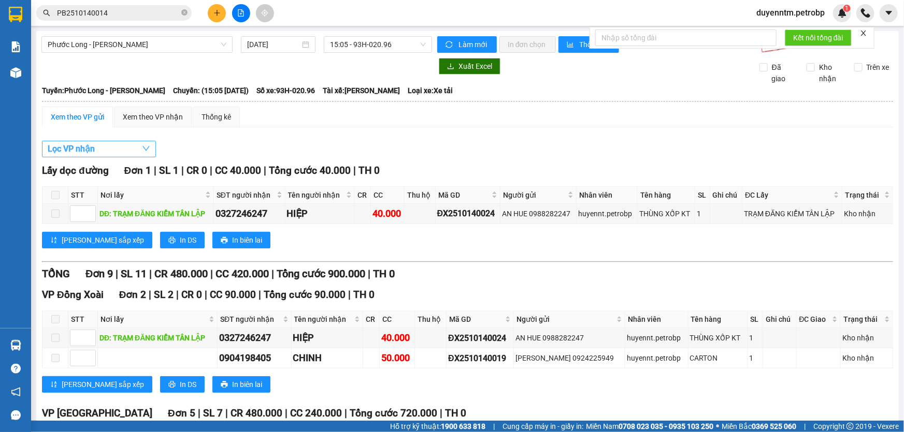
click at [127, 151] on button "Lọc VP nhận" at bounding box center [99, 149] width 114 height 17
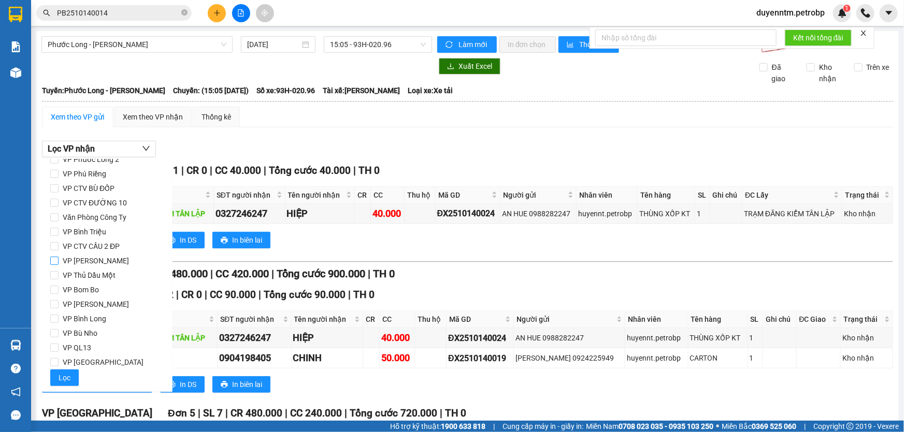
click at [111, 261] on span "VP [PERSON_NAME]" at bounding box center [96, 261] width 75 height 14
click at [59, 261] on input "VP [PERSON_NAME]" at bounding box center [54, 261] width 8 height 8
click at [61, 373] on span "Lọc" at bounding box center [65, 377] width 12 height 11
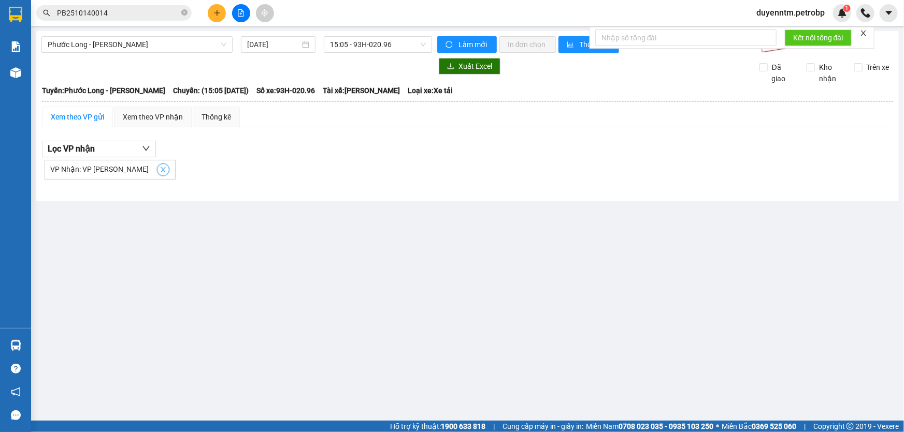
click at [159, 172] on icon "close" at bounding box center [162, 169] width 7 height 7
checkbox input "false"
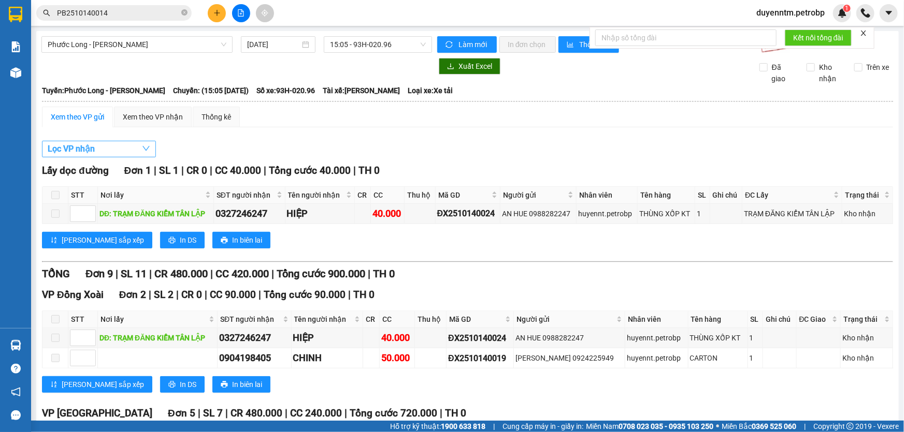
click at [135, 150] on button "Lọc VP nhận" at bounding box center [99, 149] width 114 height 17
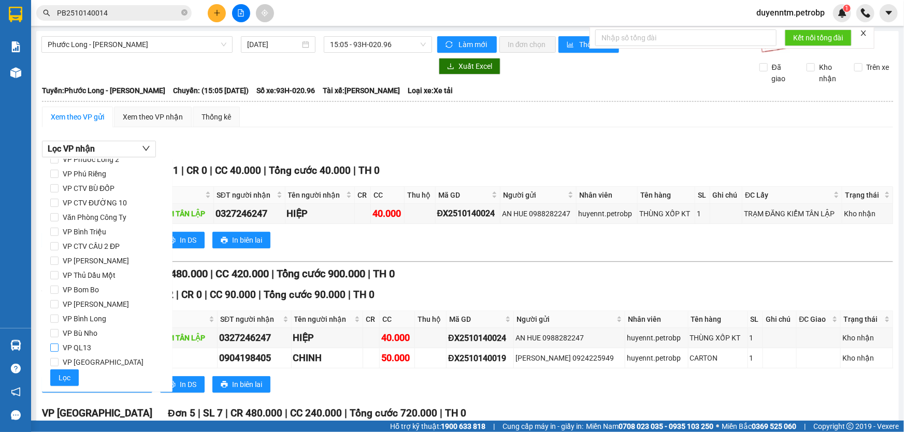
click at [73, 348] on span "VP QL13" at bounding box center [77, 348] width 37 height 14
click at [59, 348] on input "VP QL13" at bounding box center [54, 348] width 8 height 8
checkbox input "true"
click at [63, 378] on span "Lọc" at bounding box center [65, 377] width 12 height 11
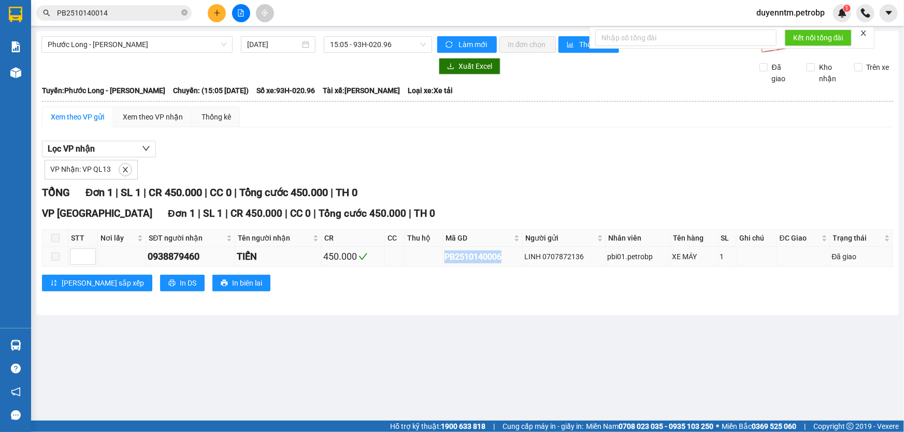
drag, startPoint x: 507, startPoint y: 253, endPoint x: 440, endPoint y: 260, distance: 67.7
click at [440, 260] on tr "0938879460 TIẾN 450.000 PB2510140006 LINH 0707872136 pbi01.petrobp XE MÁY 1 Đã …" at bounding box center [467, 257] width 850 height 20
copy div "PB2510140006"
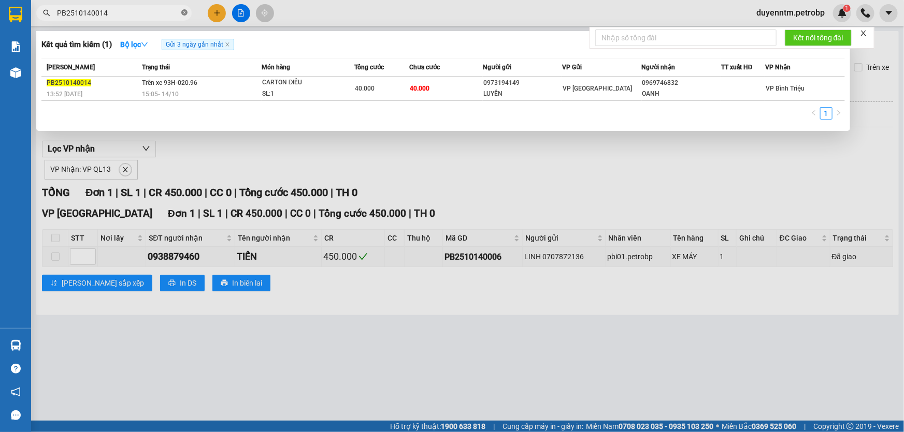
click at [183, 8] on span at bounding box center [184, 13] width 6 height 10
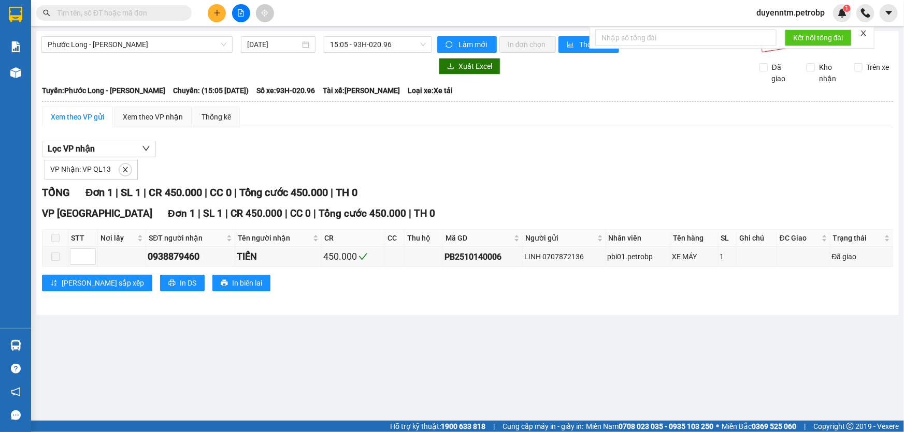
paste input "PB2510140006"
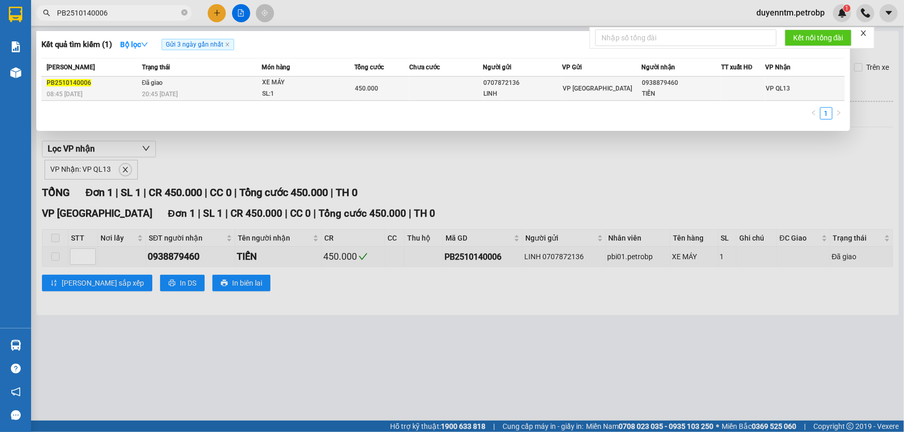
type input "PB2510140006"
click at [142, 91] on span "20:45 - 14/10" at bounding box center [160, 94] width 36 height 7
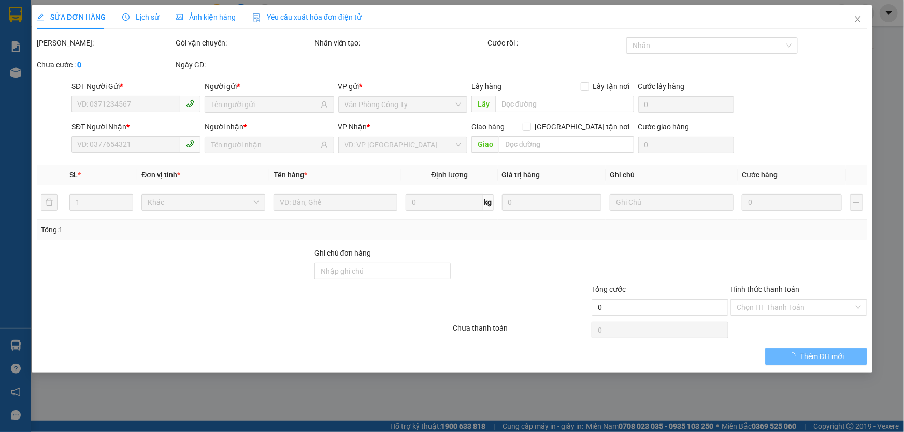
type input "0707872136"
type input "LINH"
type input "0938879460"
type input "TIẾN"
type input "450.000"
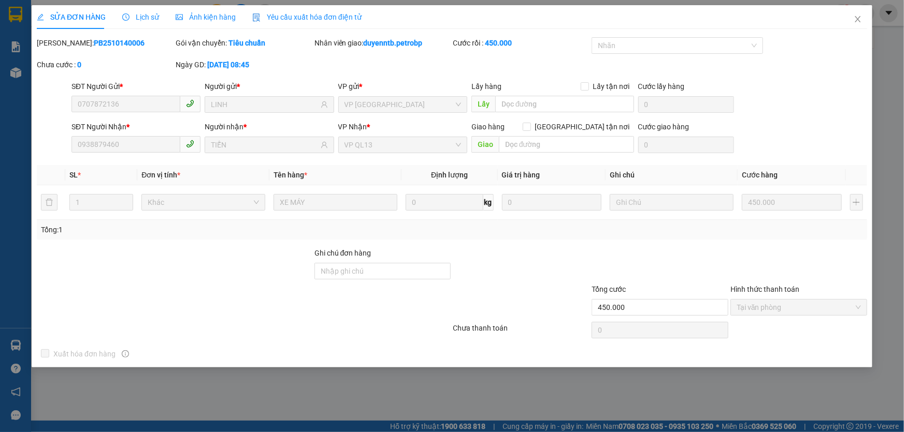
click at [144, 19] on span "Lịch sử" at bounding box center [140, 17] width 37 height 8
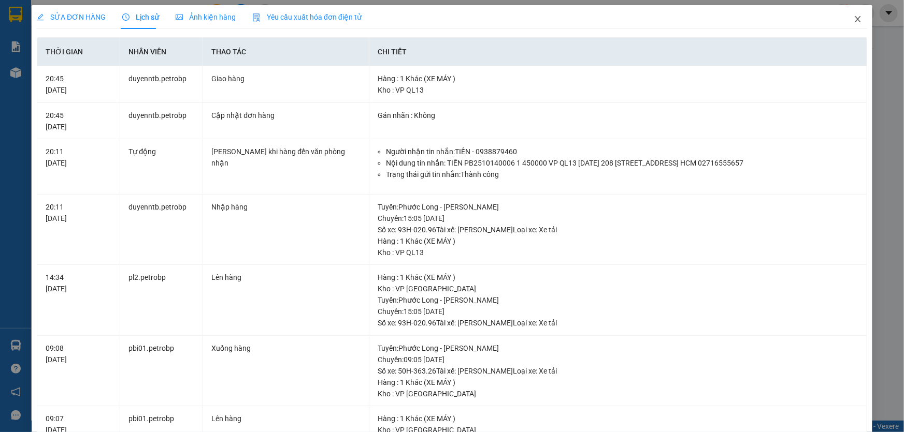
click at [853, 19] on icon "close" at bounding box center [857, 19] width 8 height 8
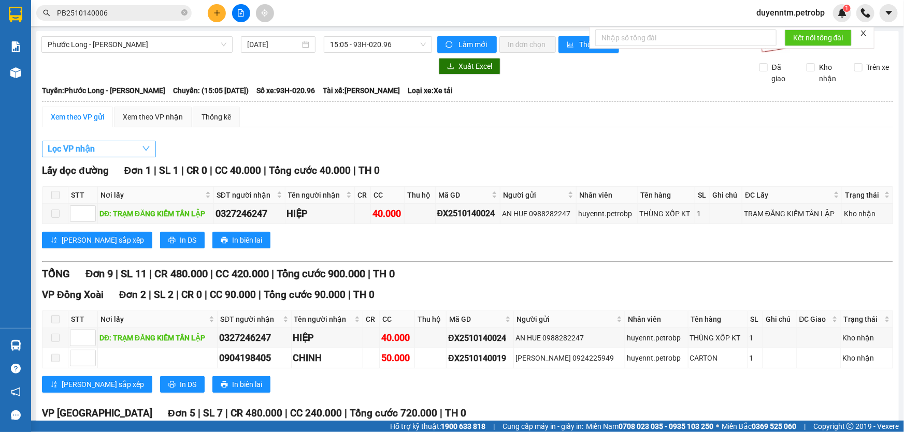
click at [139, 143] on button "Lọc VP nhận" at bounding box center [99, 149] width 114 height 17
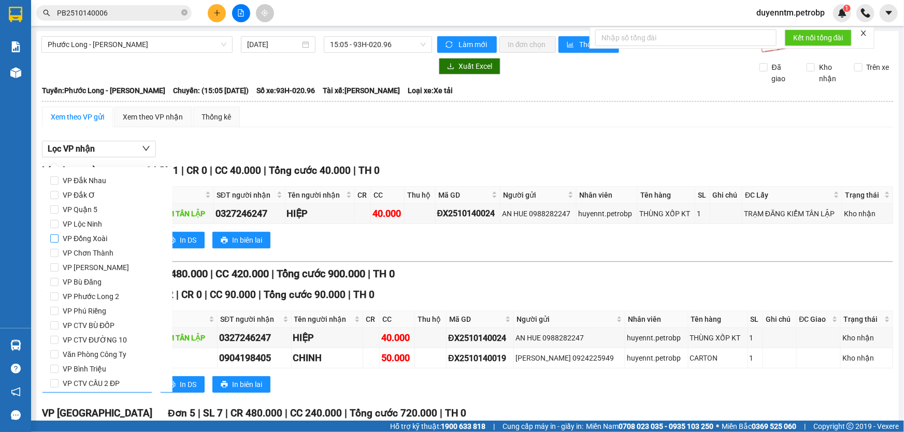
click at [78, 240] on span "VP Đồng Xoài" at bounding box center [85, 238] width 53 height 14
click at [59, 240] on input "VP Đồng Xoài" at bounding box center [54, 239] width 8 height 8
checkbox input "true"
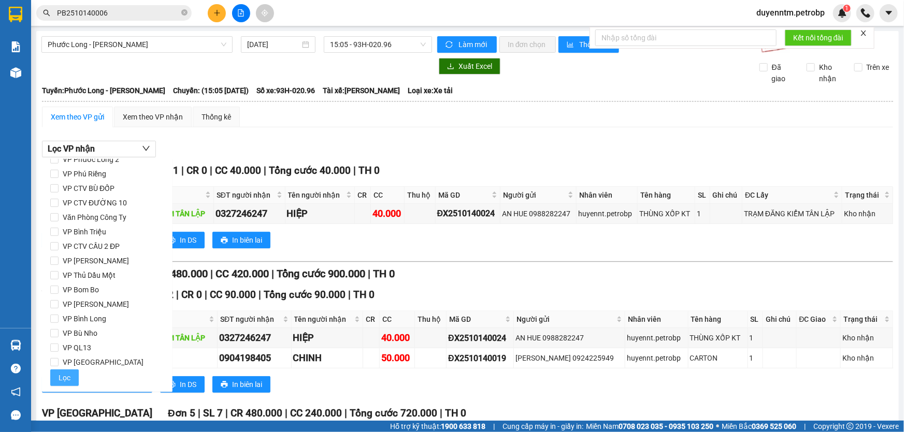
click at [67, 380] on span "Lọc" at bounding box center [65, 377] width 12 height 11
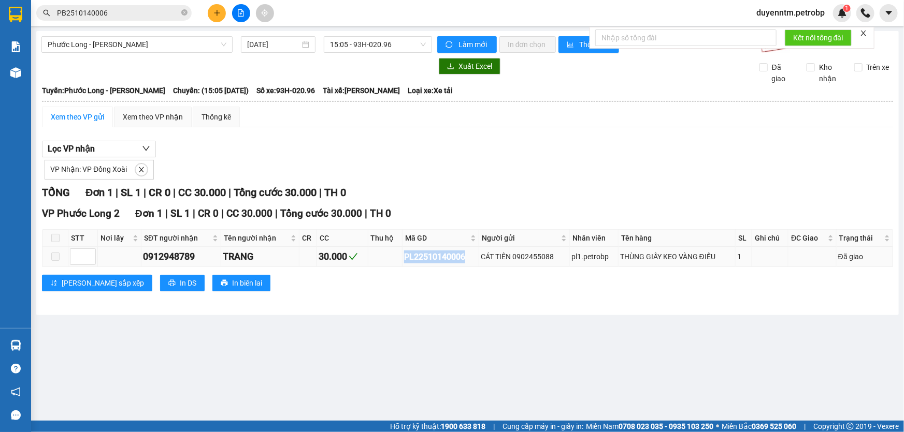
drag, startPoint x: 466, startPoint y: 259, endPoint x: 400, endPoint y: 264, distance: 65.4
click at [400, 264] on tr "0912948789 TRANG 30.000 PL22510140006 CÁT TIÊN 0902455088 pl1.petrobp THÙNG GIẤ…" at bounding box center [467, 257] width 850 height 20
copy div "PL22510140006"
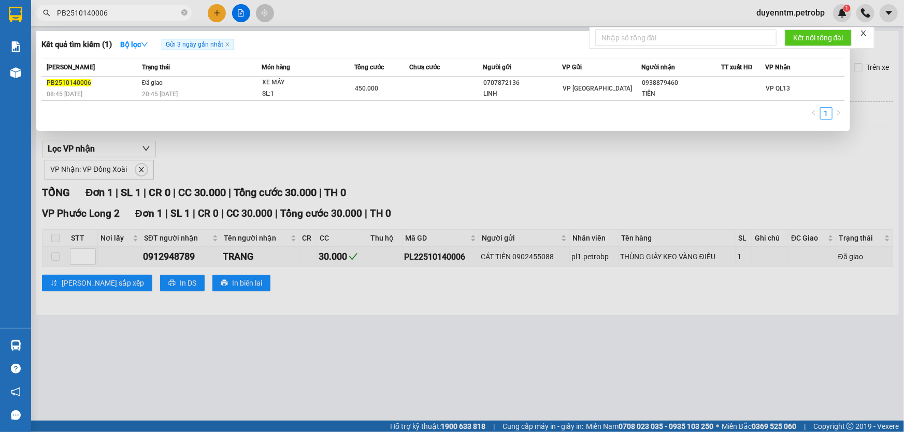
click at [181, 14] on span "PB2510140006" at bounding box center [113, 13] width 155 height 16
click at [183, 14] on icon "close-circle" at bounding box center [184, 12] width 6 height 6
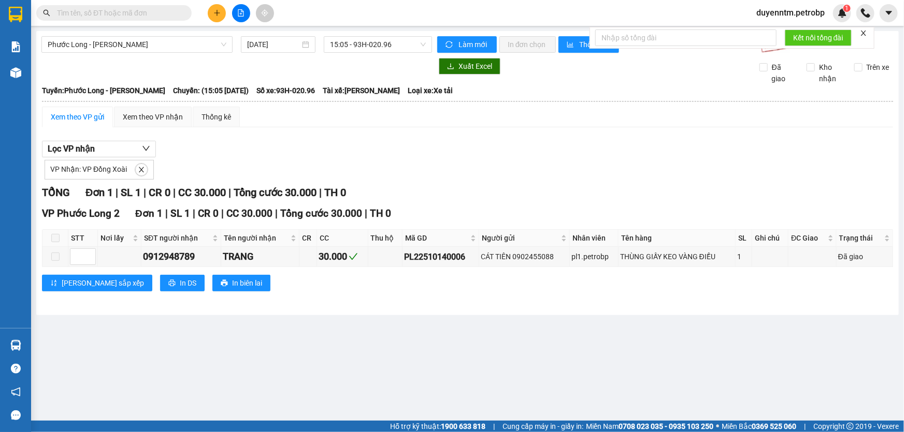
paste input "PL22510140006"
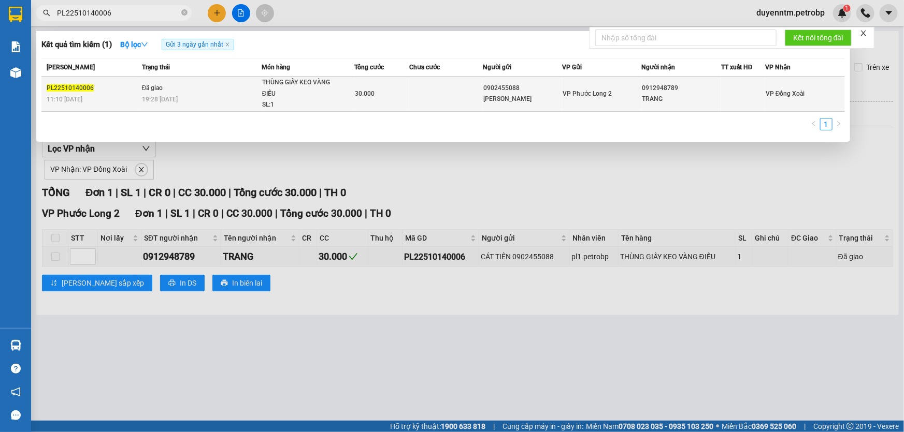
type input "PL22510140006"
click at [205, 95] on div "19:28 - 14/10" at bounding box center [201, 99] width 119 height 11
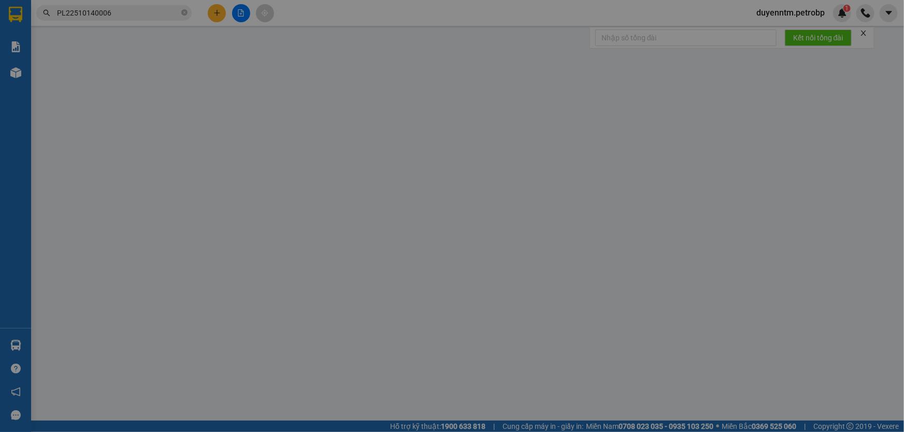
type input "0902455088"
type input "CÁT TIÊN"
type input "0912948789"
type input "TRANG"
type input "30.000"
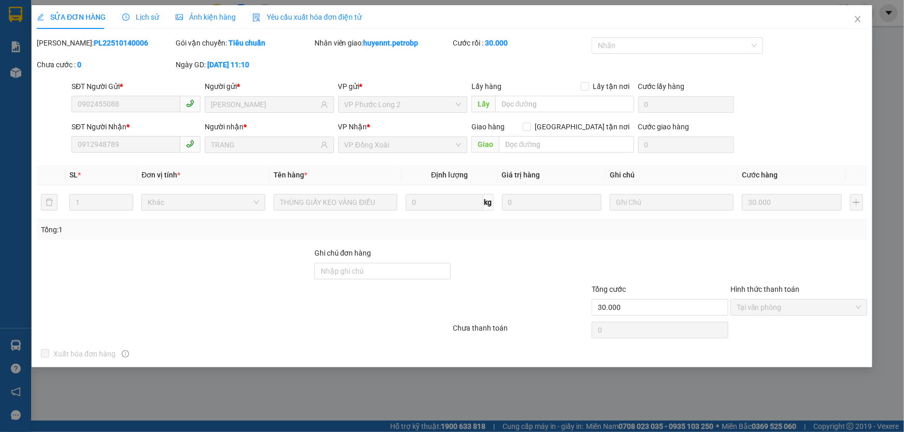
click at [148, 14] on span "Lịch sử" at bounding box center [140, 17] width 37 height 8
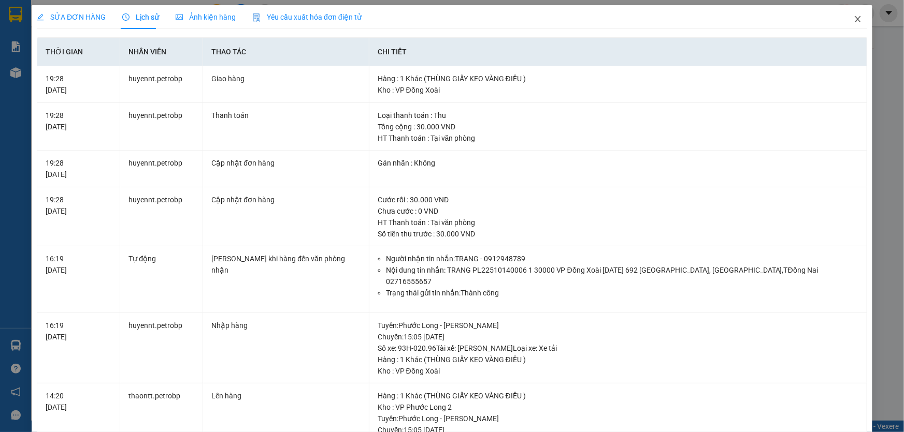
click at [854, 23] on icon "close" at bounding box center [857, 19] width 8 height 8
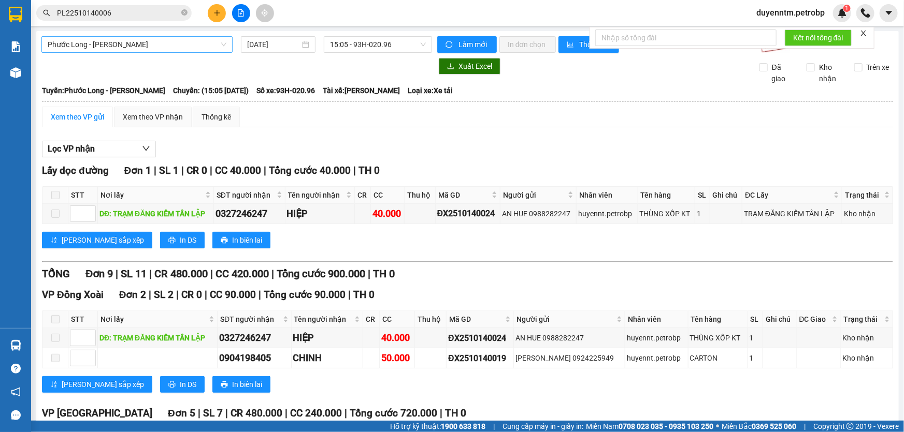
click at [192, 42] on span "Phước Long - [PERSON_NAME]" at bounding box center [137, 45] width 179 height 16
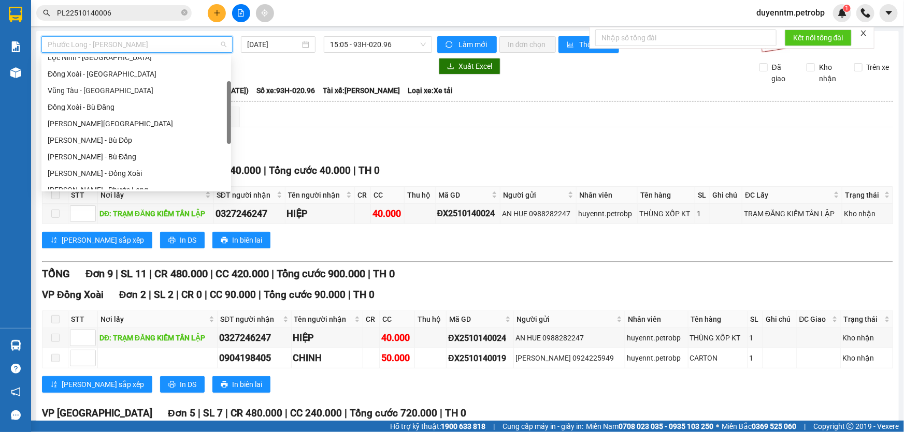
scroll to position [27, 0]
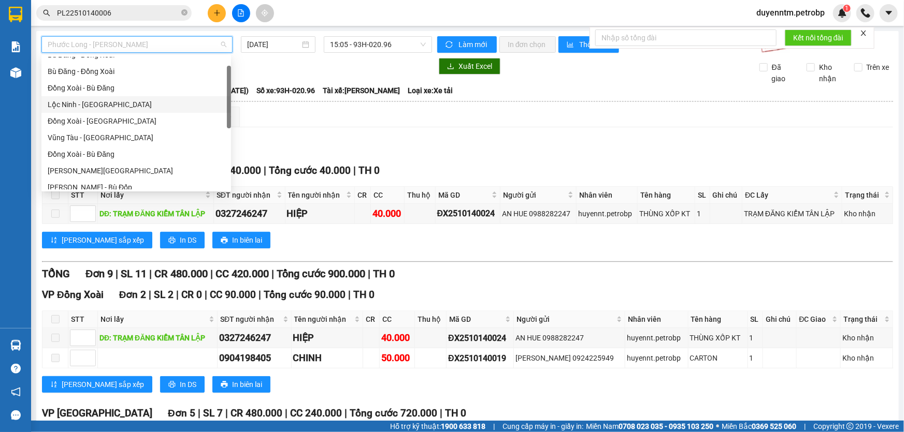
click at [118, 101] on div "Lộc Ninh - Đồng Xoài" at bounding box center [136, 104] width 177 height 11
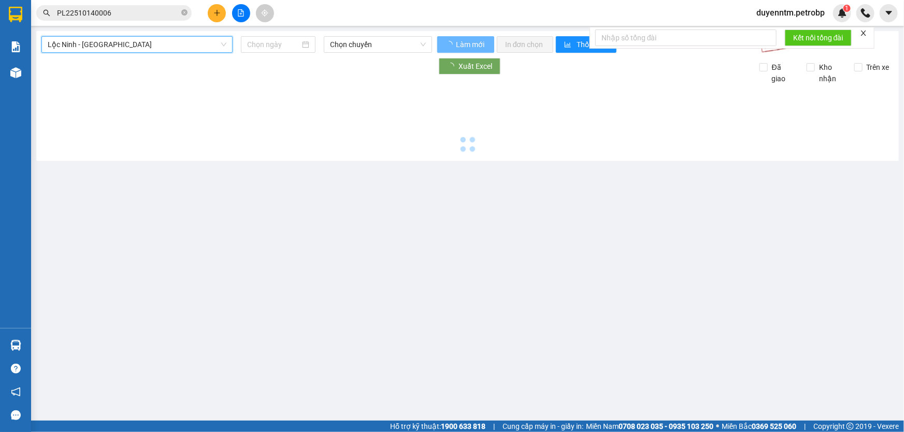
type input "[DATE]"
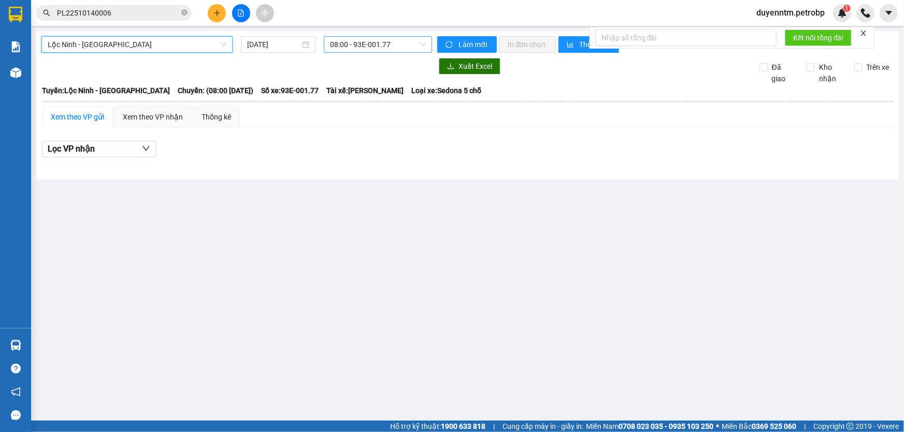
click at [361, 48] on span "08:00 - 93E-001.77" at bounding box center [378, 45] width 96 height 16
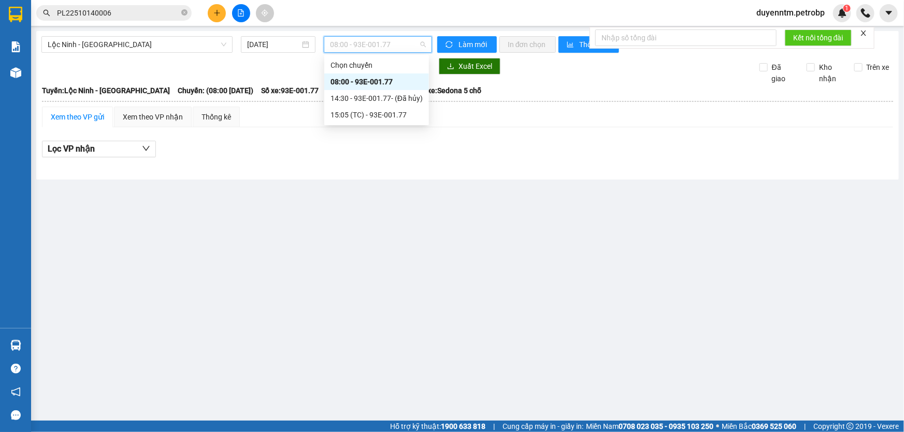
click at [373, 80] on div "08:00 - 93E-001.77" at bounding box center [376, 81] width 92 height 11
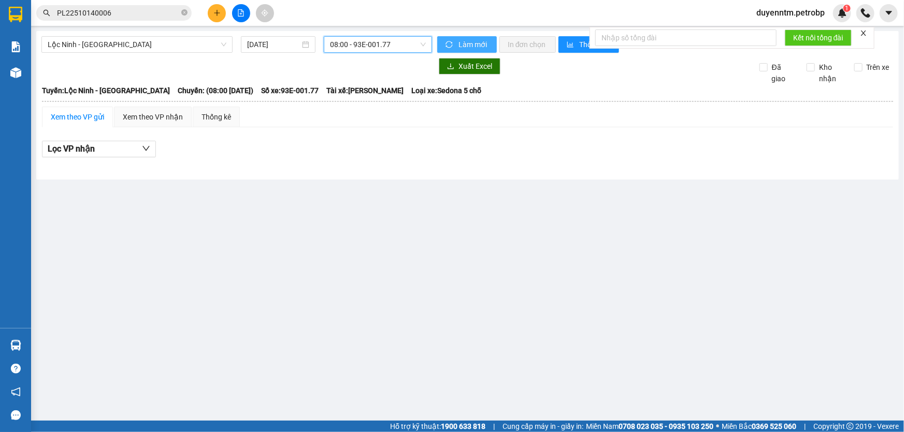
click at [456, 46] on button "Làm mới" at bounding box center [467, 44] width 60 height 17
click at [107, 149] on button "Lọc VP nhận" at bounding box center [99, 149] width 114 height 17
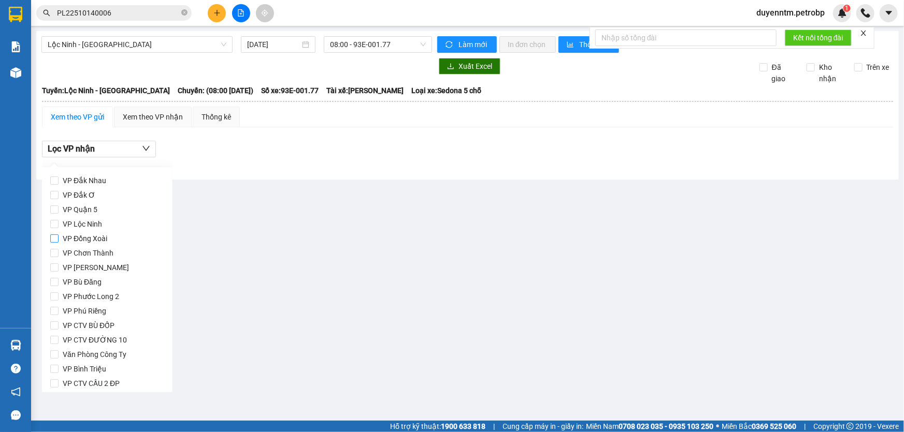
click at [97, 237] on span "VP Đồng Xoài" at bounding box center [85, 238] width 53 height 14
click at [59, 237] on input "VP Đồng Xoài" at bounding box center [54, 239] width 8 height 8
checkbox input "true"
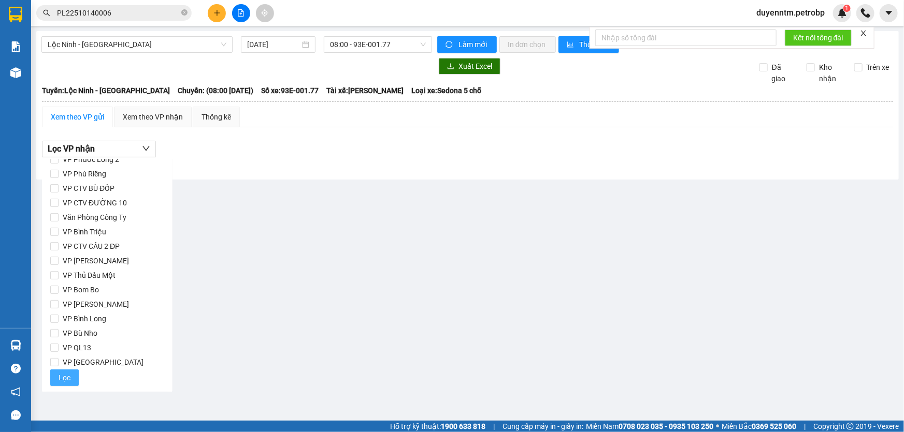
click at [71, 379] on button "Lọc" at bounding box center [64, 378] width 28 height 17
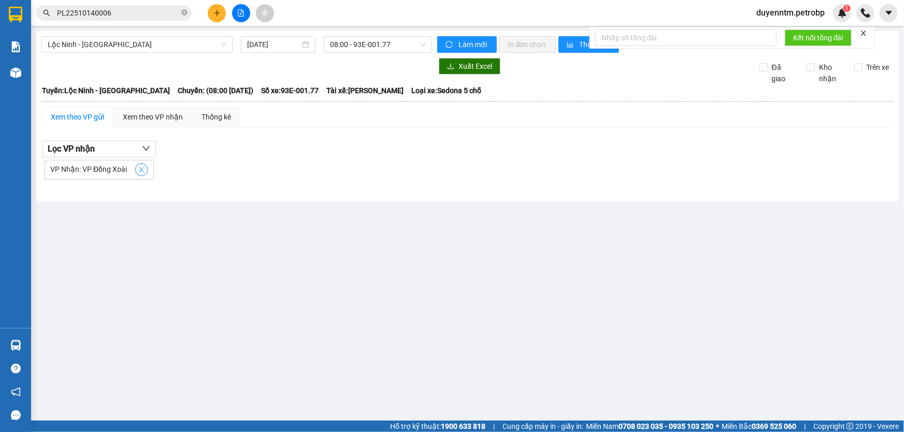
click at [141, 168] on icon "close" at bounding box center [141, 169] width 5 height 5
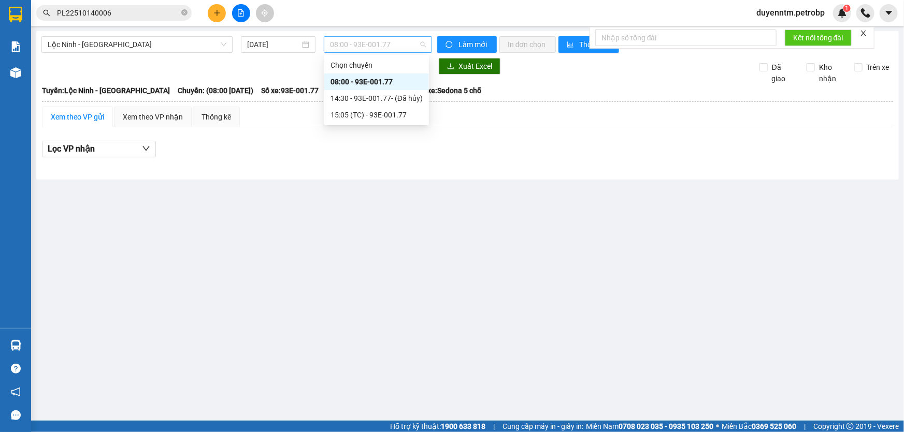
click at [386, 41] on span "08:00 - 93E-001.77" at bounding box center [378, 45] width 96 height 16
click at [375, 111] on div "15:05 (TC) - 93E-001.77" at bounding box center [376, 114] width 92 height 11
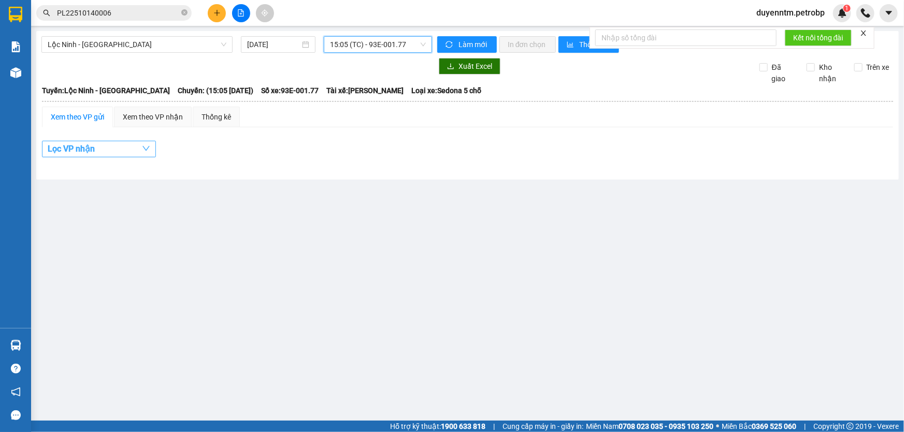
click at [118, 150] on button "Lọc VP nhận" at bounding box center [99, 149] width 114 height 17
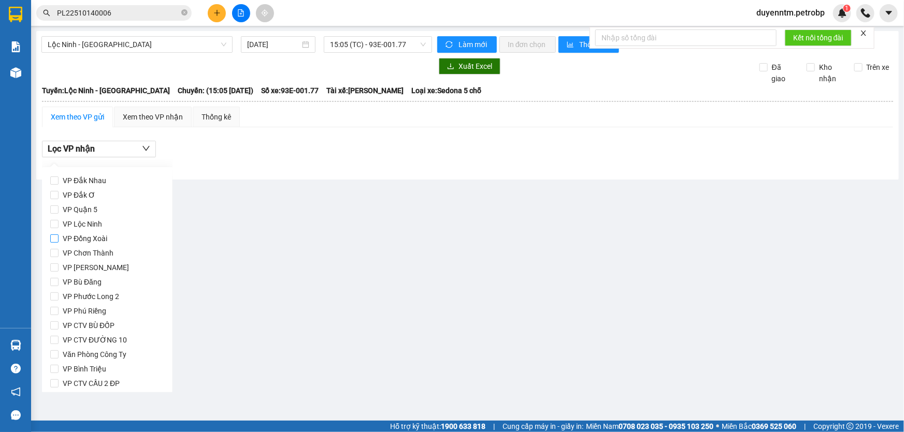
click at [89, 239] on span "VP Đồng Xoài" at bounding box center [85, 238] width 53 height 14
click at [59, 239] on input "VP Đồng Xoài" at bounding box center [54, 239] width 8 height 8
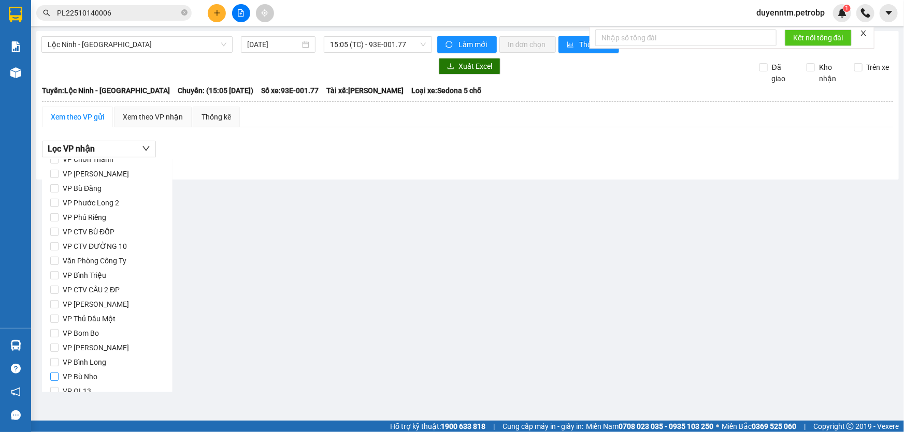
scroll to position [137, 0]
click at [63, 377] on span "Lọc" at bounding box center [65, 377] width 12 height 11
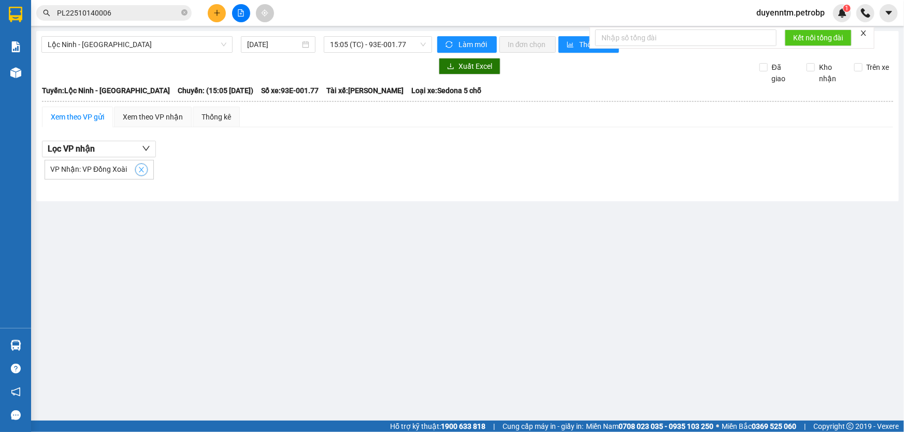
click at [142, 169] on icon "close" at bounding box center [141, 169] width 7 height 7
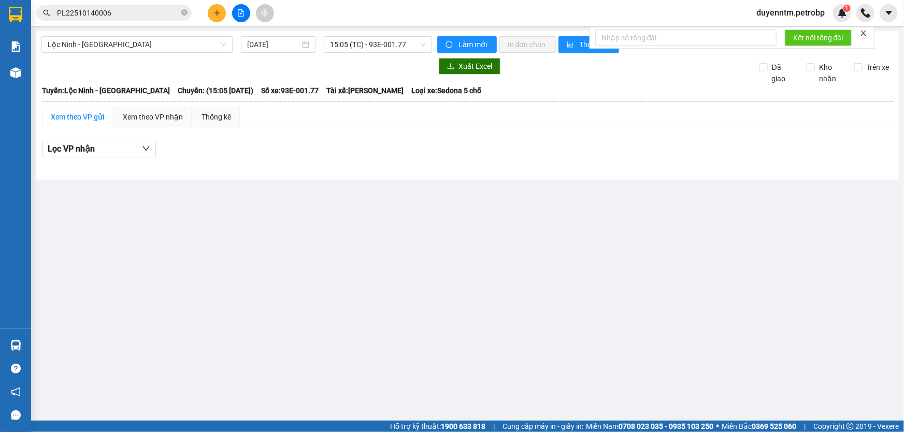
checkbox input "false"
click at [133, 148] on button "Lọc VP nhận" at bounding box center [99, 149] width 114 height 17
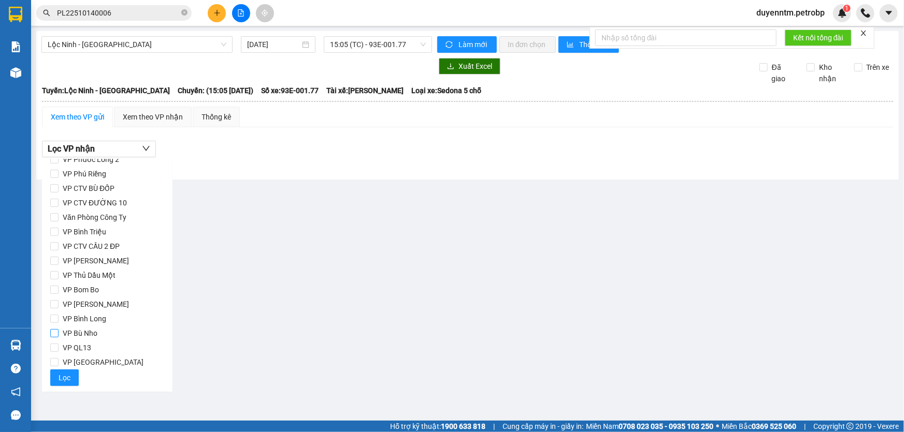
drag, startPoint x: 91, startPoint y: 318, endPoint x: 87, endPoint y: 326, distance: 8.1
click at [90, 319] on span "VP Bình Long" at bounding box center [85, 319] width 52 height 14
click at [59, 319] on input "VP Bình Long" at bounding box center [54, 319] width 8 height 8
click at [67, 382] on span "Lọc" at bounding box center [65, 377] width 12 height 11
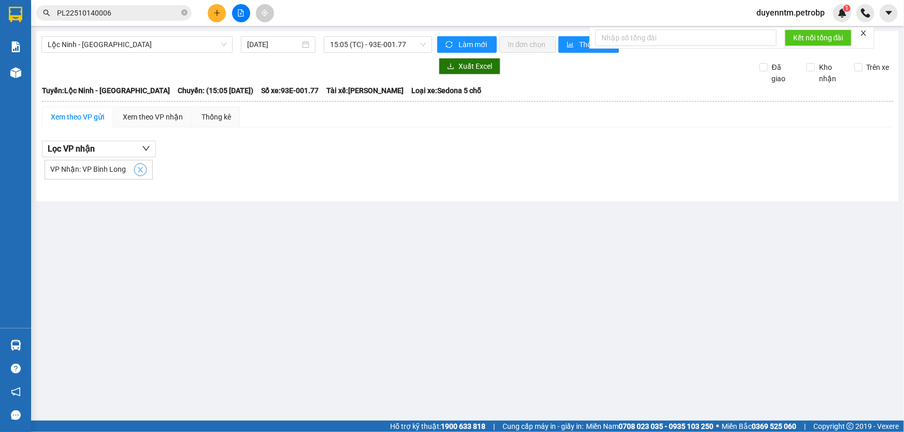
click at [142, 170] on icon "close" at bounding box center [140, 169] width 7 height 7
checkbox input "false"
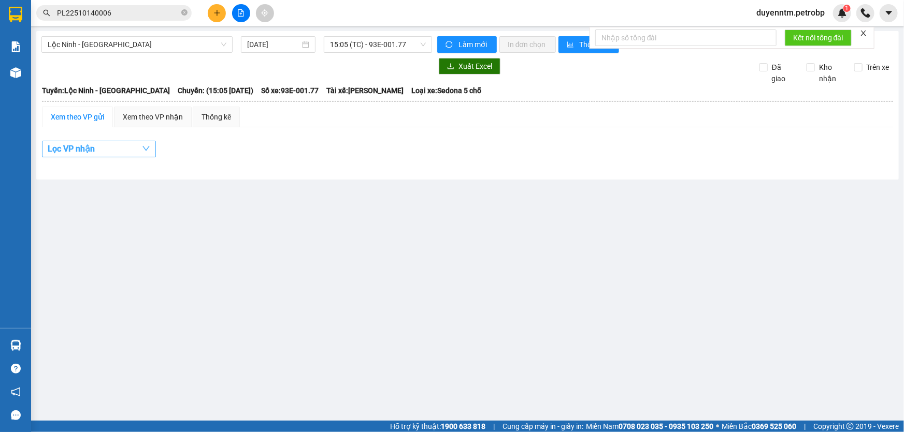
click at [140, 143] on button "Lọc VP nhận" at bounding box center [99, 149] width 114 height 17
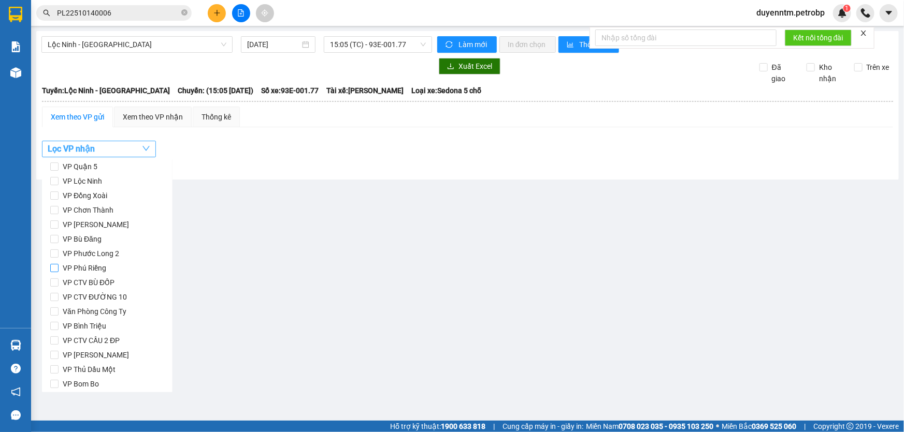
scroll to position [0, 0]
click at [101, 242] on span "VP Đồng Xoài" at bounding box center [85, 238] width 53 height 14
click at [59, 242] on input "VP Đồng Xoài" at bounding box center [54, 239] width 8 height 8
checkbox input "true"
click at [222, 244] on main "Lộc Ninh - Đồng Xoài 14/10/2025 15:05 (TC) - 93E-001.77 Làm mới In đơn chọn Thố…" at bounding box center [452, 210] width 904 height 421
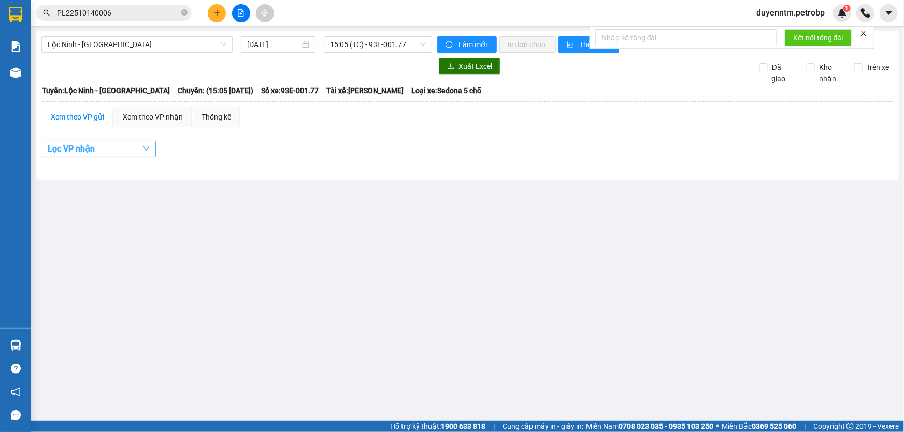
click at [129, 147] on button "Lọc VP nhận" at bounding box center [99, 149] width 114 height 17
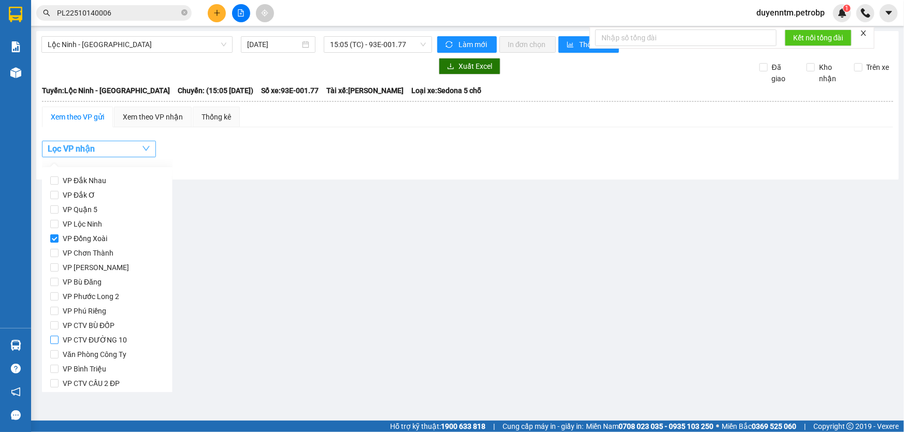
scroll to position [137, 0]
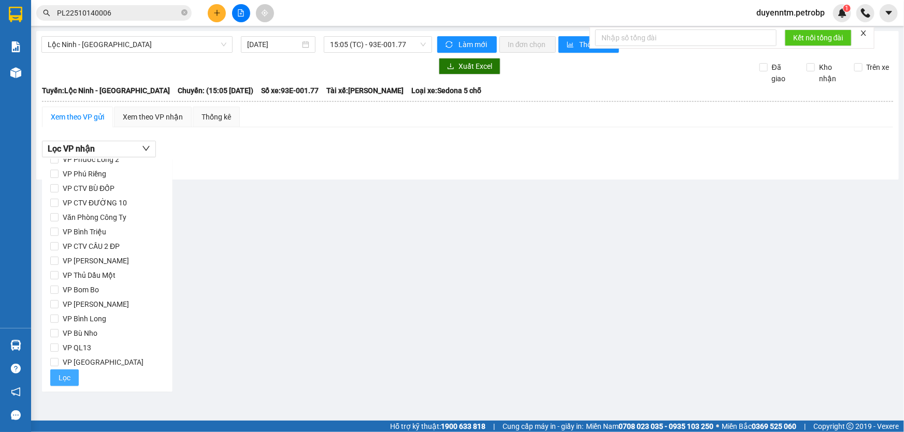
click at [64, 377] on span "Lọc" at bounding box center [65, 377] width 12 height 11
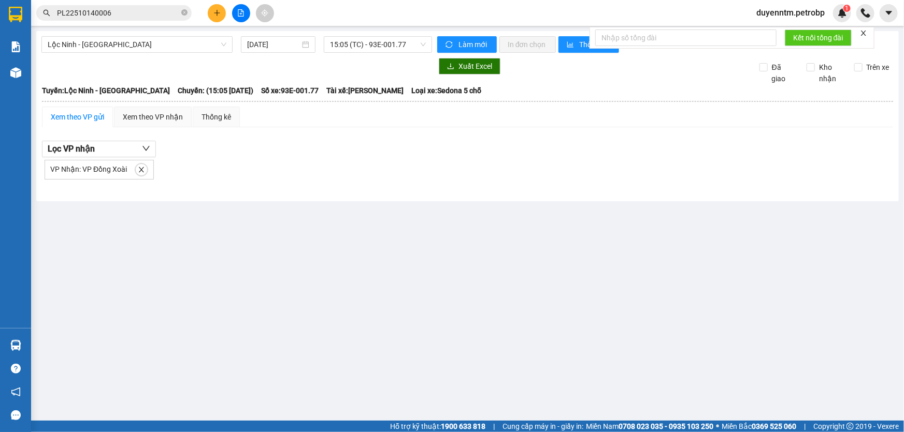
click at [254, 290] on main "Lộc Ninh - Đồng Xoài 14/10/2025 15:05 (TC) - 93E-001.77 Làm mới In đơn chọn Thố…" at bounding box center [452, 210] width 904 height 421
click at [138, 168] on icon "close" at bounding box center [141, 169] width 7 height 7
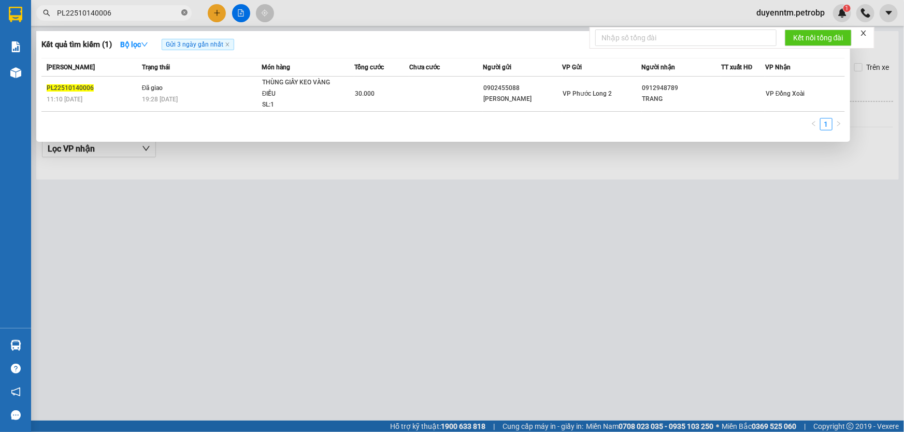
click at [186, 13] on icon "close-circle" at bounding box center [184, 12] width 6 height 6
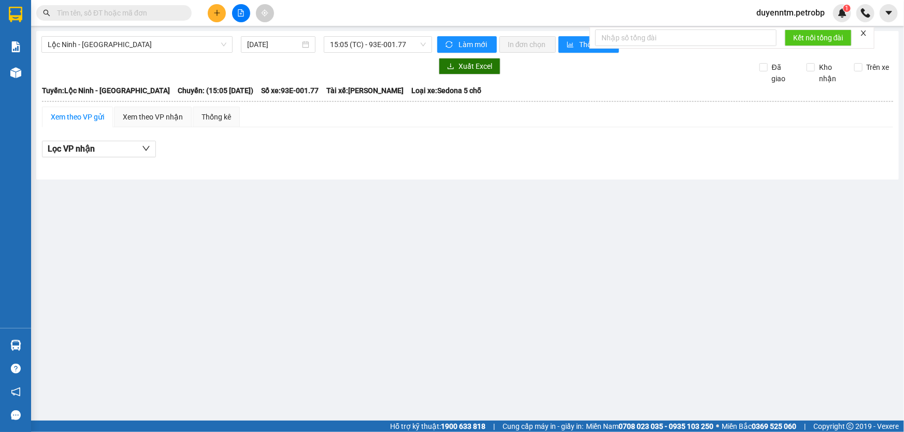
paste input "PB2510140014"
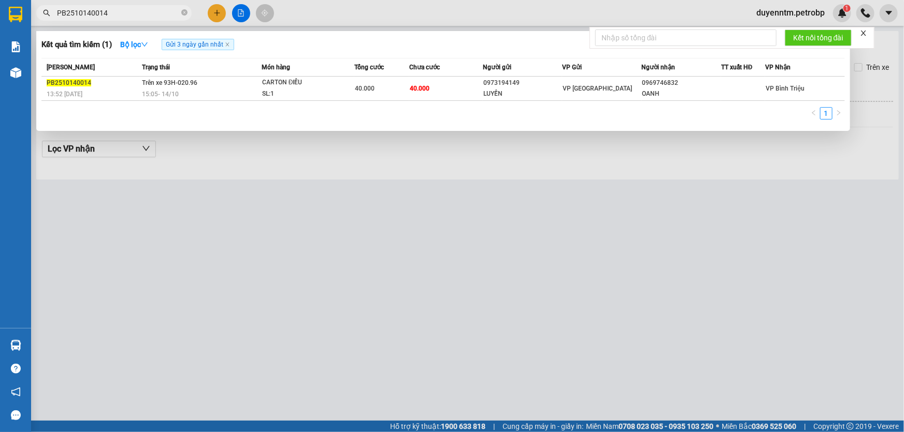
type input "PB2510140014"
drag, startPoint x: 221, startPoint y: 197, endPoint x: 227, endPoint y: 196, distance: 6.2
click at [225, 197] on div at bounding box center [452, 216] width 904 height 432
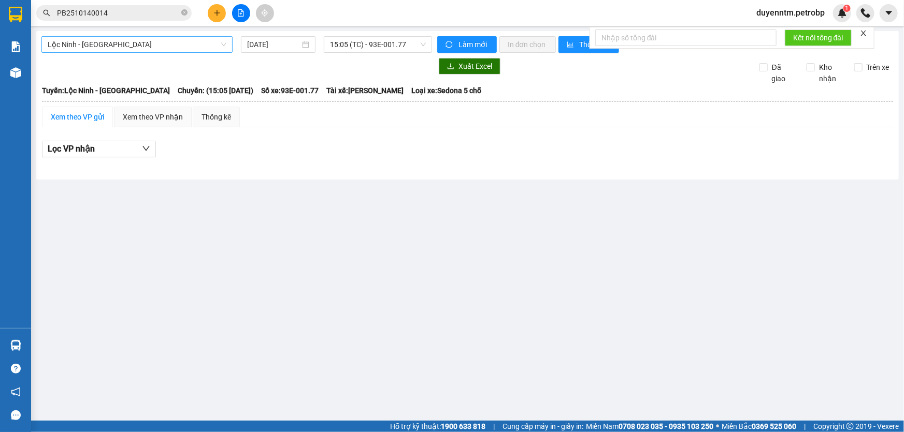
click at [139, 46] on span "Lộc Ninh - Đồng Xoài" at bounding box center [137, 45] width 179 height 16
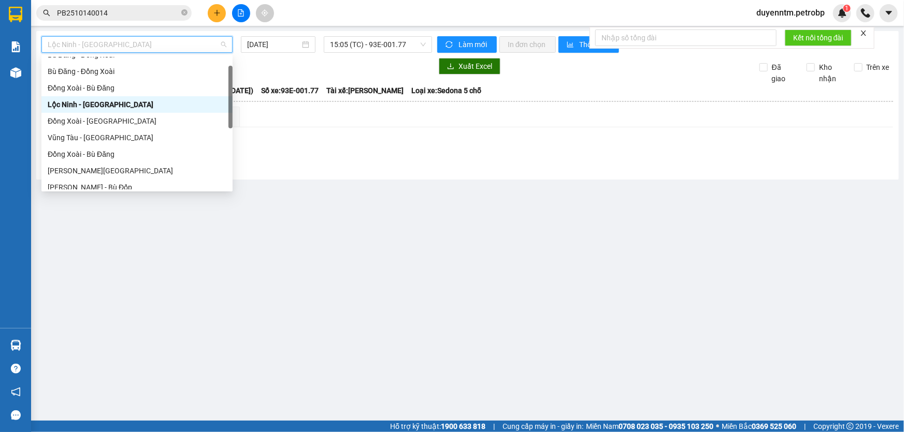
scroll to position [0, 0]
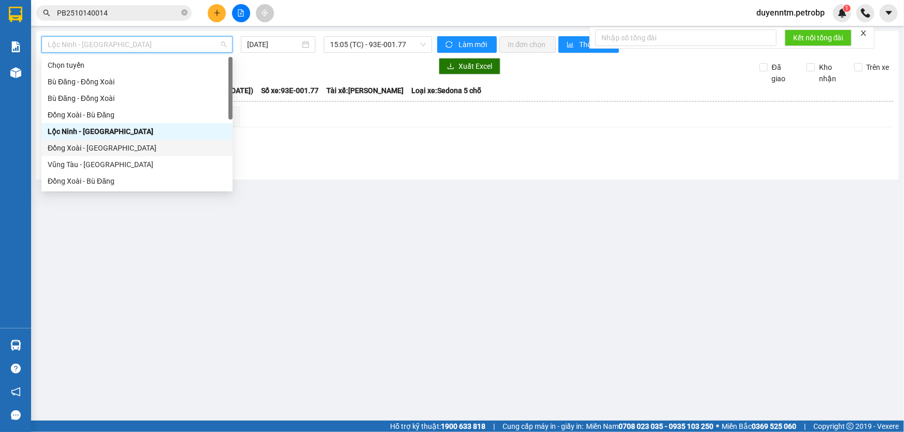
click at [138, 148] on div "Đồng Xoài - Lộc Ninh" at bounding box center [137, 147] width 179 height 11
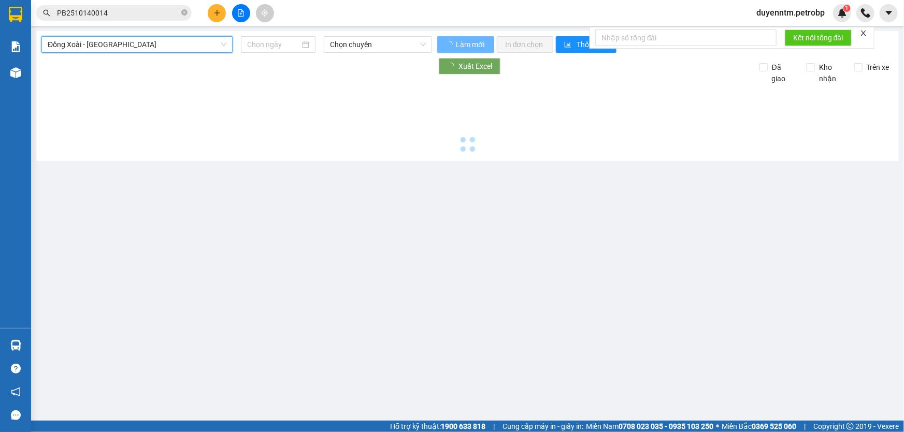
type input "[DATE]"
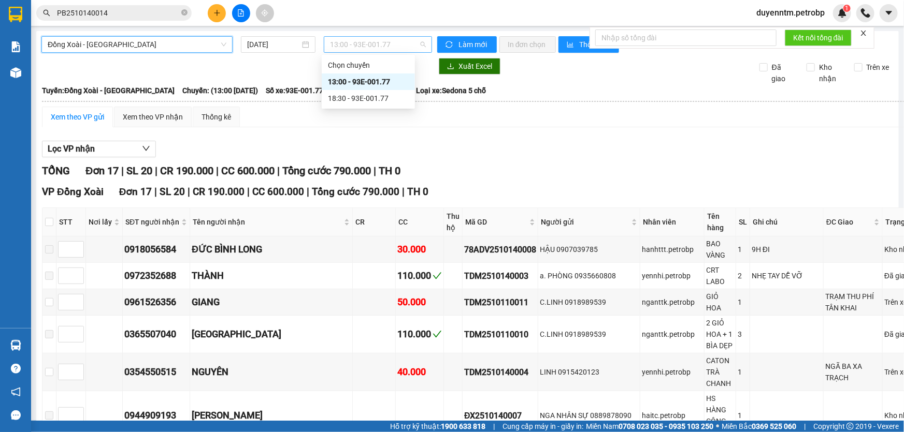
click at [359, 50] on span "13:00 - 93E-001.77" at bounding box center [378, 45] width 96 height 16
click at [368, 81] on div "13:00 - 93E-001.77" at bounding box center [368, 81] width 81 height 11
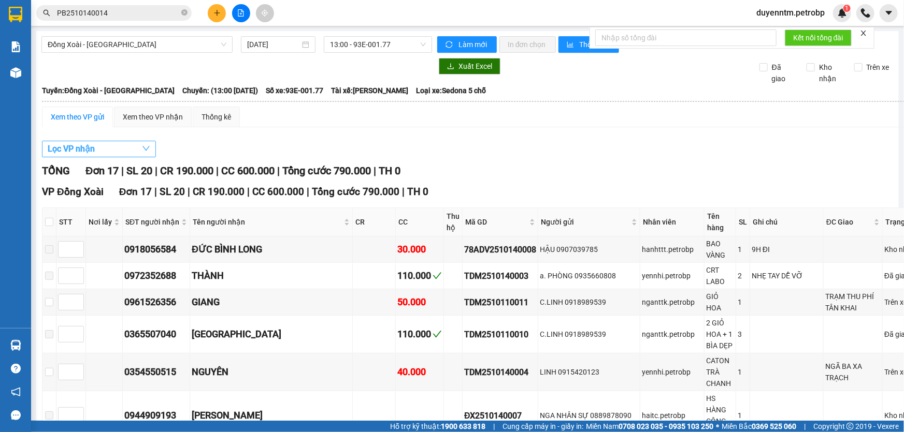
click at [99, 149] on button "Lọc VP nhận" at bounding box center [99, 149] width 114 height 17
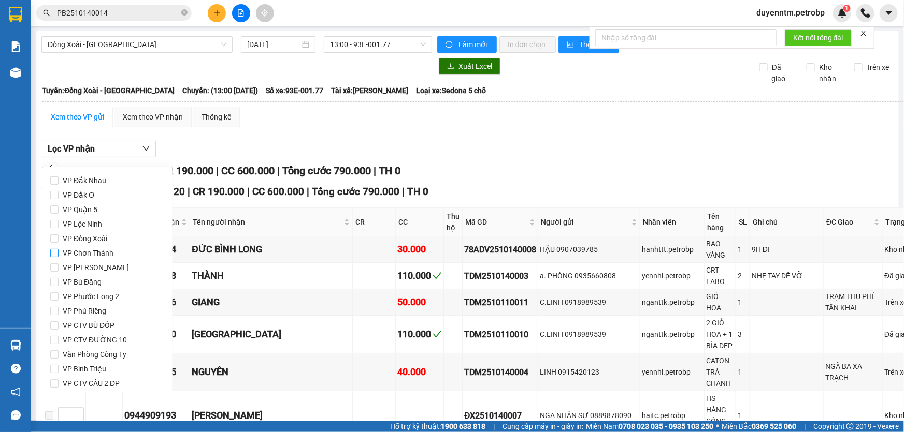
click at [92, 253] on span "VP Chơn Thành" at bounding box center [88, 253] width 59 height 14
click at [59, 253] on input "VP Chơn Thành" at bounding box center [54, 253] width 8 height 8
checkbox input "true"
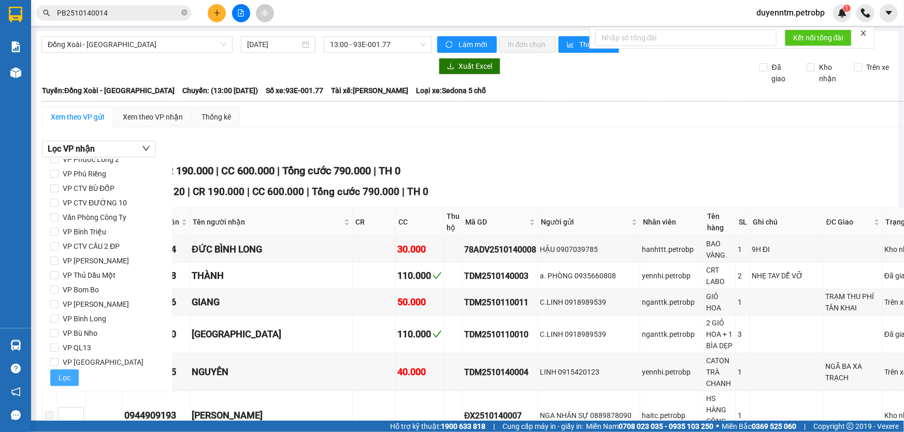
click at [71, 377] on button "Lọc" at bounding box center [64, 378] width 28 height 17
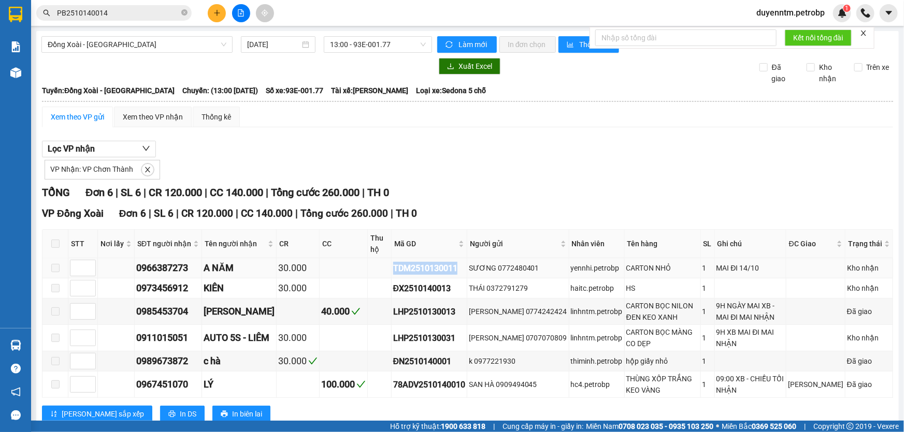
drag, startPoint x: 460, startPoint y: 269, endPoint x: 388, endPoint y: 270, distance: 72.0
click at [391, 270] on td "TDM2510130011" at bounding box center [429, 268] width 76 height 20
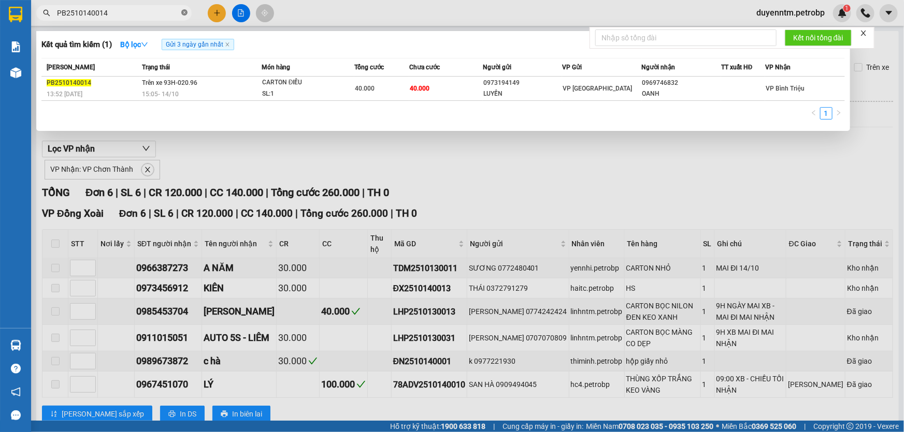
drag, startPoint x: 186, startPoint y: 13, endPoint x: 172, endPoint y: 13, distance: 14.0
click at [186, 13] on icon "close-circle" at bounding box center [184, 12] width 6 height 6
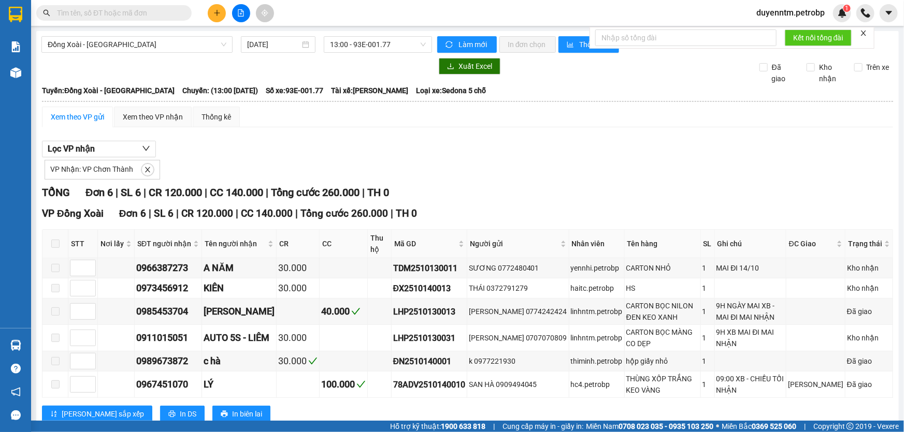
paste input "TDM2510130011"
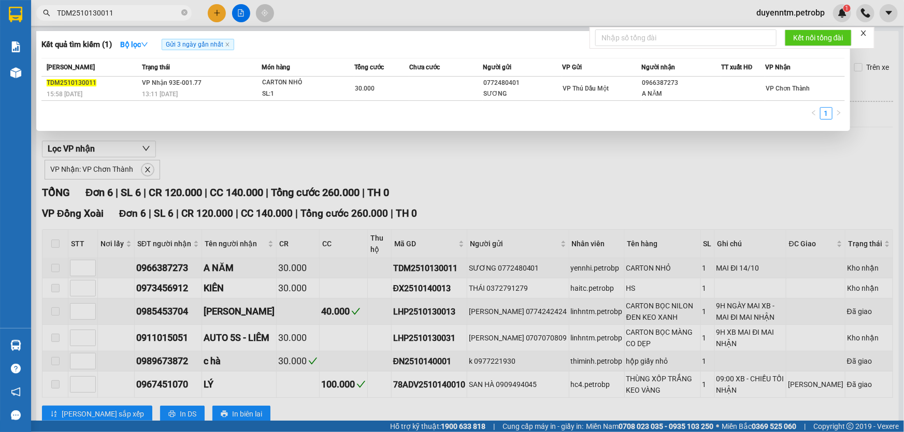
type input "TDM2510130011"
click at [173, 164] on div at bounding box center [452, 216] width 904 height 432
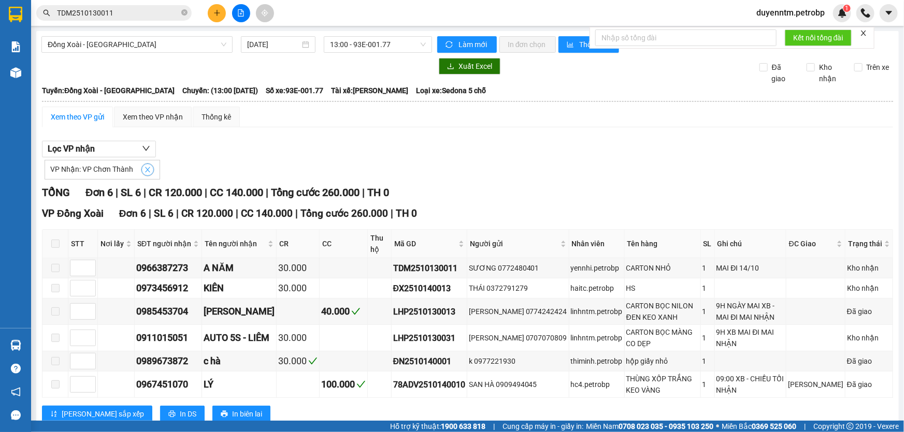
click at [146, 167] on icon "close" at bounding box center [147, 169] width 7 height 7
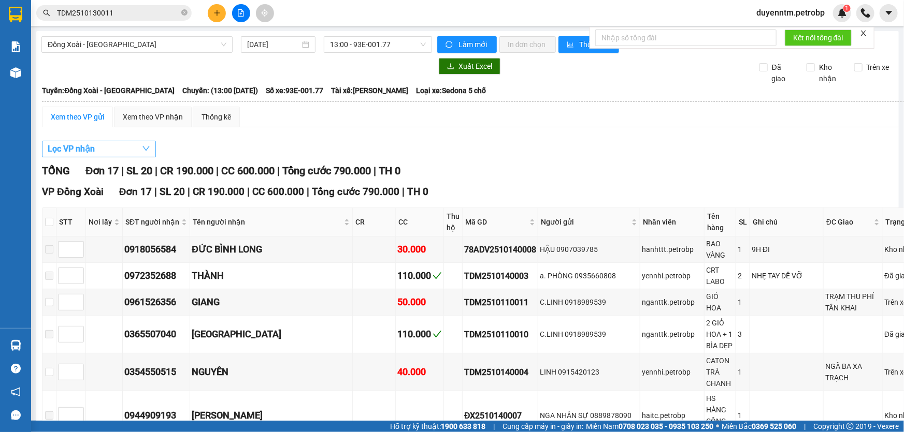
click at [124, 150] on button "Lọc VP nhận" at bounding box center [99, 149] width 114 height 17
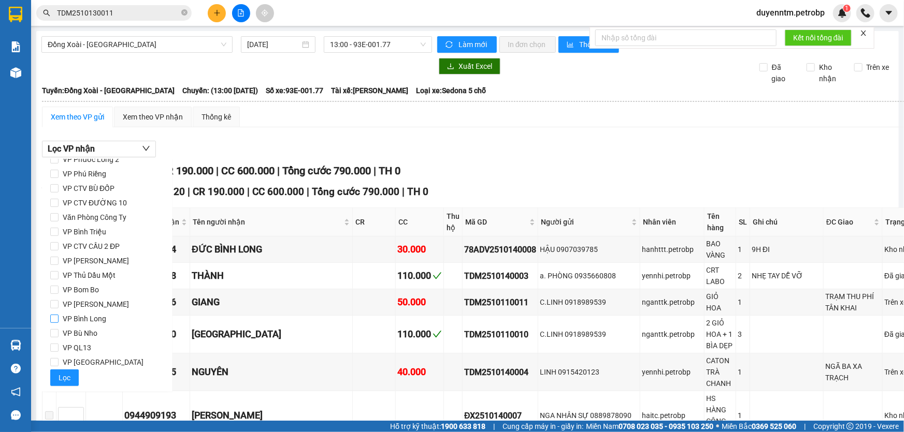
click at [100, 321] on span "VP Bình Long" at bounding box center [85, 319] width 52 height 14
click at [59, 321] on input "VP Bình Long" at bounding box center [54, 319] width 8 height 8
checkbox input "true"
click at [59, 375] on span "Lọc" at bounding box center [65, 377] width 12 height 11
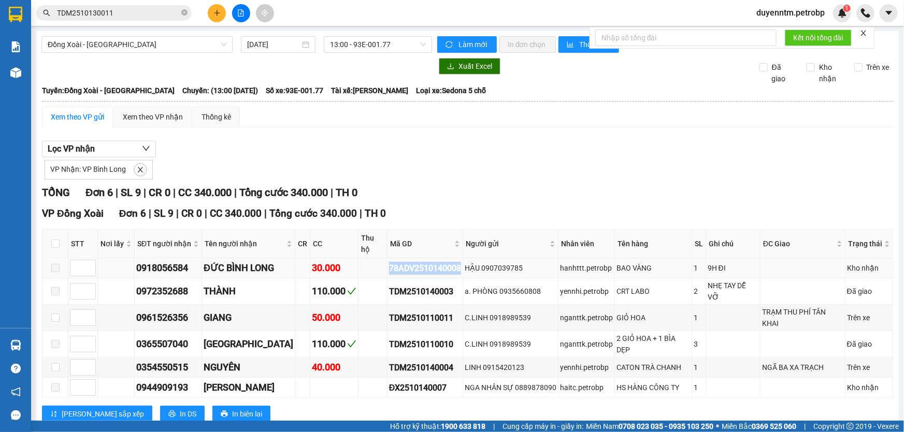
drag, startPoint x: 469, startPoint y: 268, endPoint x: 396, endPoint y: 269, distance: 73.0
click at [396, 269] on td "78ADV2510140008" at bounding box center [425, 268] width 76 height 20
click at [182, 12] on icon "close-circle" at bounding box center [184, 12] width 6 height 6
paste input "78ADV2510140008"
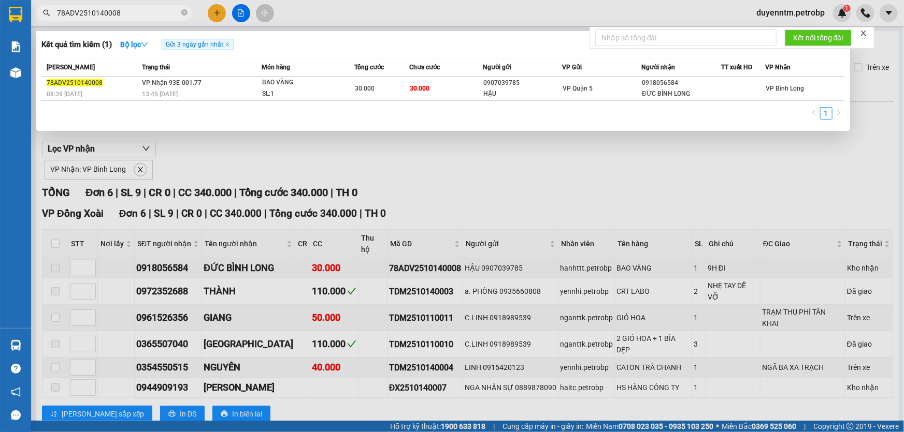
type input "78ADV2510140008"
click at [684, 177] on div at bounding box center [452, 216] width 904 height 432
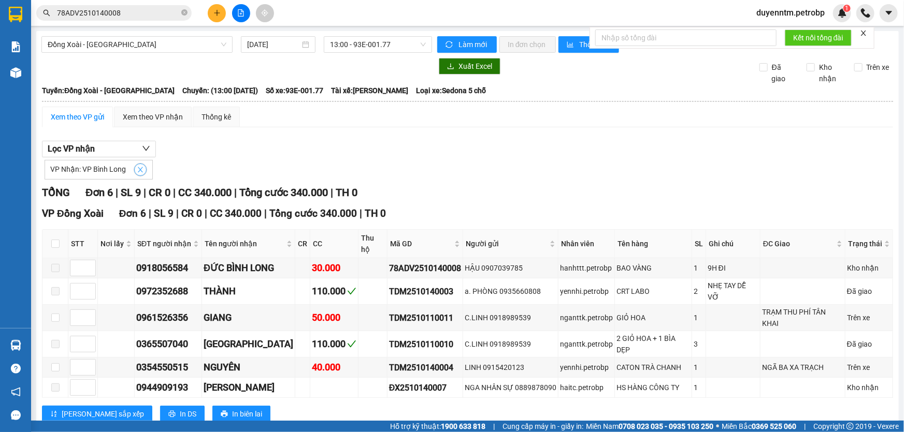
click at [137, 167] on icon "close" at bounding box center [140, 169] width 7 height 7
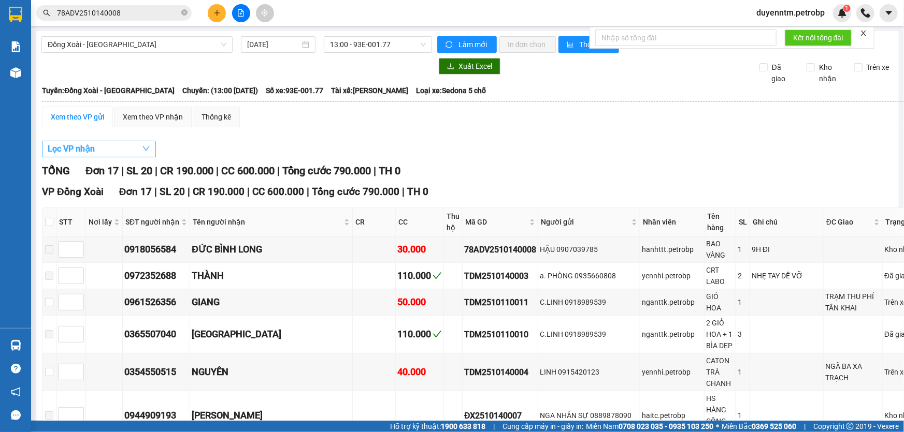
click at [126, 150] on button "Lọc VP nhận" at bounding box center [99, 149] width 114 height 17
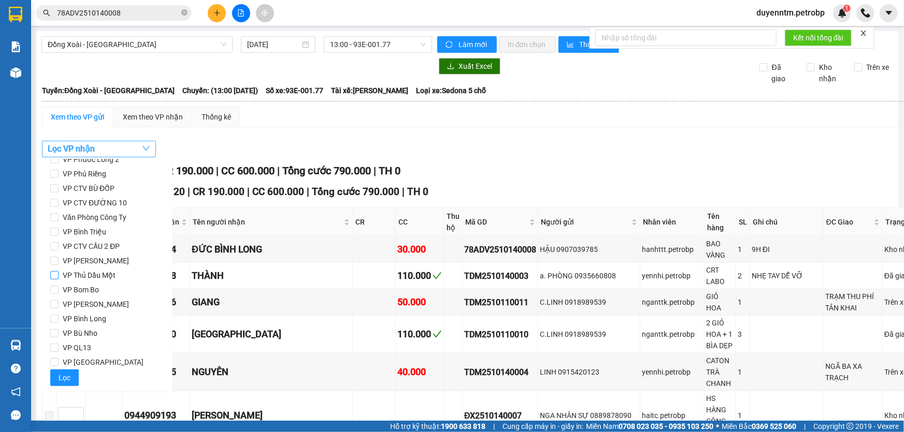
scroll to position [0, 0]
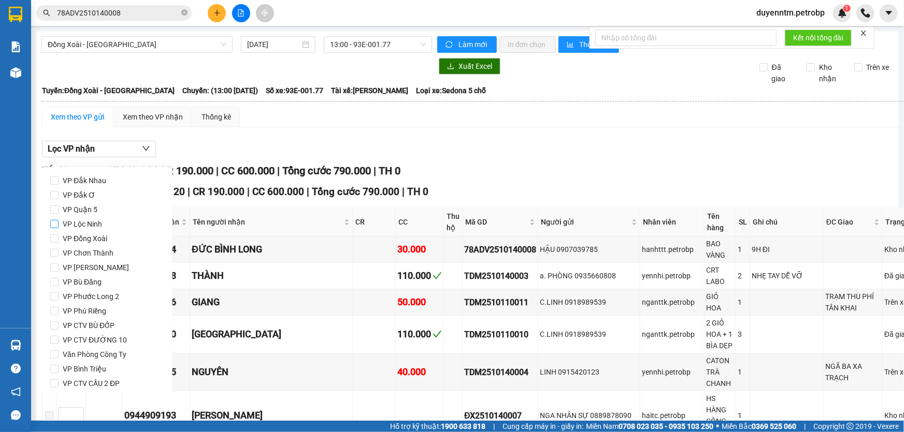
click at [92, 226] on span "VP Lộc Ninh" at bounding box center [83, 224] width 48 height 14
click at [59, 226] on input "VP Lộc Ninh" at bounding box center [54, 224] width 8 height 8
checkbox input "true"
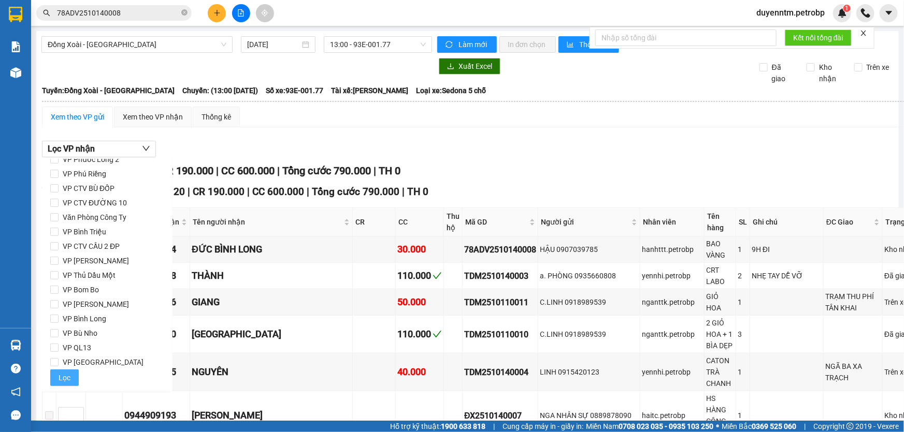
click at [66, 377] on span "Lọc" at bounding box center [65, 377] width 12 height 11
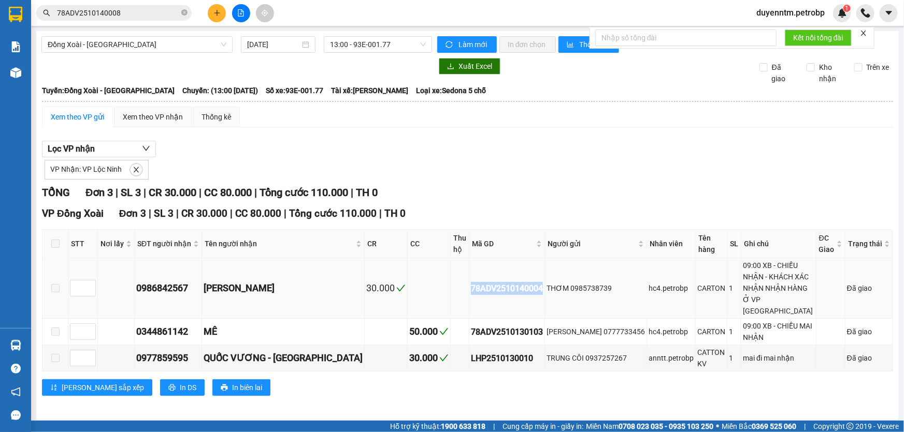
drag, startPoint x: 503, startPoint y: 273, endPoint x: 426, endPoint y: 269, distance: 76.7
click at [426, 269] on tr "0986842567 THANH QUYỀN 30.000 78ADV2510140004 THƠM 0985738739 hc4.petrobp CARTO…" at bounding box center [467, 288] width 850 height 61
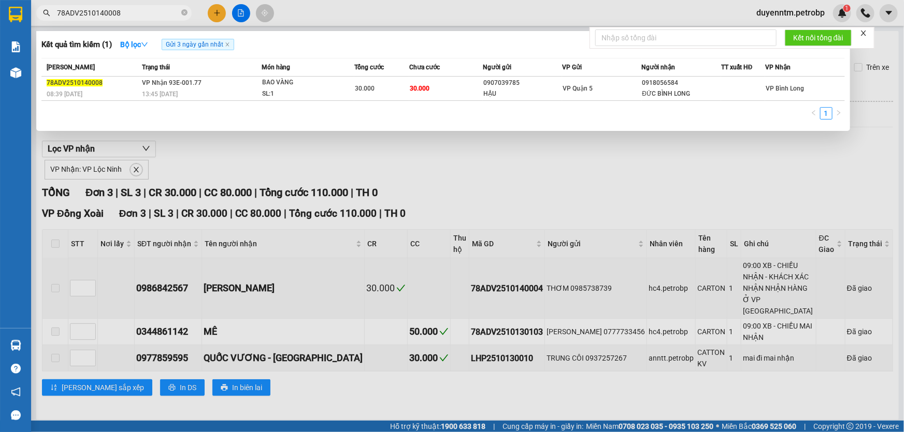
click at [180, 9] on span "78ADV2510140008" at bounding box center [113, 13] width 155 height 16
click at [182, 14] on icon "close-circle" at bounding box center [184, 12] width 6 height 6
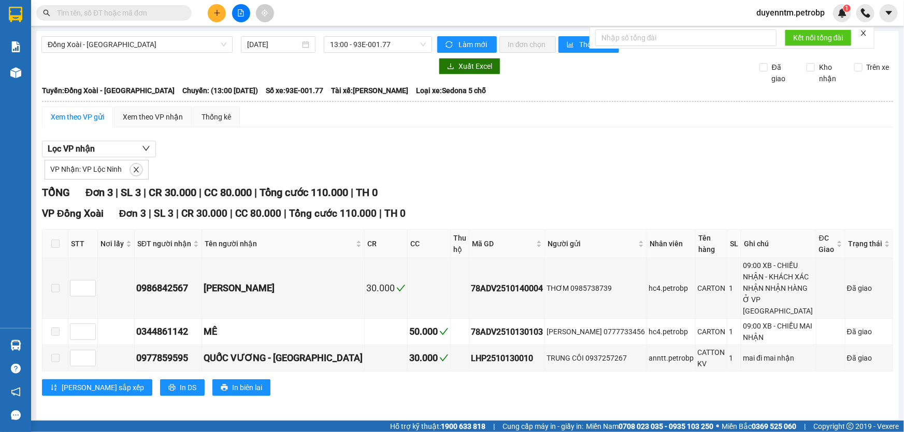
paste input "78ADV2510140004"
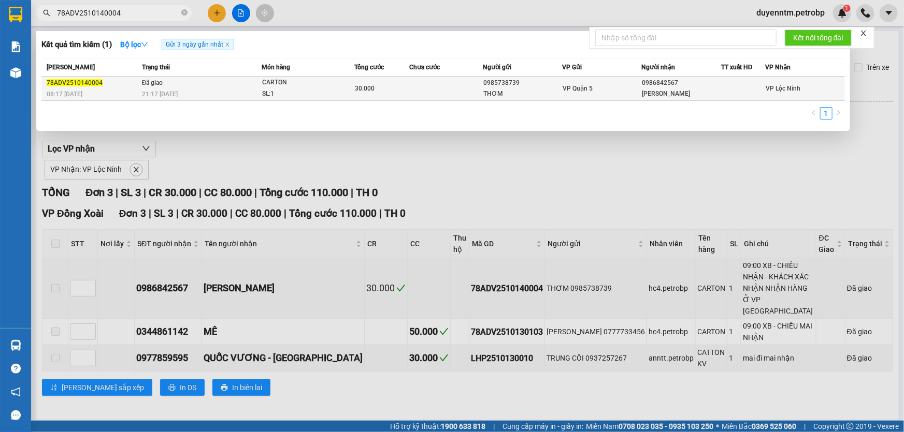
type input "78ADV2510140004"
click at [173, 86] on td "Đã giao 21:17 - 14/10" at bounding box center [200, 89] width 122 height 24
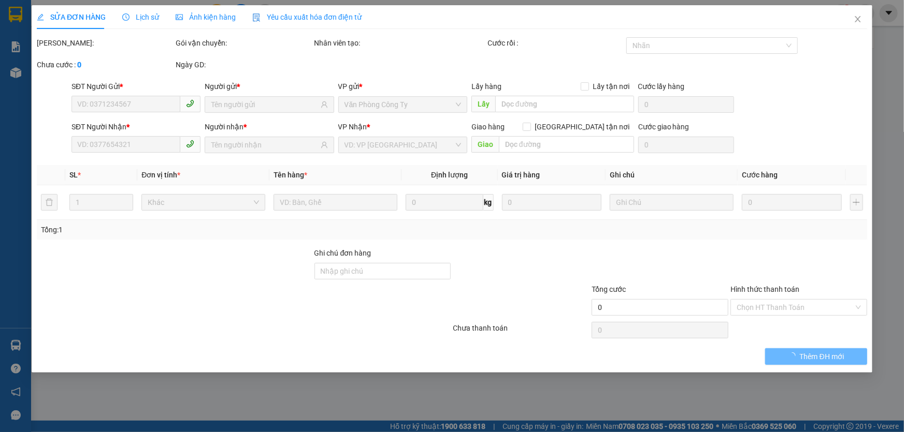
type input "0985738739"
type input "THƠM"
type input "0986842567"
type input "THANH QUYỀN"
type input "30.000"
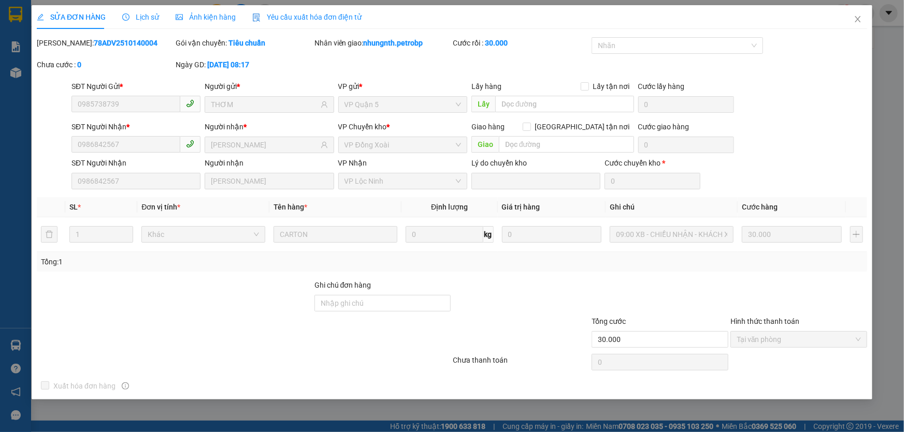
click at [142, 18] on span "Lịch sử" at bounding box center [140, 17] width 37 height 8
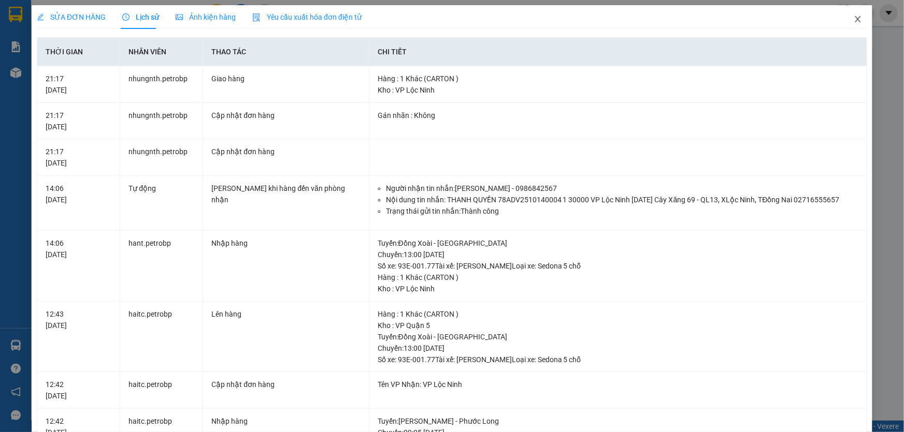
click at [854, 17] on icon "close" at bounding box center [857, 19] width 6 height 6
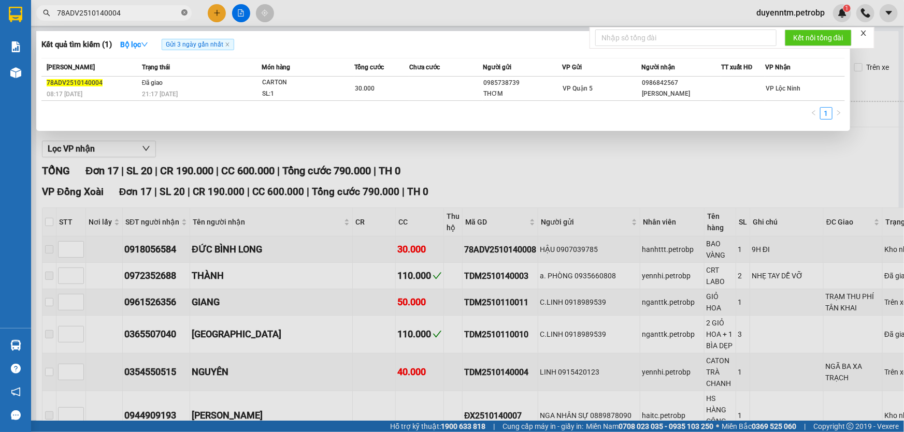
click at [183, 15] on icon "close-circle" at bounding box center [184, 12] width 6 height 6
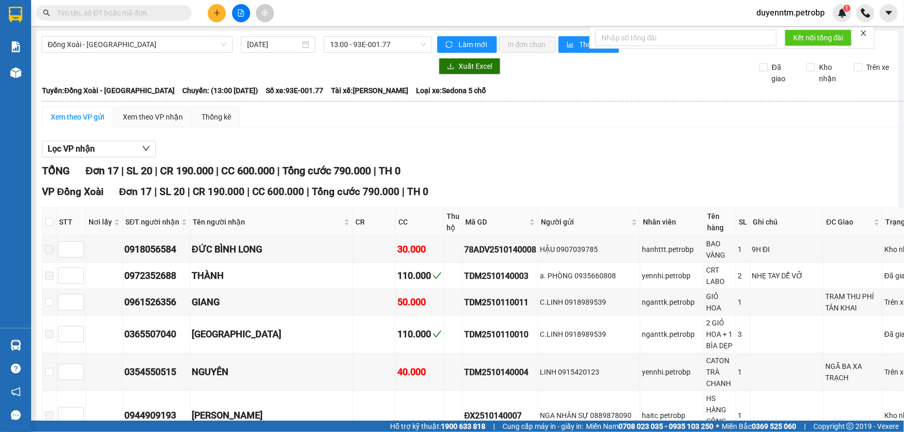
click at [155, 14] on input "text" at bounding box center [118, 12] width 122 height 11
paste input "PB2510140014"
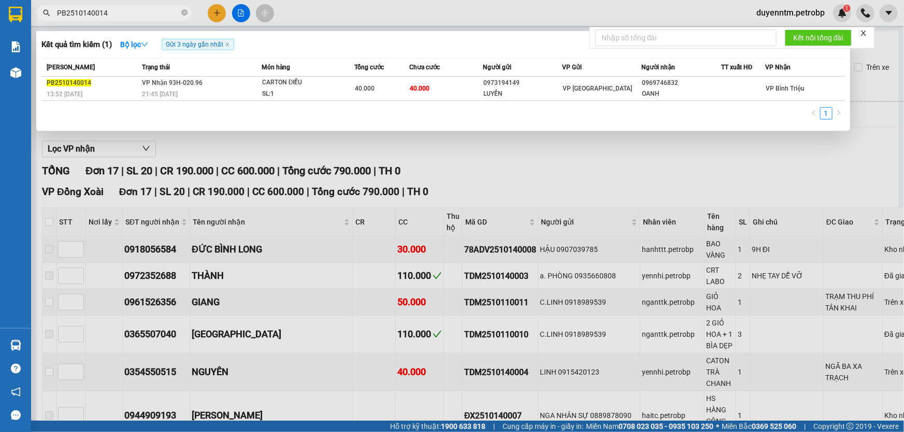
type input "PB2510140014"
click at [437, 149] on div at bounding box center [452, 216] width 904 height 432
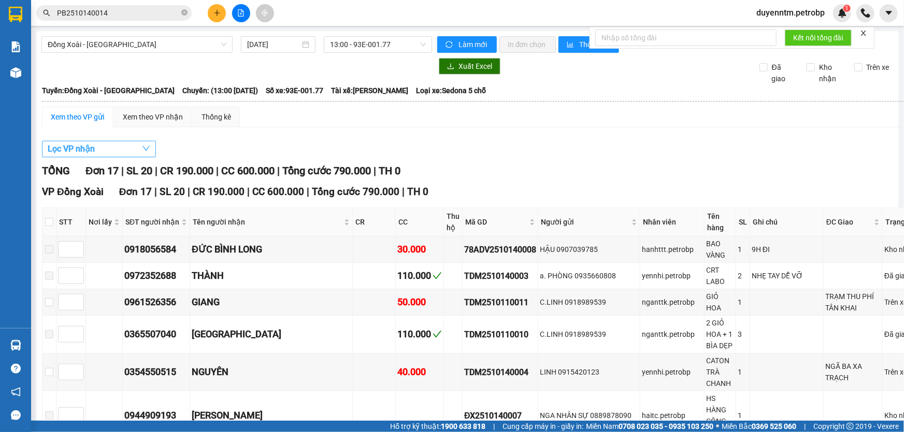
click at [117, 151] on button "Lọc VP nhận" at bounding box center [99, 149] width 114 height 17
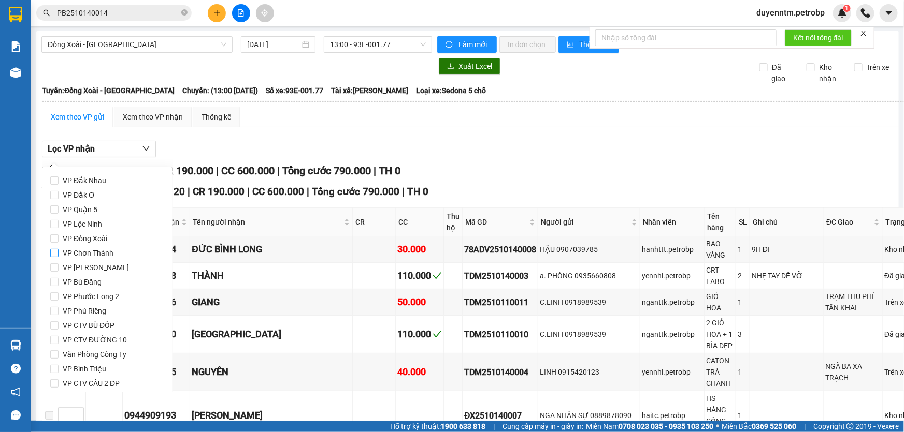
click at [88, 254] on span "VP Chơn Thành" at bounding box center [88, 253] width 59 height 14
click at [59, 254] on input "VP Chơn Thành" at bounding box center [54, 253] width 8 height 8
checkbox input "true"
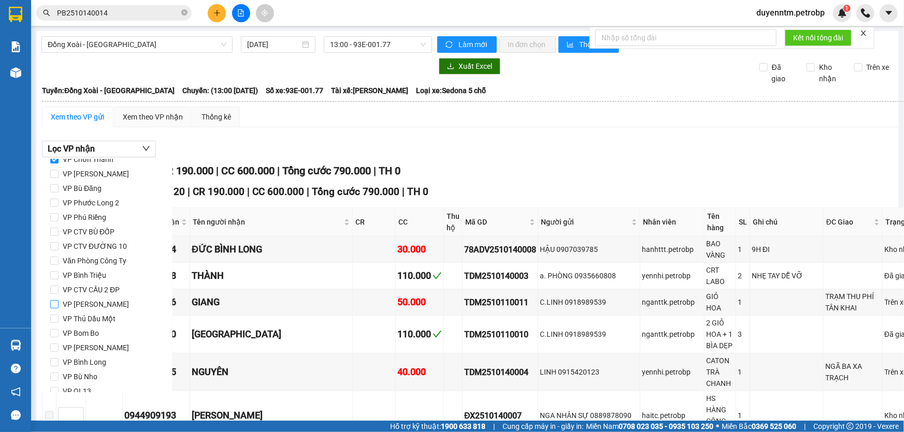
scroll to position [137, 0]
click at [64, 379] on span "Lọc" at bounding box center [65, 377] width 12 height 11
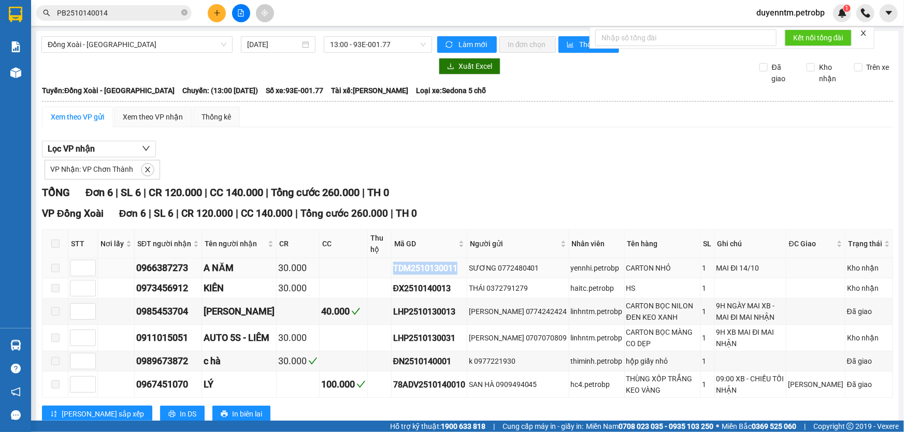
drag, startPoint x: 455, startPoint y: 272, endPoint x: 387, endPoint y: 277, distance: 67.5
click at [387, 277] on tr "0966387273 A NĂM 30.000 TDM2510130011 SƯƠNG 0772480401 yennhi.petrobp CARTON NH…" at bounding box center [467, 268] width 850 height 20
click at [119, 8] on input "PB2510140014" at bounding box center [118, 12] width 122 height 11
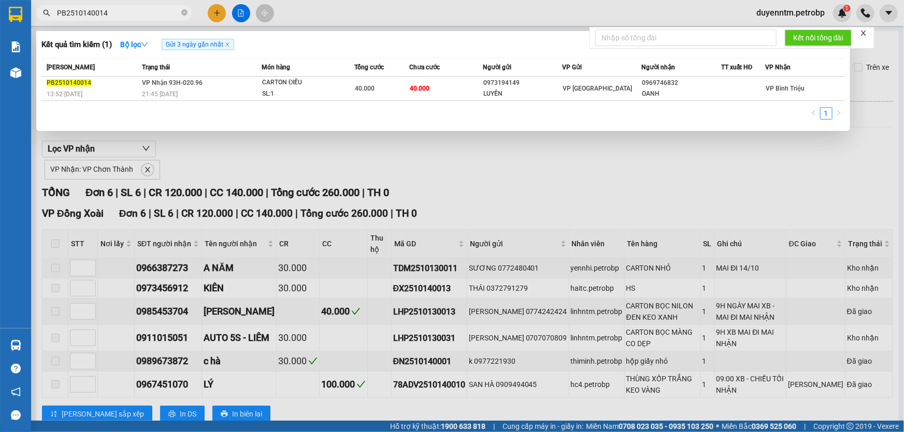
click at [120, 8] on input "PB2510140014" at bounding box center [118, 12] width 122 height 11
paste input "TDM2510130011"
type input "TDM2510130011"
click at [211, 143] on div at bounding box center [452, 216] width 904 height 432
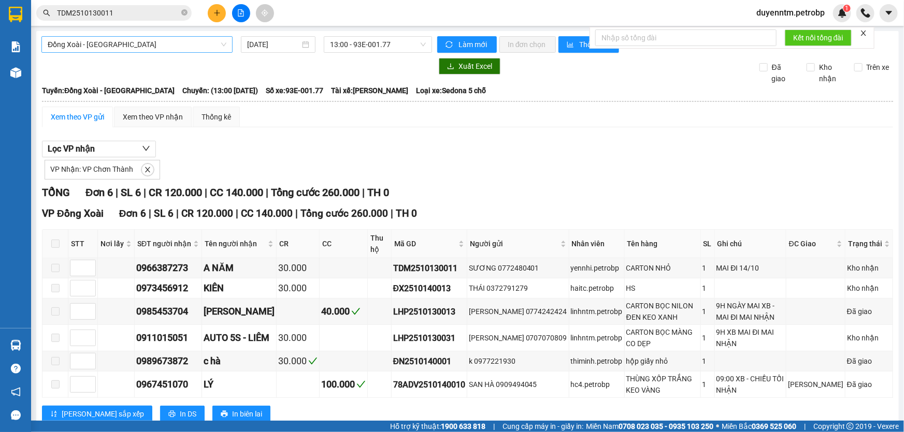
click at [137, 46] on span "Đồng Xoài - Lộc Ninh" at bounding box center [137, 45] width 179 height 16
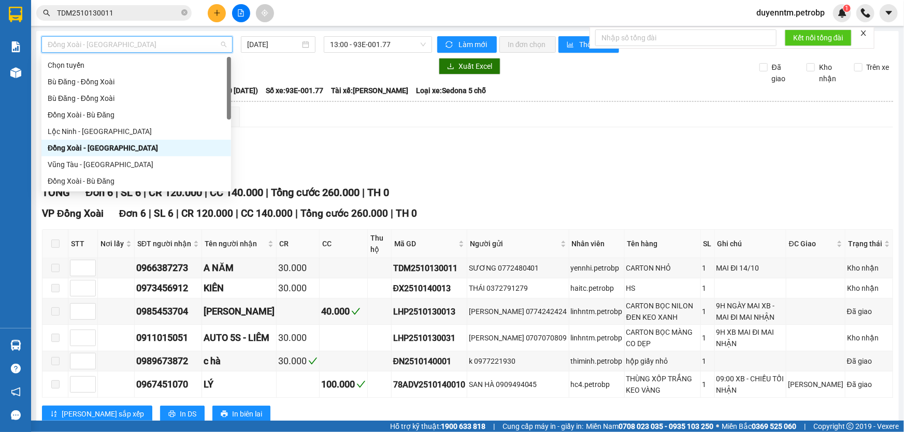
scroll to position [94, 0]
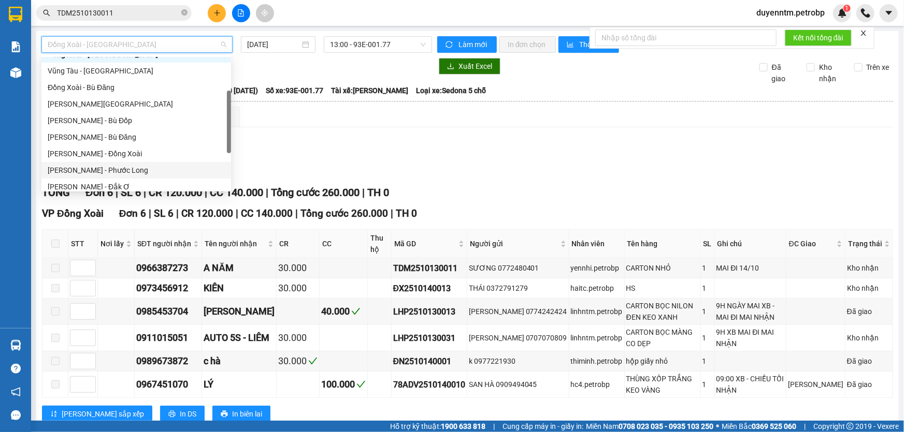
click at [111, 171] on div "[PERSON_NAME] - Phước Long" at bounding box center [136, 170] width 177 height 11
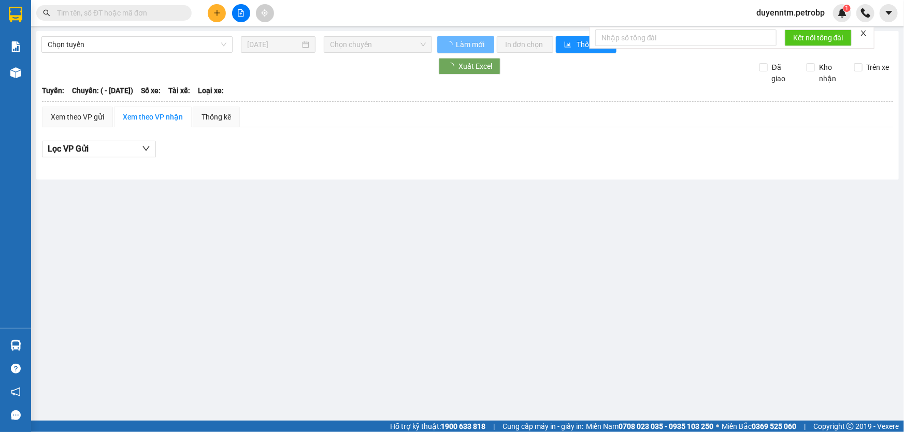
type input "[DATE]"
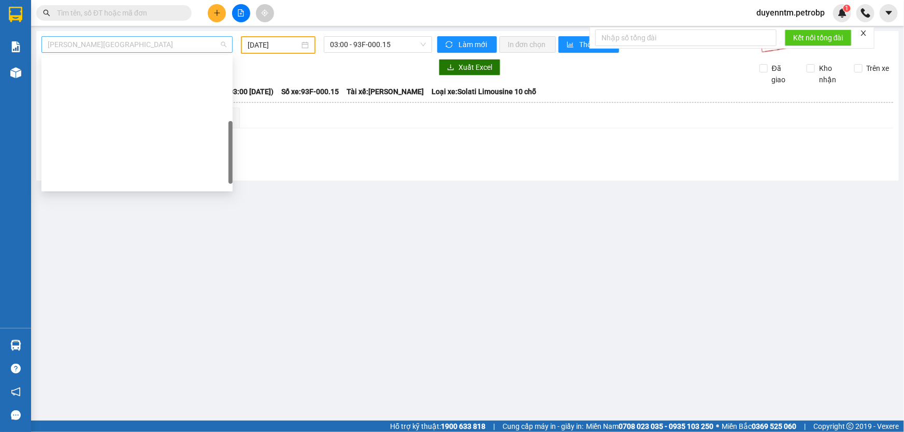
click at [133, 44] on span "[PERSON_NAME][GEOGRAPHIC_DATA]" at bounding box center [137, 45] width 179 height 16
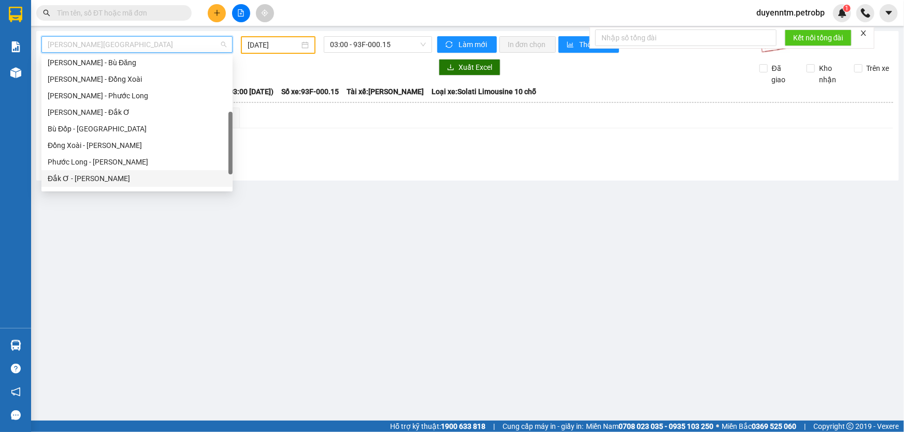
scroll to position [121, 0]
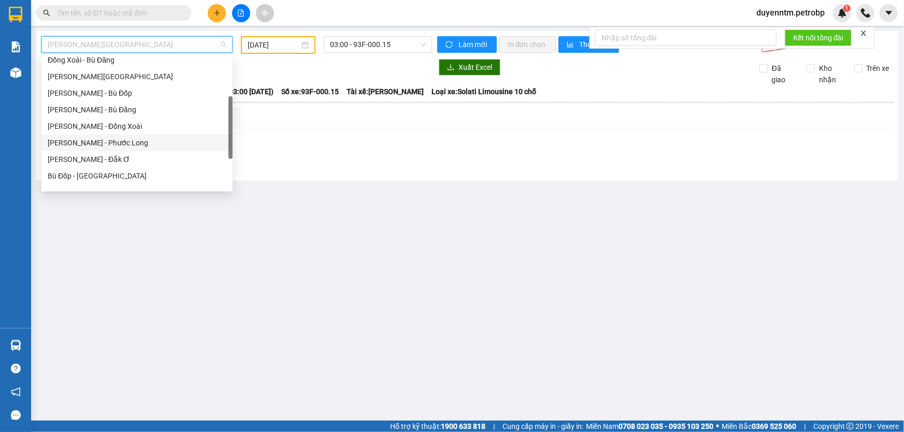
click at [142, 144] on div "[PERSON_NAME] - Phước Long" at bounding box center [137, 142] width 179 height 11
type input "[DATE]"
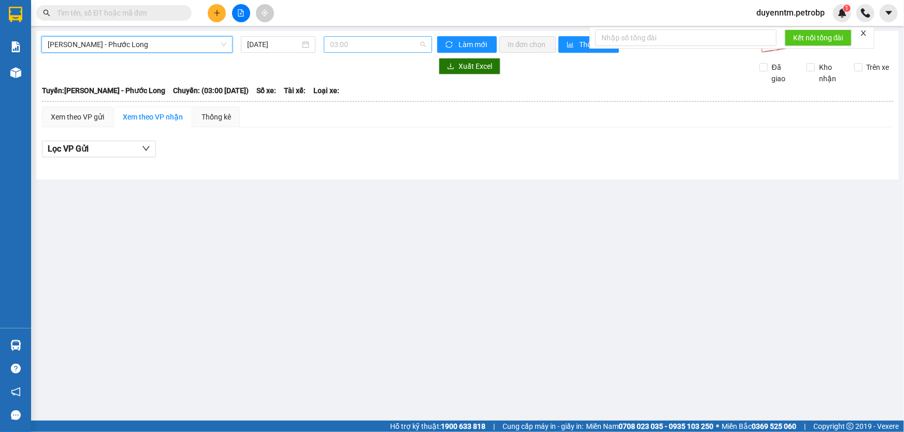
click at [348, 51] on span "03:00" at bounding box center [378, 45] width 96 height 16
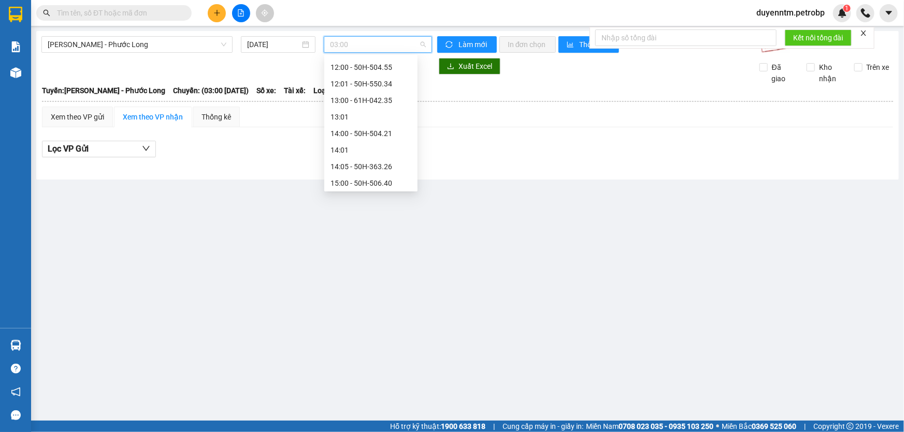
scroll to position [376, 0]
click at [382, 136] on div "15:00 - 50H-506.40" at bounding box center [370, 135] width 81 height 11
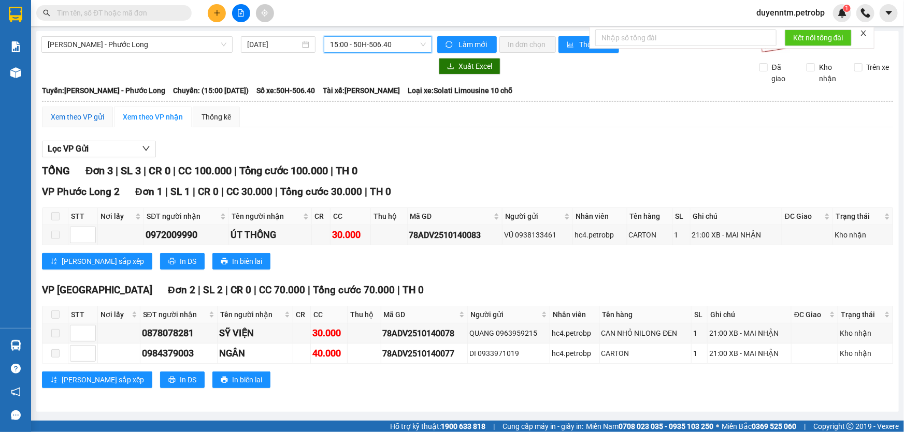
click at [80, 117] on div "Xem theo VP gửi" at bounding box center [77, 116] width 53 height 11
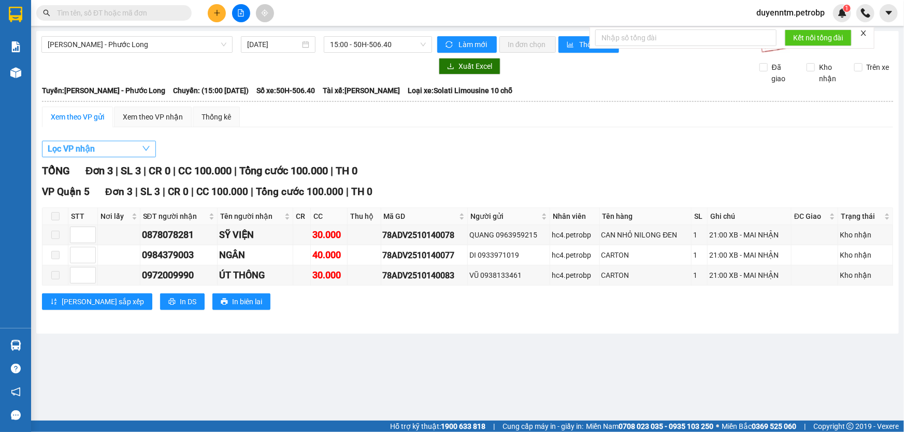
click at [118, 150] on button "Lọc VP nhận" at bounding box center [99, 149] width 114 height 17
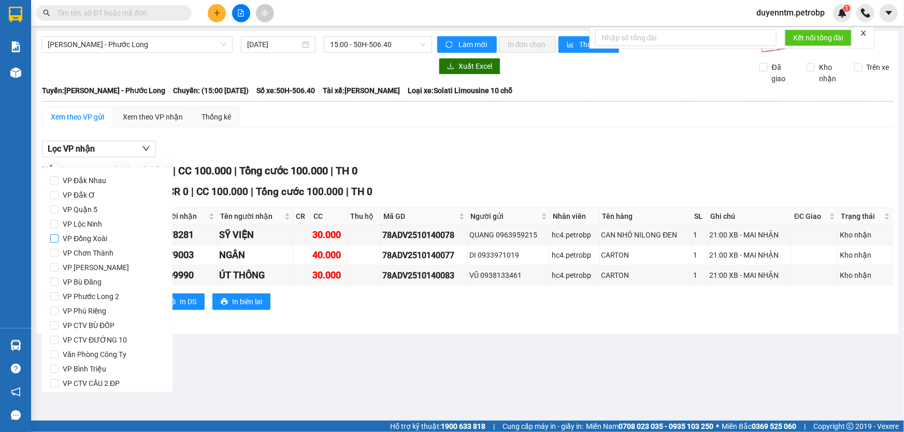
click at [87, 238] on span "VP Đồng Xoài" at bounding box center [85, 238] width 53 height 14
click at [59, 238] on input "VP Đồng Xoài" at bounding box center [54, 239] width 8 height 8
checkbox input "true"
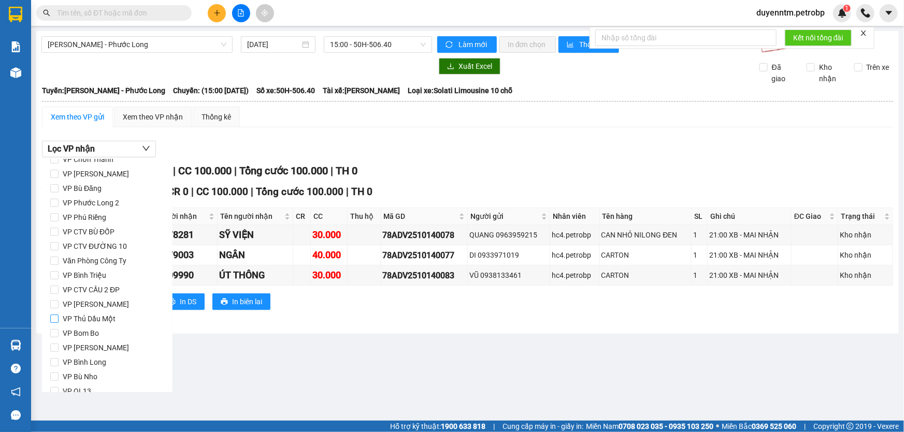
scroll to position [137, 0]
click at [64, 376] on span "Lọc" at bounding box center [65, 377] width 12 height 11
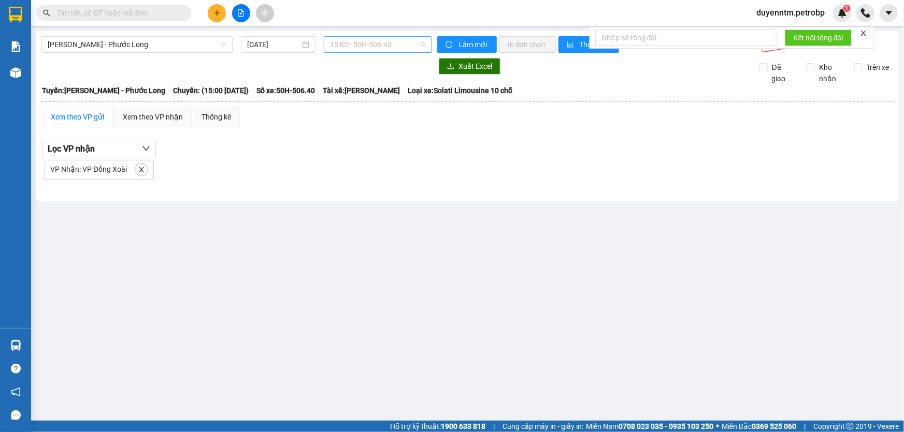
click at [415, 41] on span "15:00 - 50H-506.40" at bounding box center [378, 45] width 96 height 16
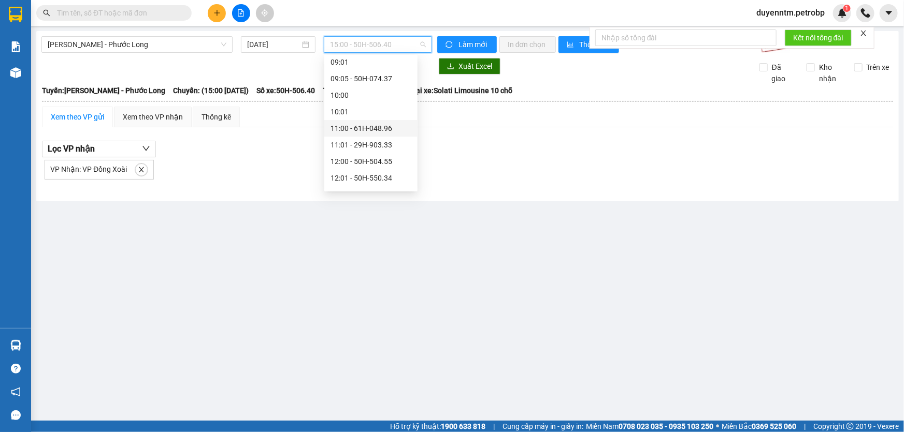
scroll to position [188, 0]
click at [383, 126] on div "09:05 - 50H-074.37" at bounding box center [370, 125] width 81 height 11
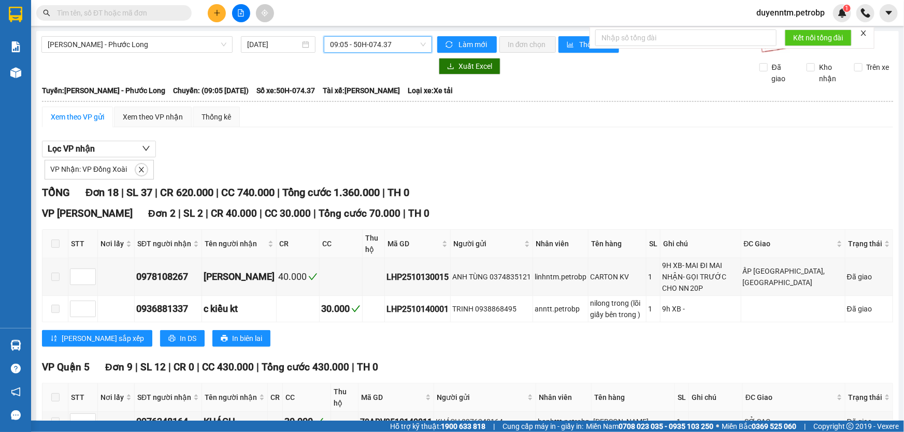
scroll to position [47, 0]
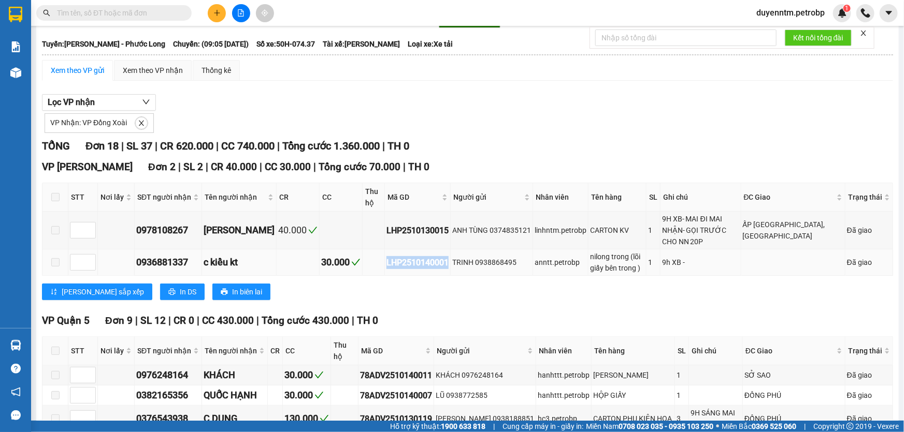
drag, startPoint x: 439, startPoint y: 250, endPoint x: 374, endPoint y: 252, distance: 64.8
click at [385, 252] on td "LHP2510140001" at bounding box center [418, 263] width 66 height 26
copy div "LHP2510140001"
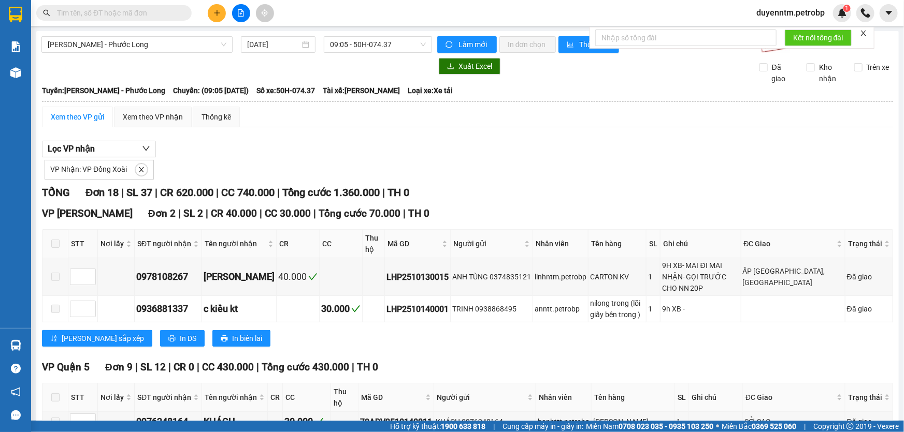
click at [166, 16] on input "text" at bounding box center [118, 12] width 122 height 11
paste input "LHP2510140001"
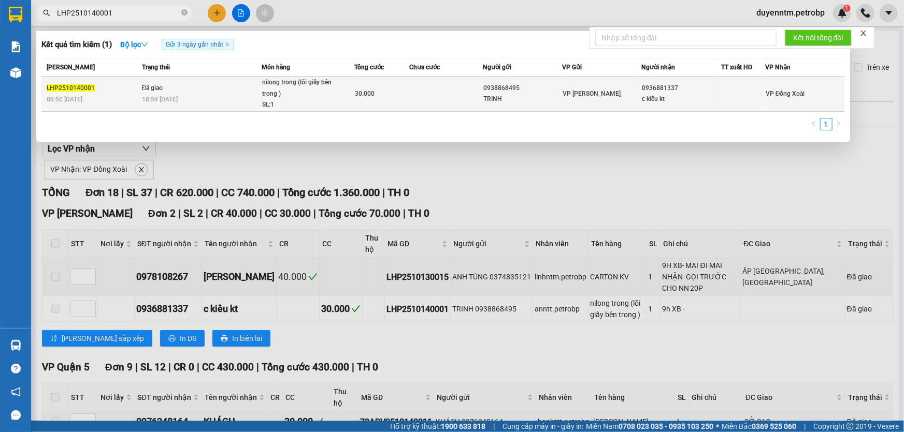
type input "LHP2510140001"
click at [176, 93] on td "Đã giao 18:59 [DATE]" at bounding box center [200, 94] width 122 height 35
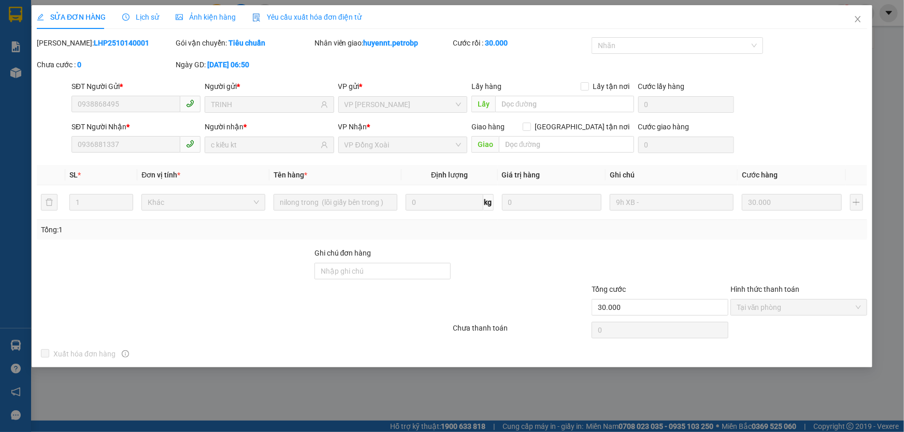
click at [150, 17] on span "Lịch sử" at bounding box center [140, 17] width 37 height 8
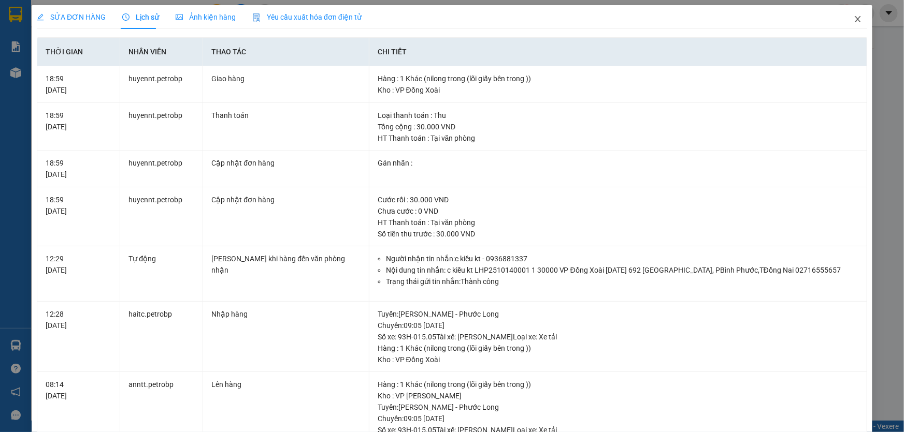
click at [853, 20] on icon "close" at bounding box center [857, 19] width 8 height 8
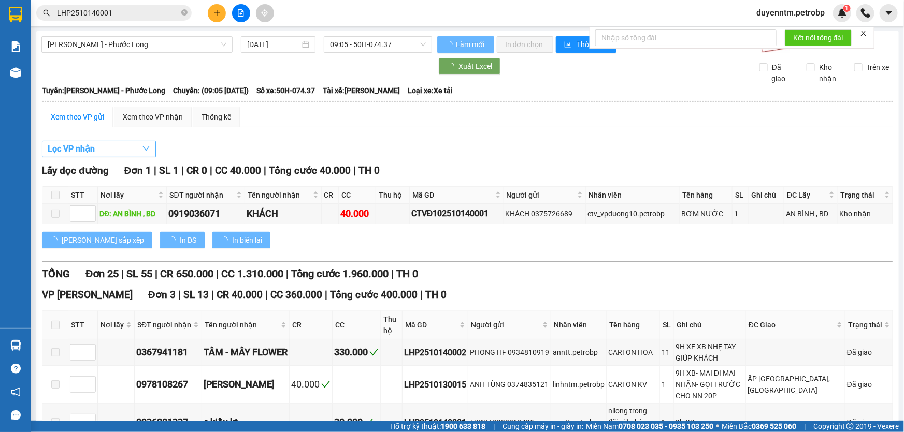
click at [136, 148] on button "Lọc VP nhận" at bounding box center [99, 149] width 114 height 17
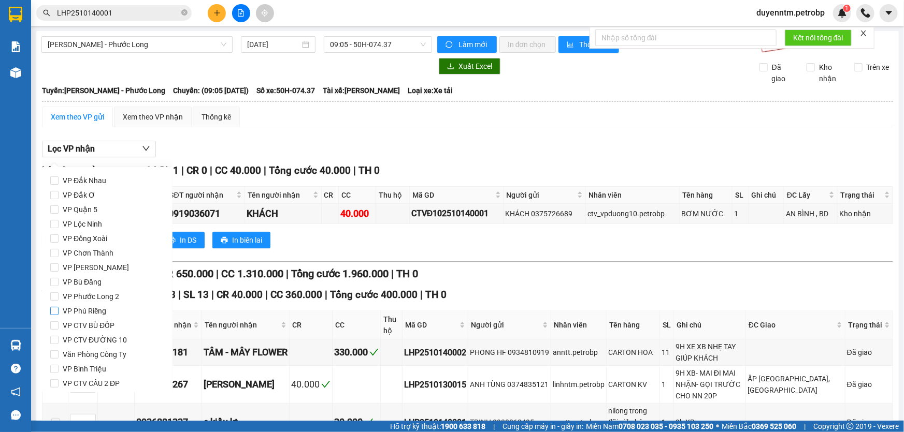
click at [84, 312] on span "VP Phú Riềng" at bounding box center [85, 311] width 52 height 14
click at [59, 312] on input "VP Phú Riềng" at bounding box center [54, 311] width 8 height 8
checkbox input "true"
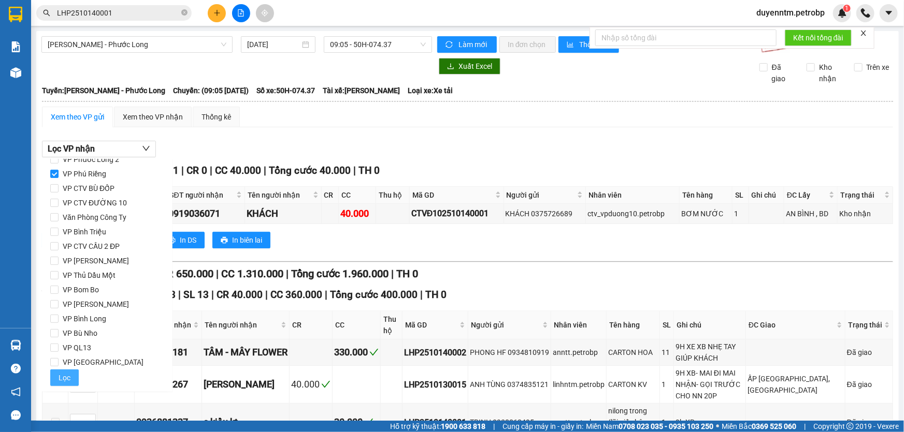
click at [66, 378] on span "Lọc" at bounding box center [65, 377] width 12 height 11
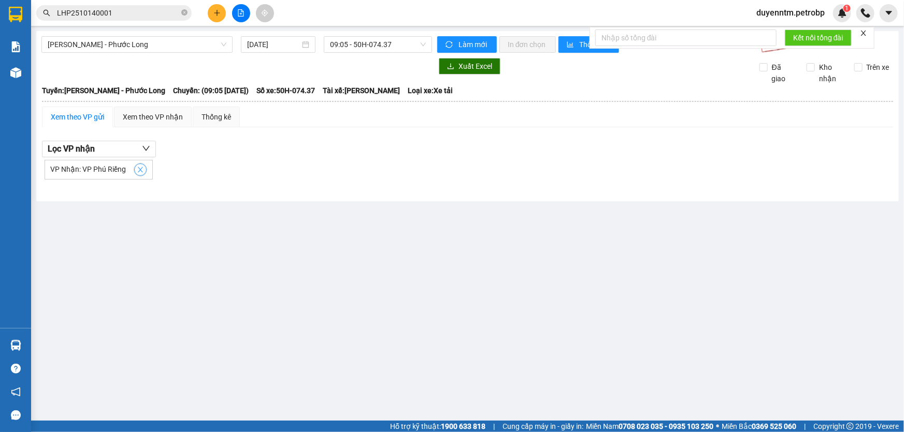
click at [141, 168] on icon "close" at bounding box center [140, 169] width 7 height 7
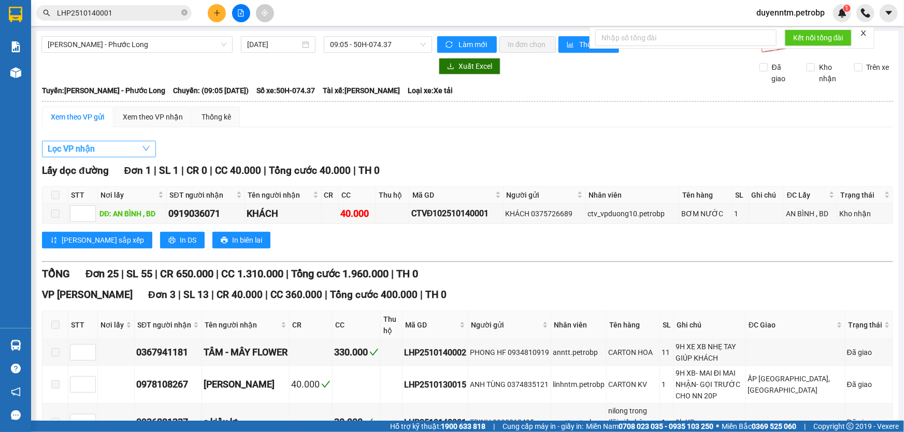
click at [131, 147] on button "Lọc VP nhận" at bounding box center [99, 149] width 114 height 17
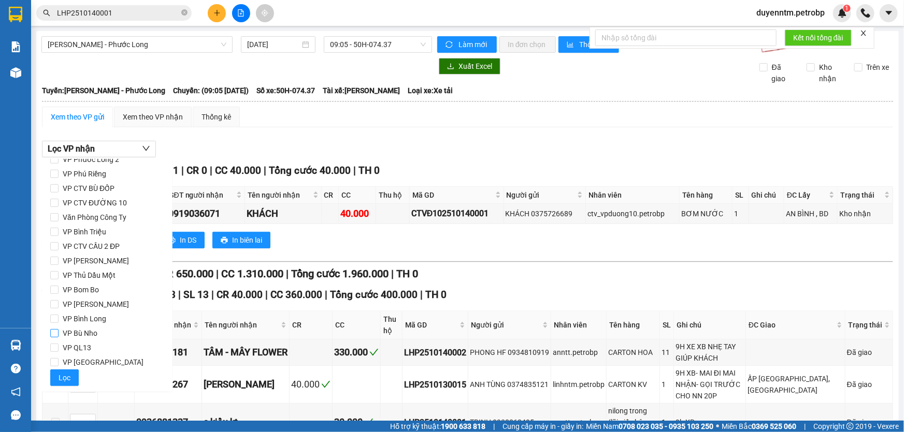
click at [87, 330] on span "VP Bù Nho" at bounding box center [80, 333] width 43 height 14
click at [59, 330] on input "VP Bù Nho" at bounding box center [54, 333] width 8 height 8
checkbox input "true"
click at [64, 379] on span "Lọc" at bounding box center [65, 377] width 12 height 11
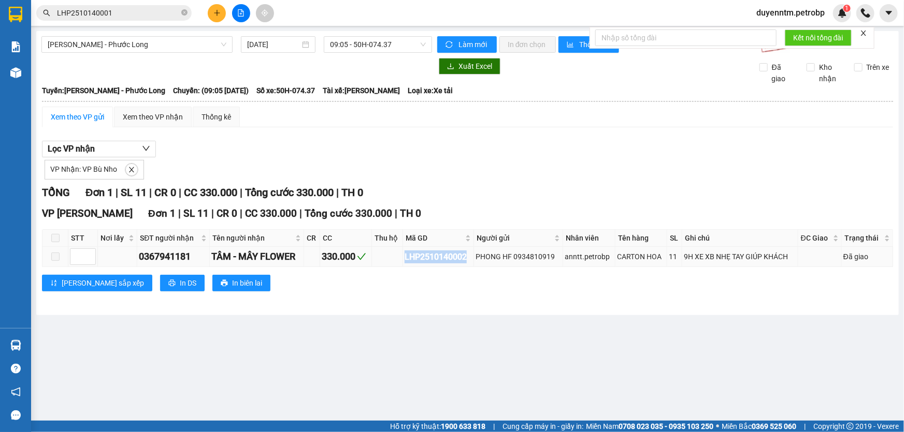
drag, startPoint x: 471, startPoint y: 257, endPoint x: 400, endPoint y: 264, distance: 71.7
click at [400, 264] on tr "0367941181 TÂM - MÂY FLOWER 330.000 LHP2510140002 PHONG HF 0934810919 anntt.pet…" at bounding box center [467, 257] width 850 height 20
copy div "LHP2510140002"
click at [184, 17] on span at bounding box center [184, 13] width 6 height 10
paste input "LHP2510140002"
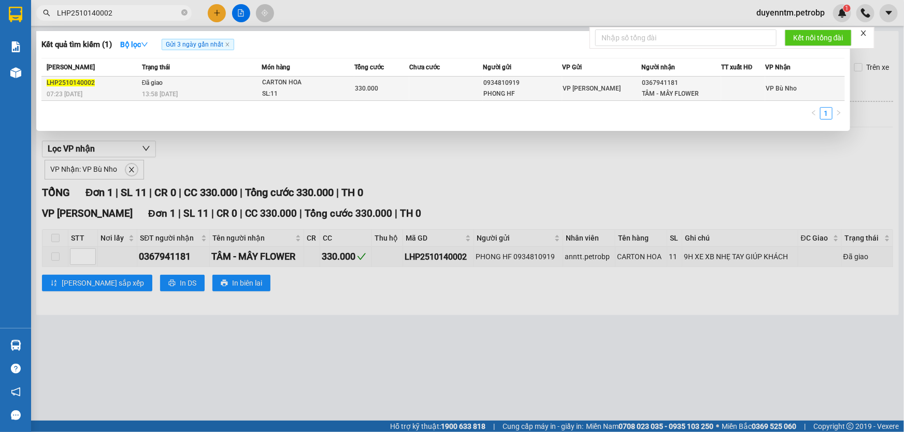
type input "LHP2510140002"
click at [215, 91] on div "13:58 [DATE]" at bounding box center [201, 94] width 119 height 11
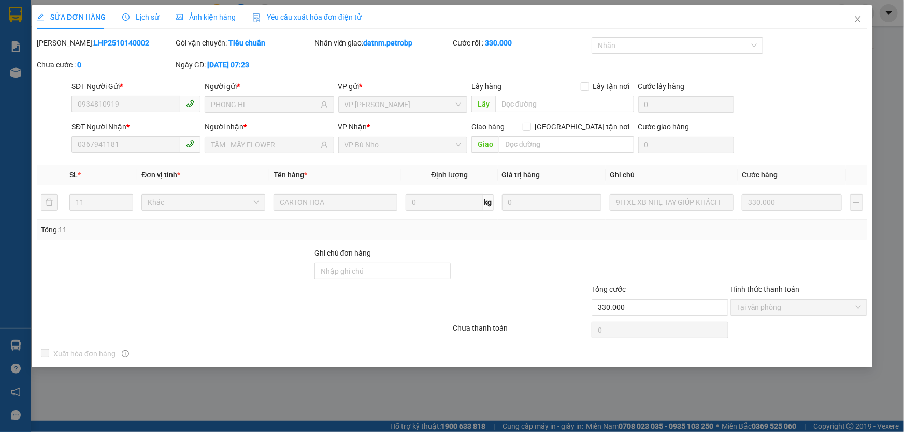
click at [141, 16] on span "Lịch sử" at bounding box center [140, 17] width 37 height 8
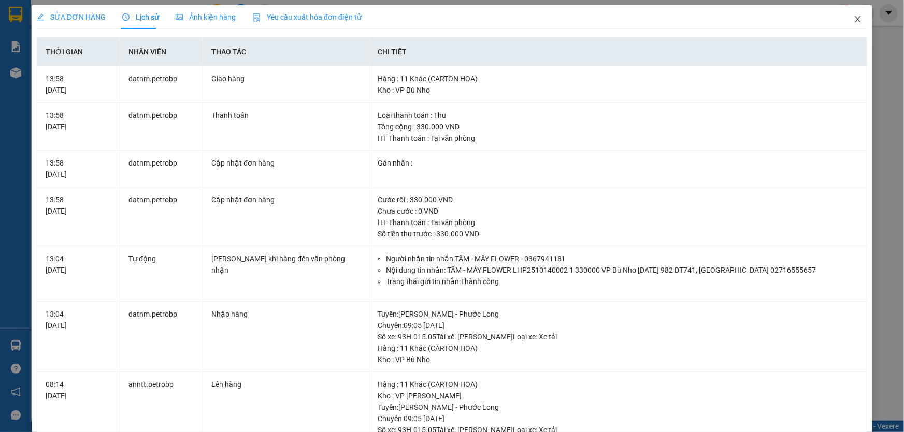
click at [853, 23] on icon "close" at bounding box center [857, 19] width 8 height 8
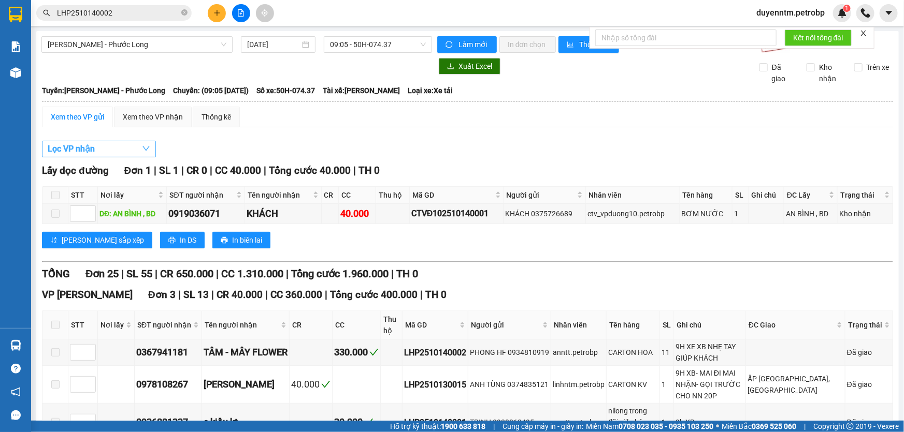
click at [103, 148] on button "Lọc VP nhận" at bounding box center [99, 149] width 114 height 17
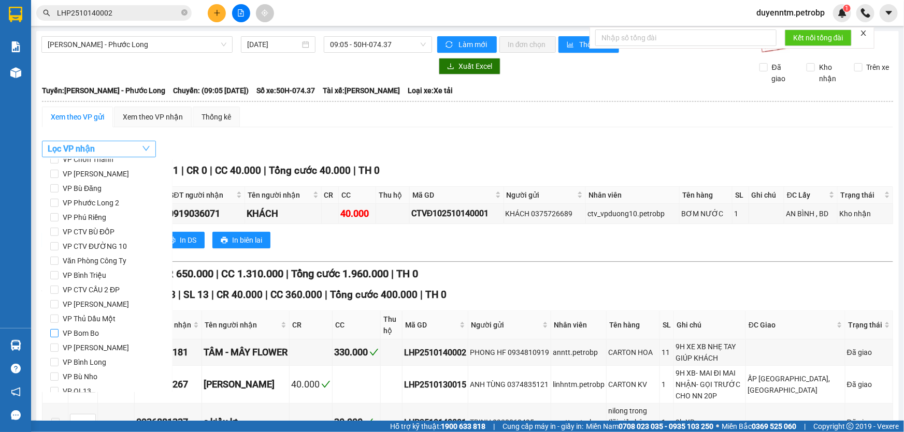
scroll to position [137, 0]
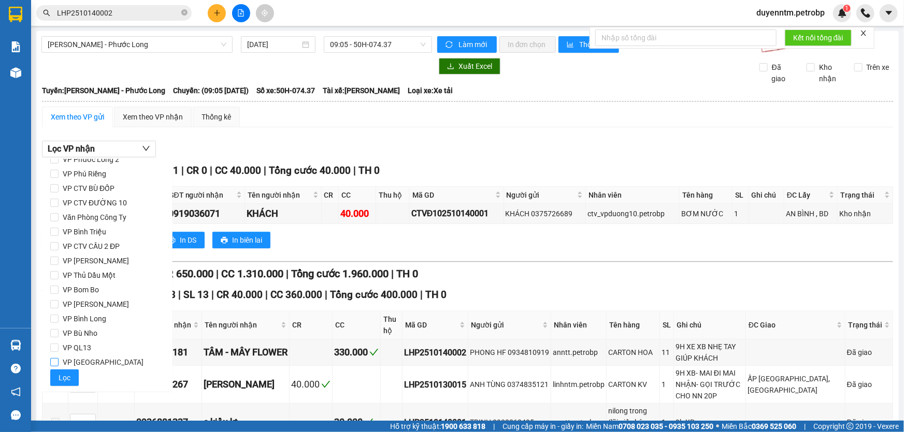
click at [95, 359] on span "VP [GEOGRAPHIC_DATA]" at bounding box center [103, 362] width 89 height 14
click at [59, 359] on input "VP [GEOGRAPHIC_DATA]" at bounding box center [54, 362] width 8 height 8
checkbox input "true"
click at [67, 374] on span "Lọc" at bounding box center [65, 377] width 12 height 11
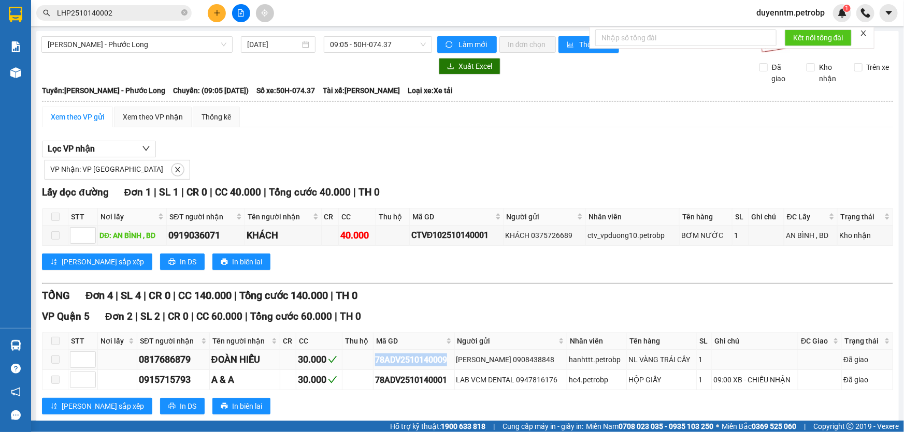
drag, startPoint x: 448, startPoint y: 358, endPoint x: 372, endPoint y: 358, distance: 75.6
click at [375, 358] on div "78ADV2510140009" at bounding box center [414, 360] width 78 height 13
copy div "78ADV2510140009"
click at [185, 14] on icon "close-circle" at bounding box center [184, 12] width 6 height 6
paste input "78ADV2510140009"
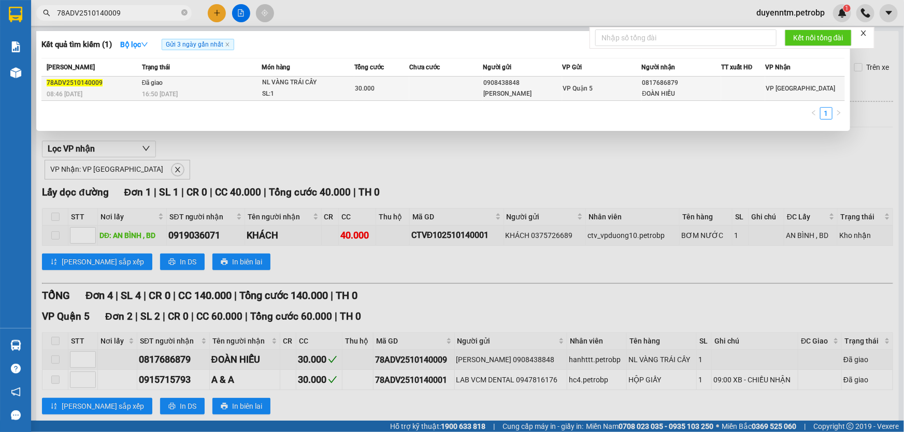
type input "78ADV2510140009"
click at [156, 98] on span "16:50 [DATE]" at bounding box center [160, 94] width 36 height 7
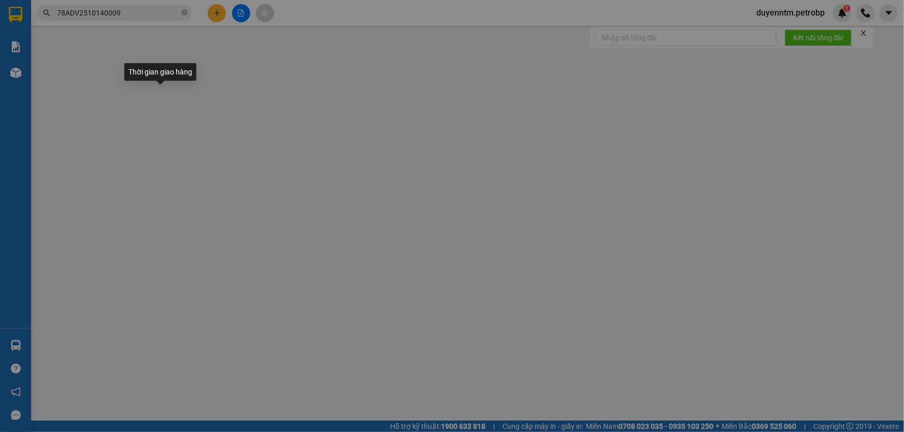
type input "0908438848"
type input "[PERSON_NAME]"
type input "0817686879"
type input "ĐOÀN HIẾU"
type input "30.000"
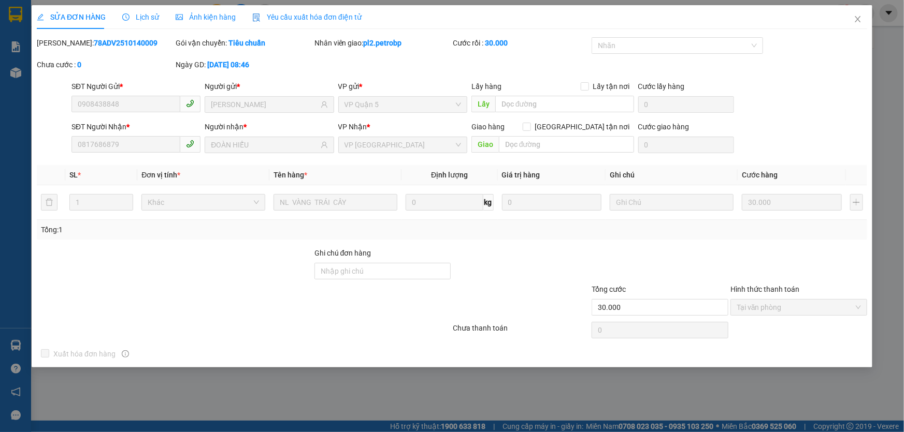
click at [148, 15] on span "Lịch sử" at bounding box center [140, 17] width 37 height 8
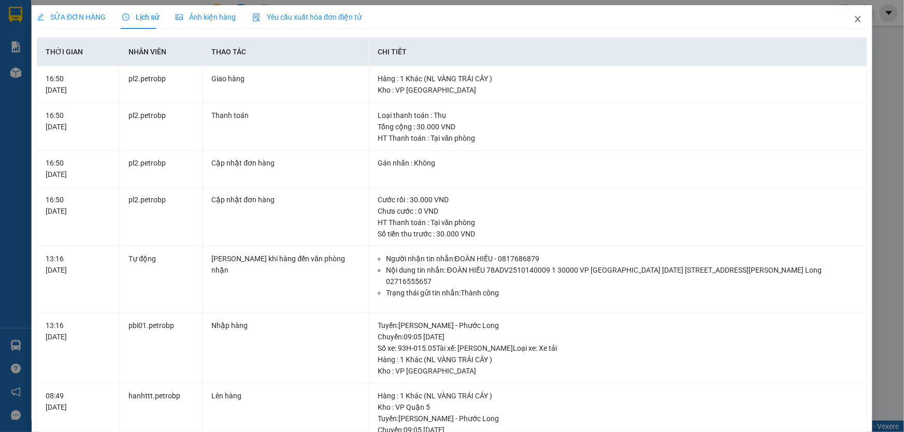
click at [853, 21] on icon "close" at bounding box center [857, 19] width 8 height 8
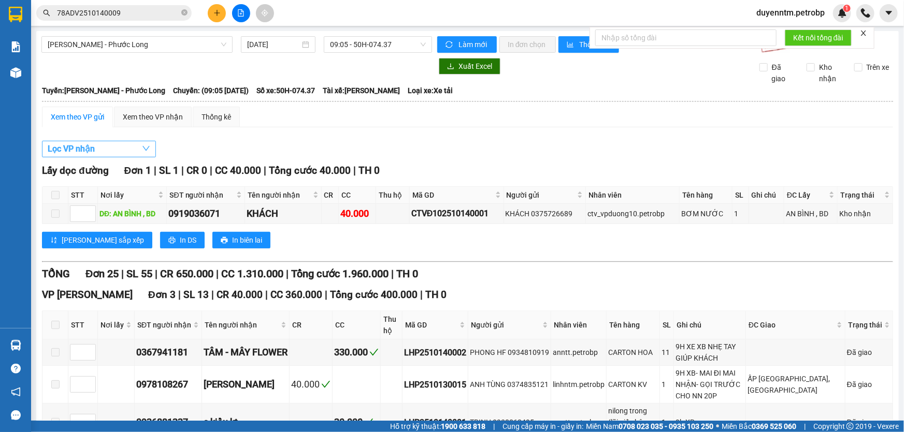
click at [134, 145] on button "Lọc VP nhận" at bounding box center [99, 149] width 114 height 17
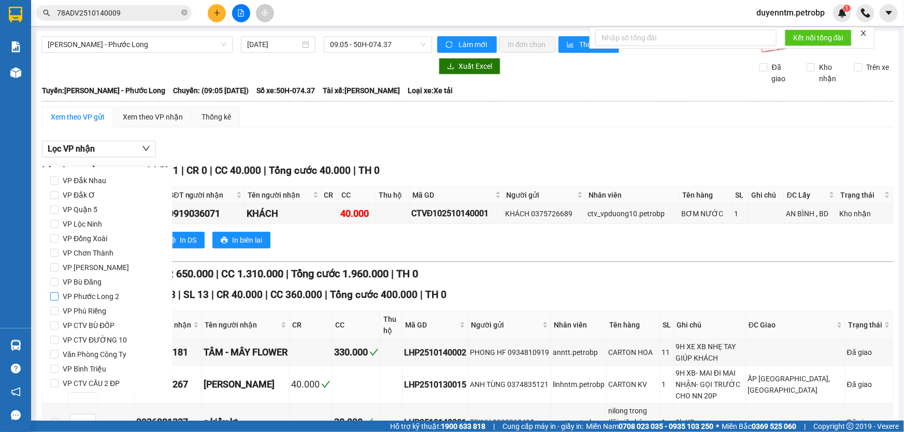
click at [100, 296] on span "VP Phước Long 2" at bounding box center [91, 296] width 65 height 14
click at [59, 296] on input "VP Phước Long 2" at bounding box center [54, 297] width 8 height 8
checkbox input "true"
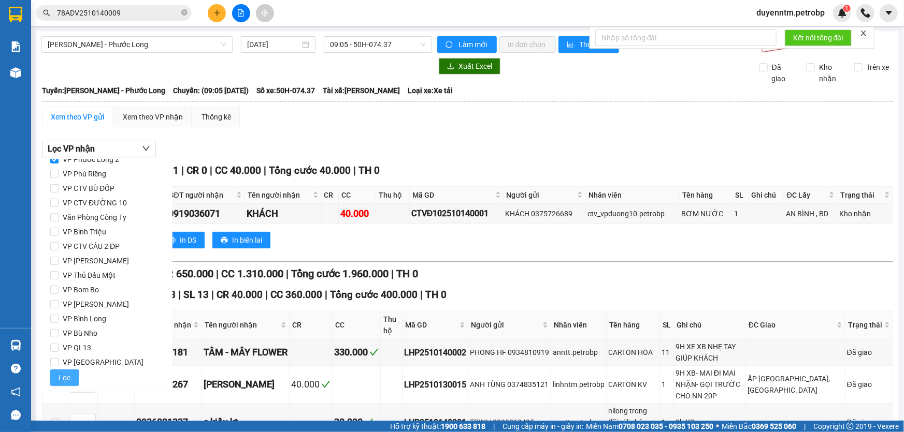
click at [56, 376] on button "Lọc" at bounding box center [64, 378] width 28 height 17
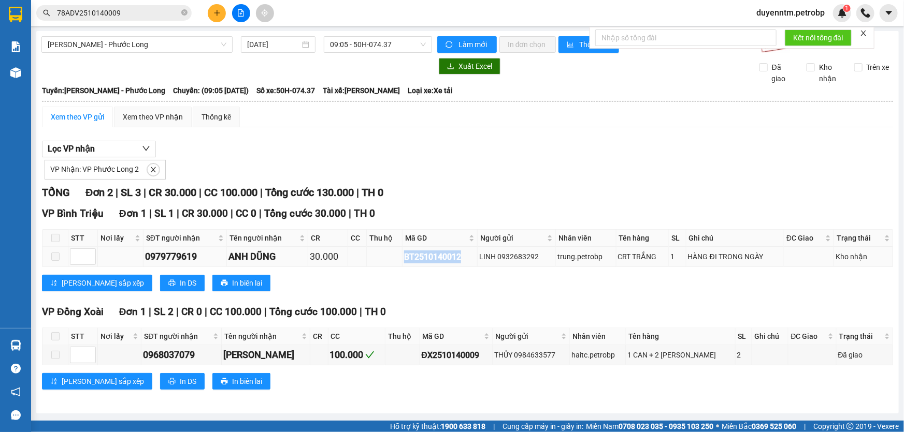
drag, startPoint x: 464, startPoint y: 255, endPoint x: 401, endPoint y: 264, distance: 63.7
click at [401, 264] on tr "0979779619 ANH DŨNG 30.000 BT2510140012 LINH 0932683292 trung.petrobp CRT TRẮNG…" at bounding box center [467, 257] width 850 height 20
copy div "BT2510140012"
click at [184, 10] on icon "close-circle" at bounding box center [184, 12] width 6 height 6
paste input "BT2510140012"
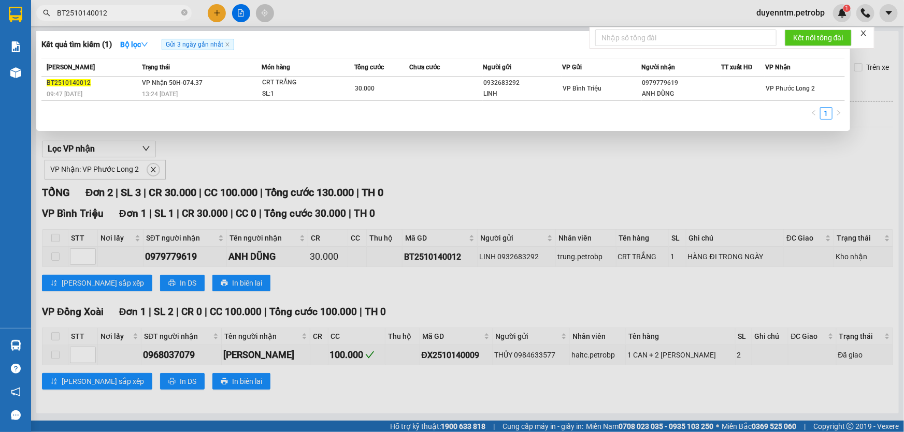
type input "BT2510140012"
